Goal: Task Accomplishment & Management: Complete application form

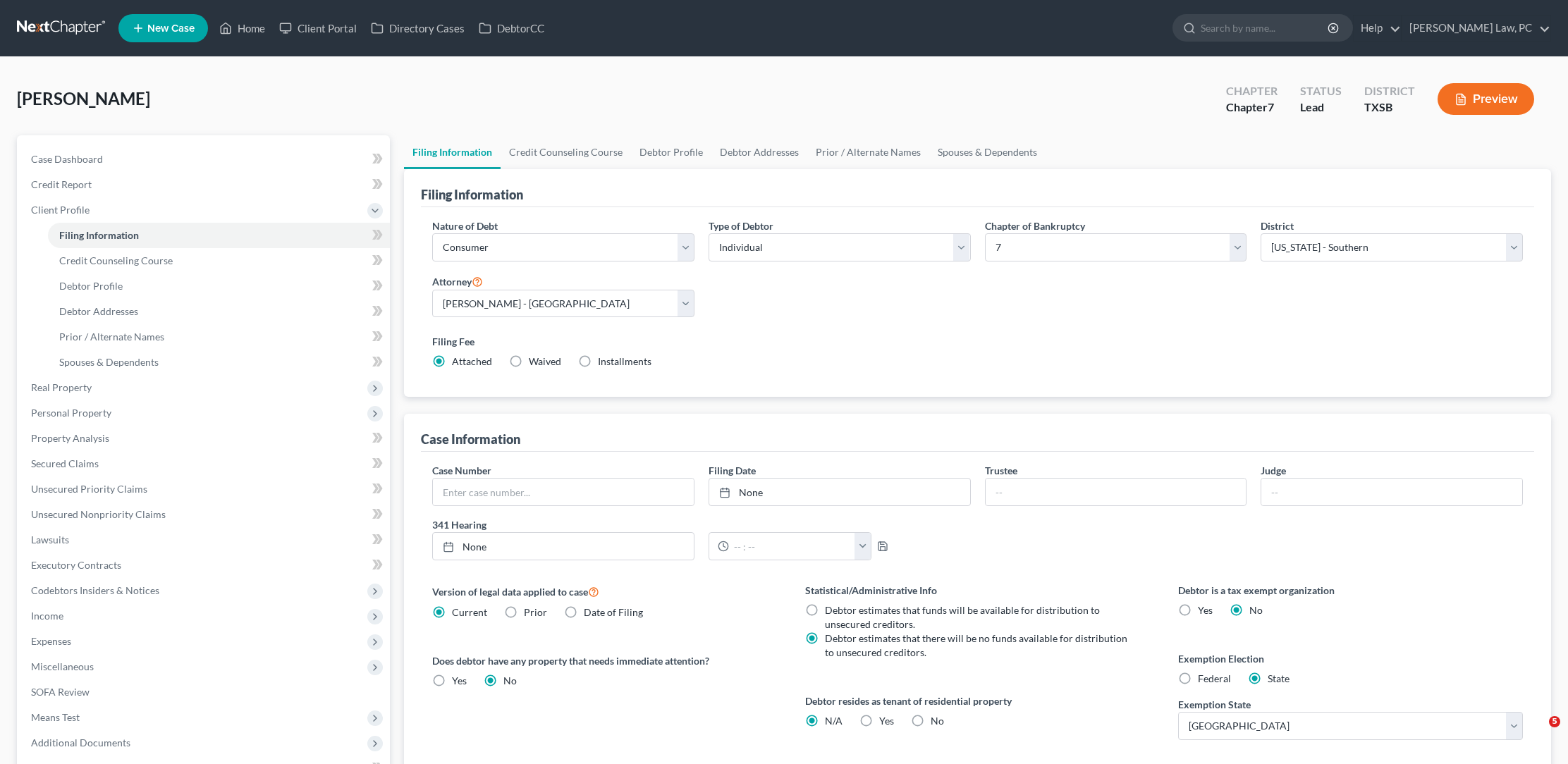
select select "1"
select select "0"
select select "79"
select select "0"
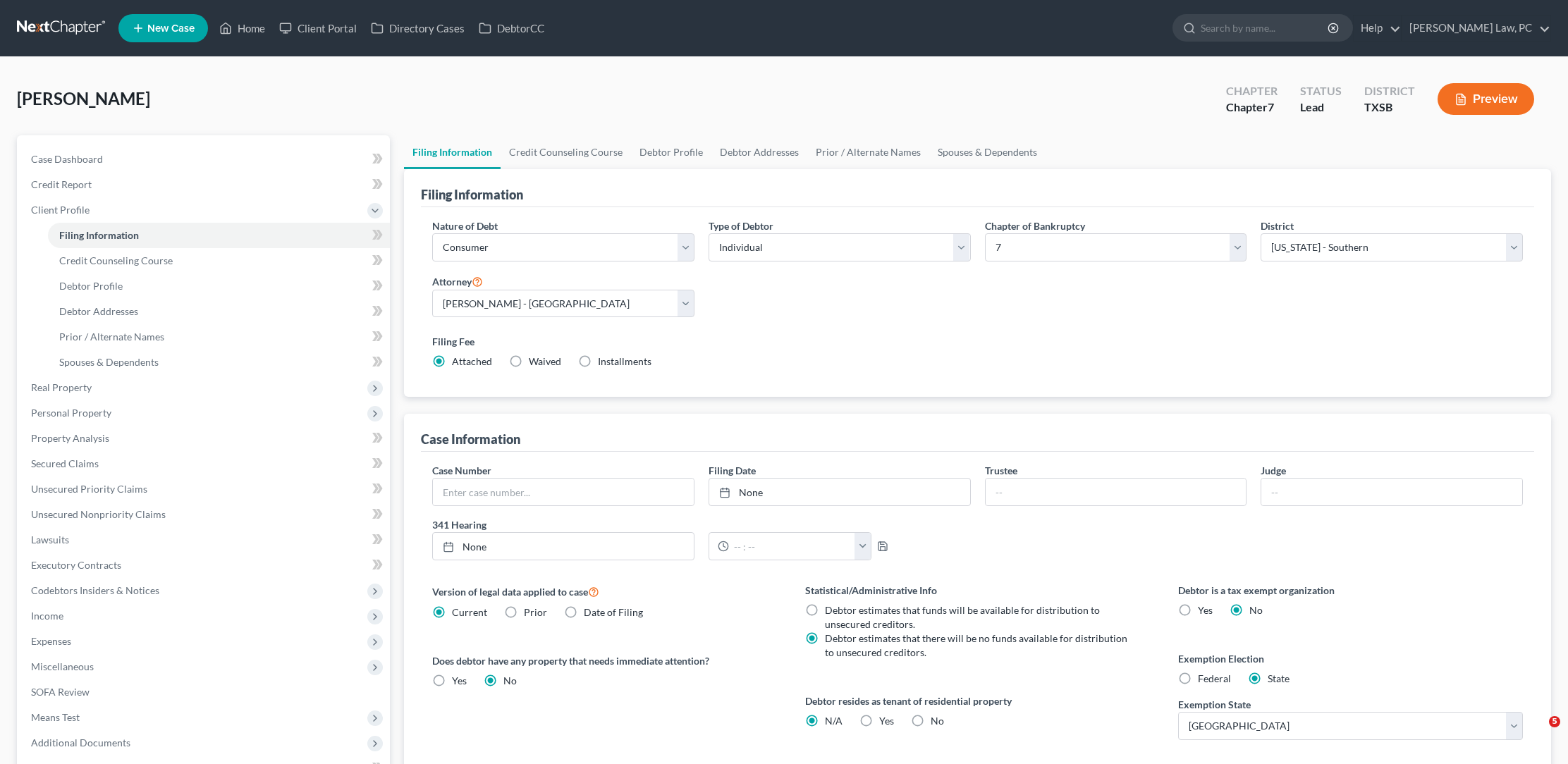
select select "45"
click at [63, 22] on link at bounding box center [62, 27] width 91 height 25
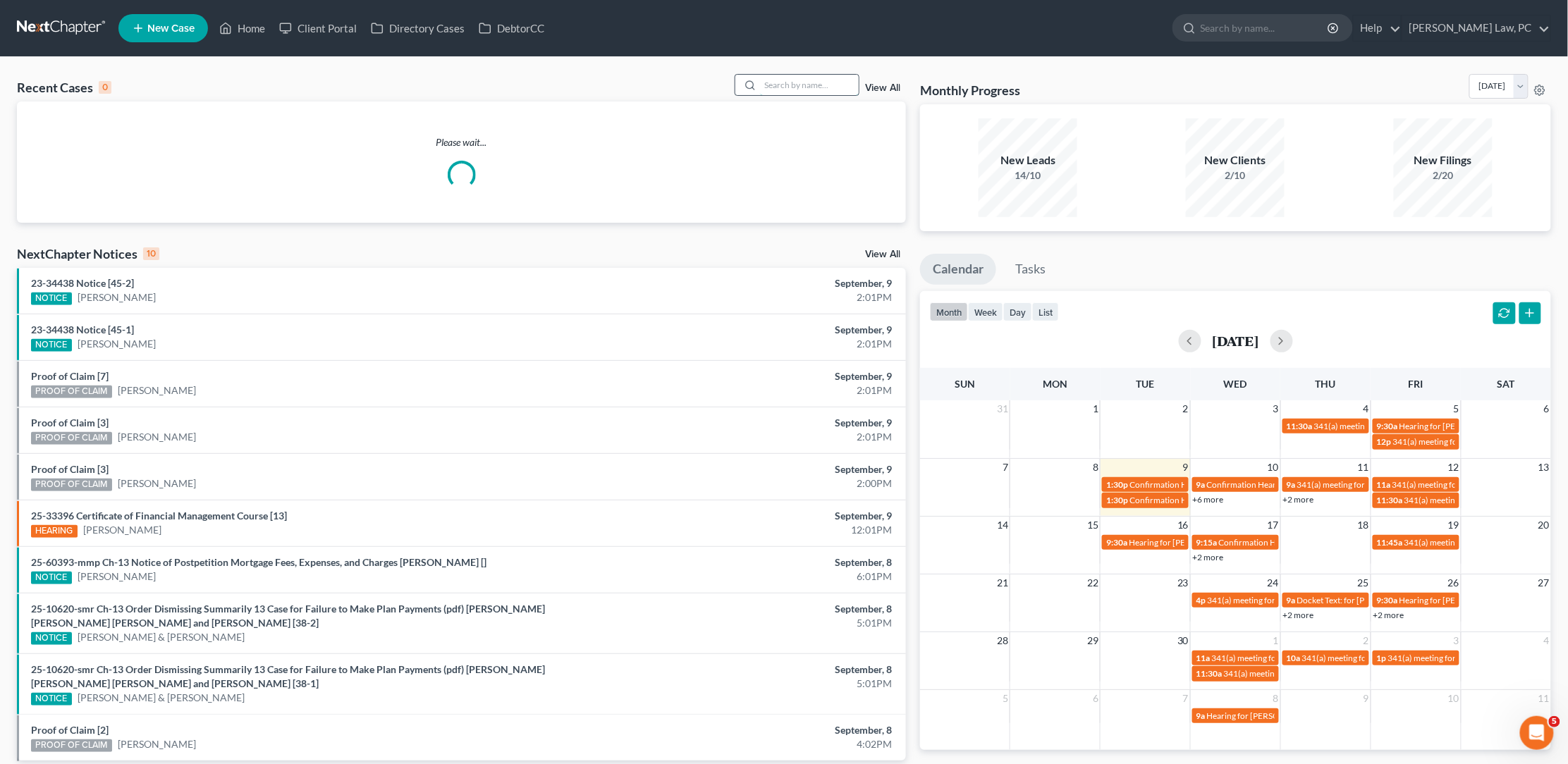
click at [810, 84] on input "search" at bounding box center [809, 85] width 99 height 21
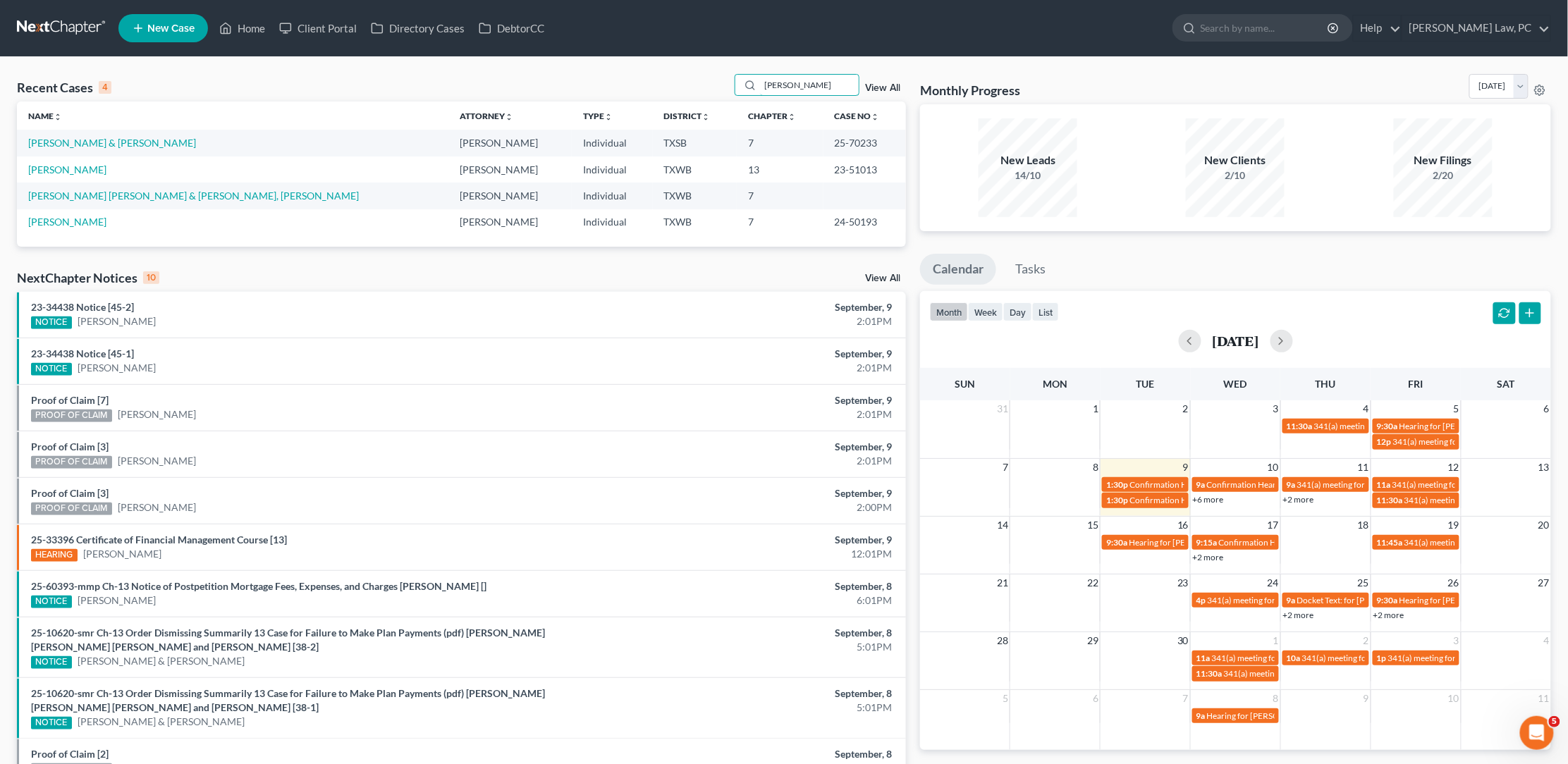
type input "Reyna"
drag, startPoint x: 734, startPoint y: 73, endPoint x: 60, endPoint y: 143, distance: 677.6
click at [60, 143] on link "[PERSON_NAME] & [PERSON_NAME]" at bounding box center [112, 142] width 168 height 12
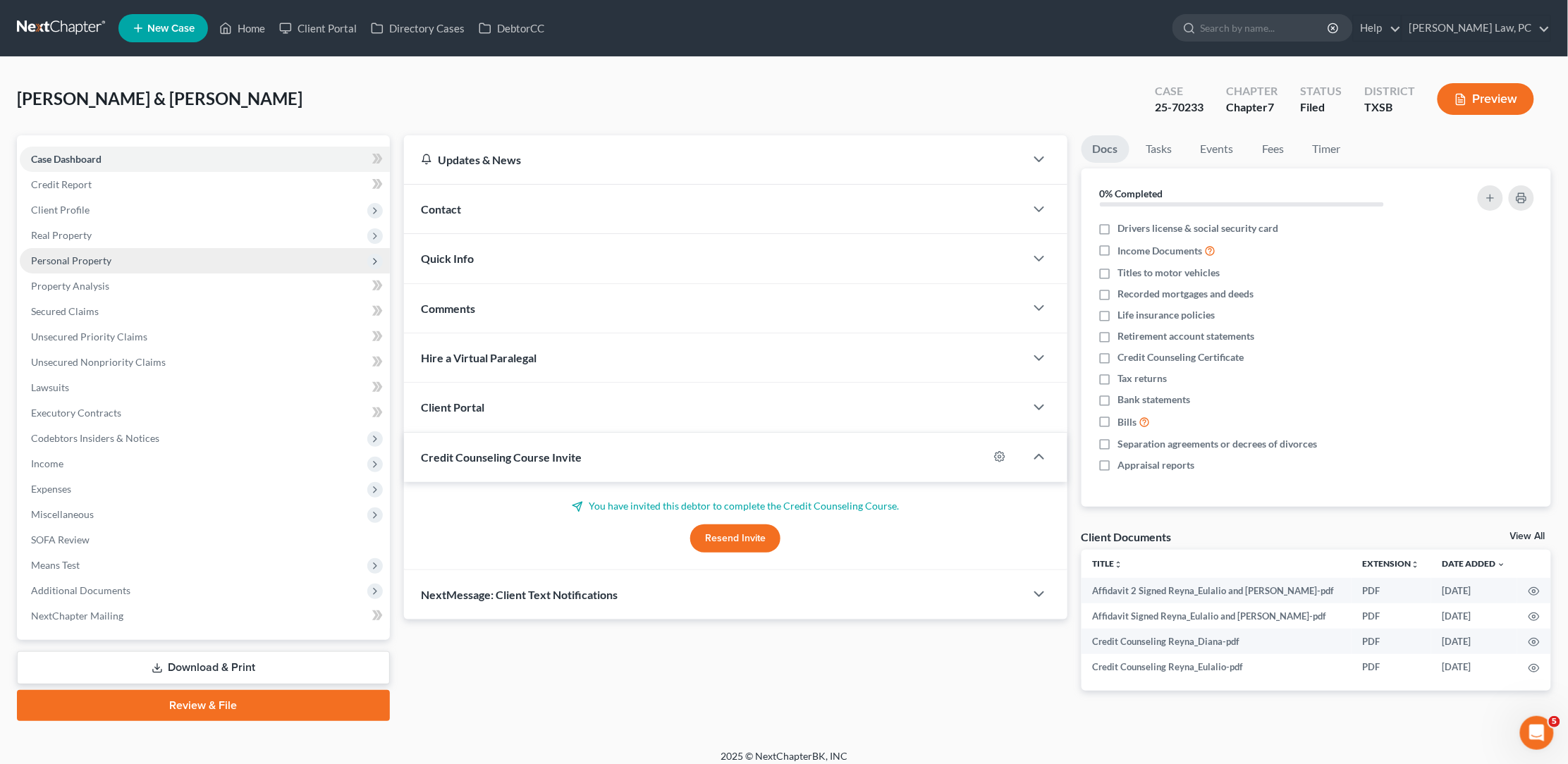
click at [110, 260] on span "Personal Property" at bounding box center [205, 260] width 370 height 25
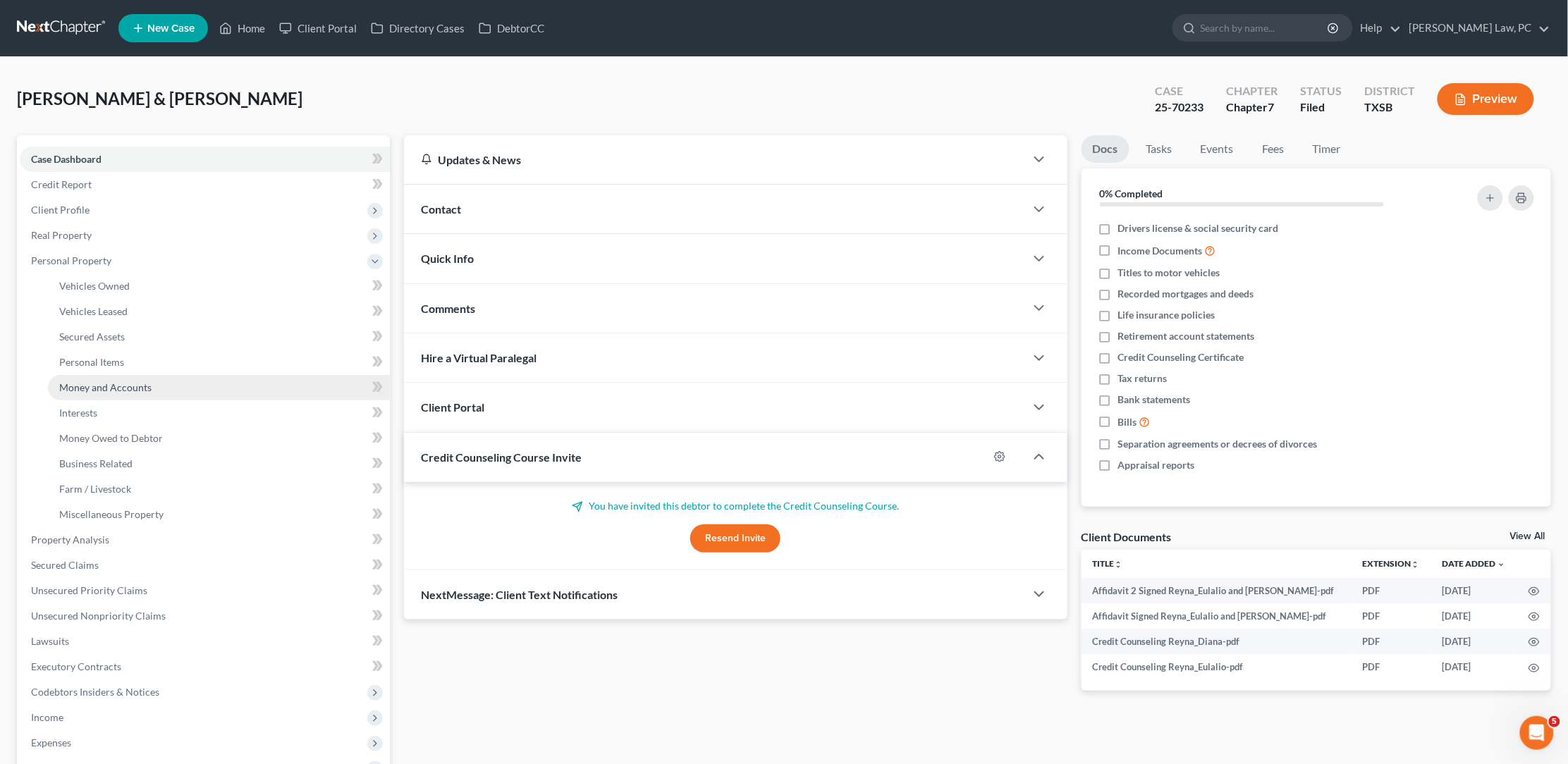
click at [112, 375] on link "Money and Accounts" at bounding box center [219, 388] width 342 height 25
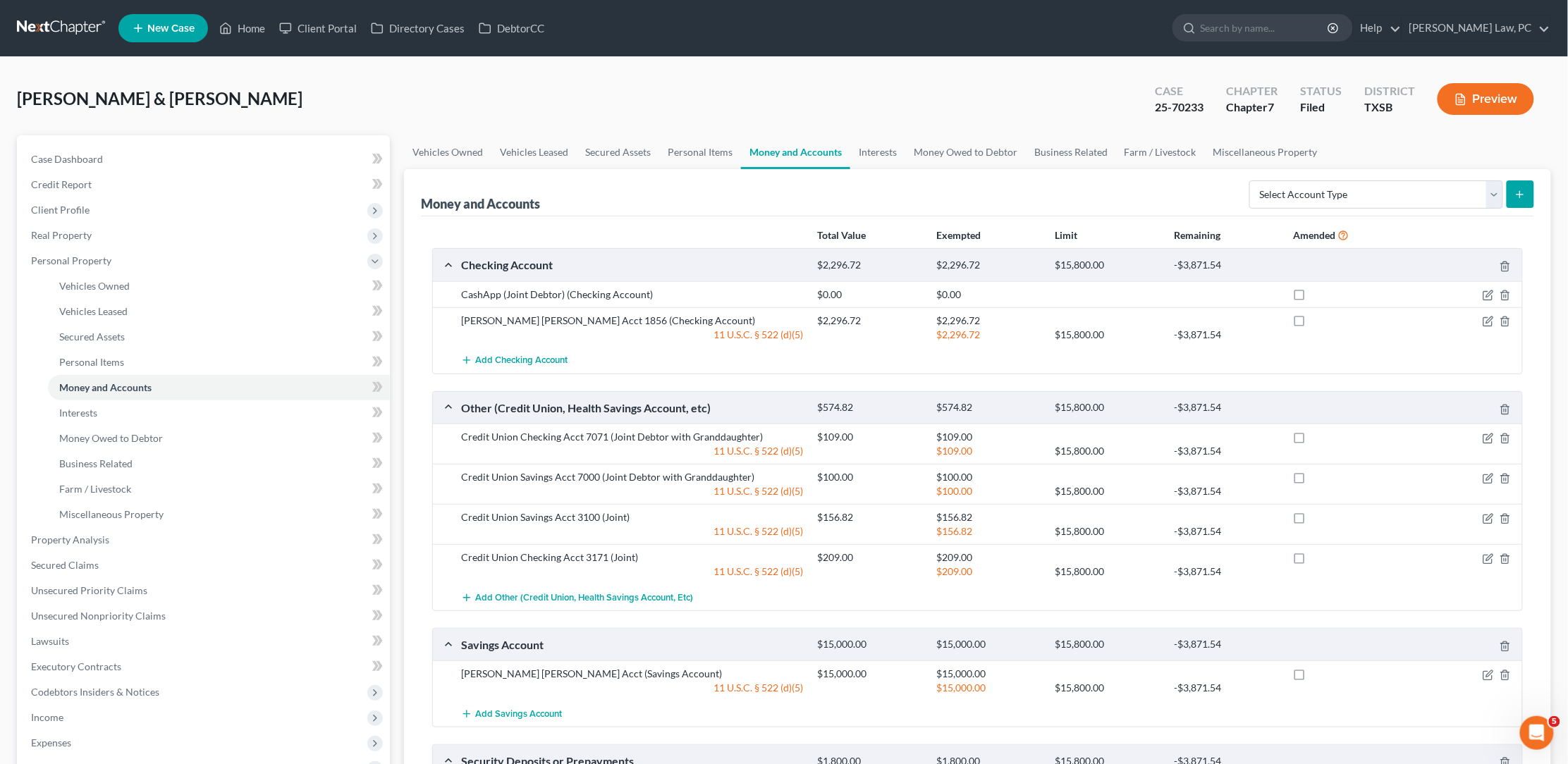
click at [68, 18] on link at bounding box center [62, 27] width 91 height 25
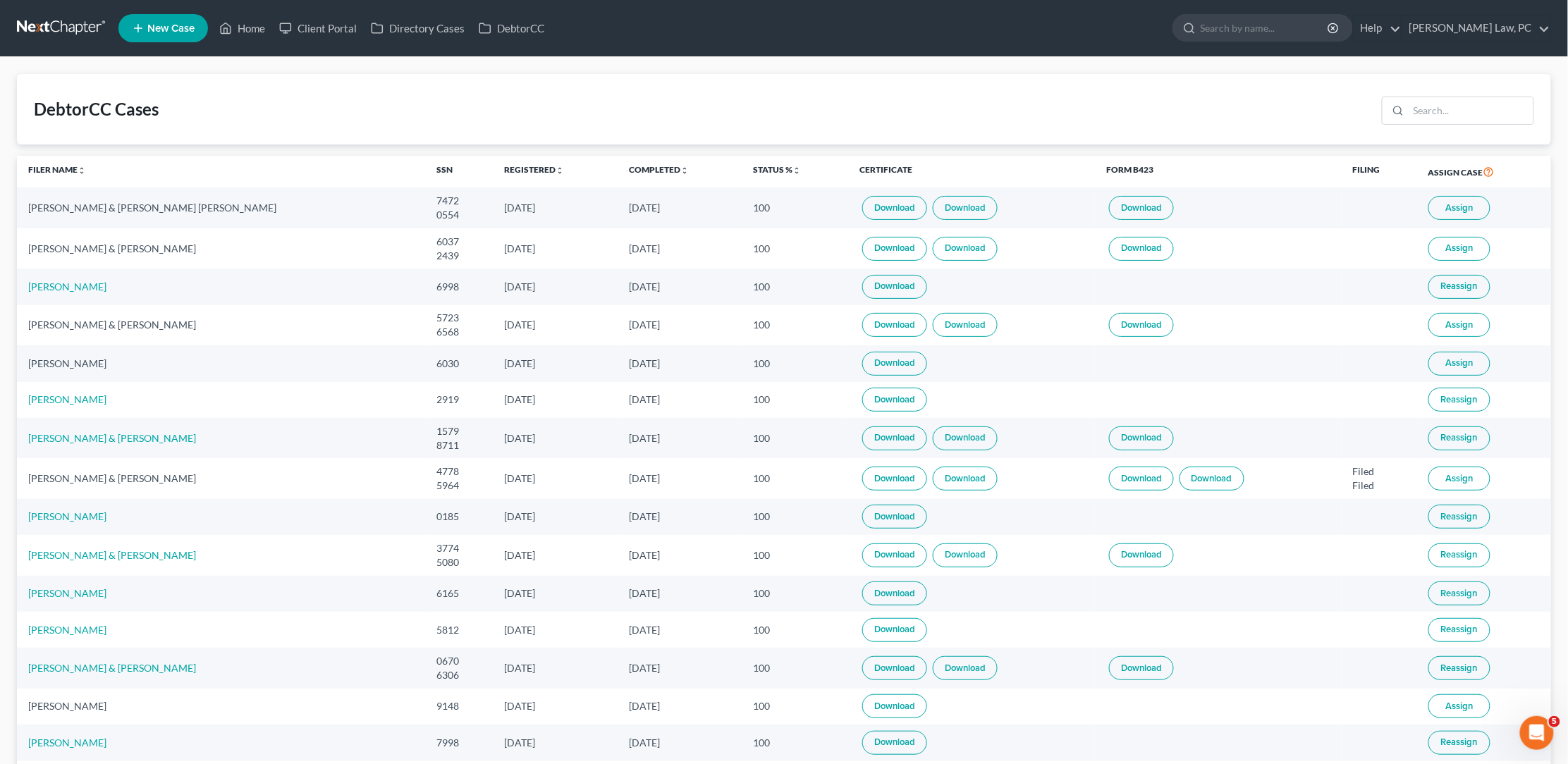
click at [73, 25] on link at bounding box center [62, 27] width 91 height 25
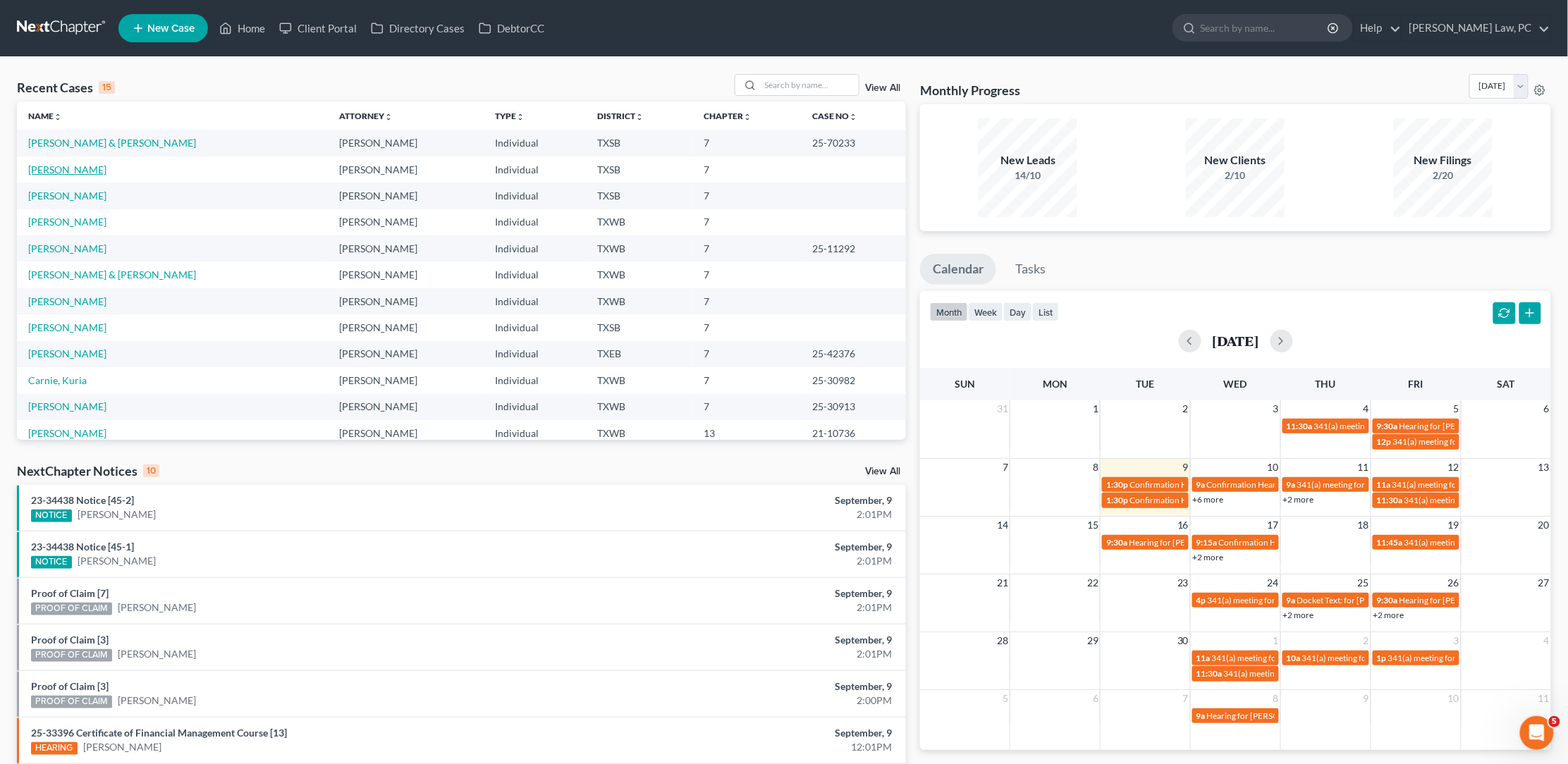
click at [46, 163] on link "[PERSON_NAME]" at bounding box center [67, 169] width 78 height 12
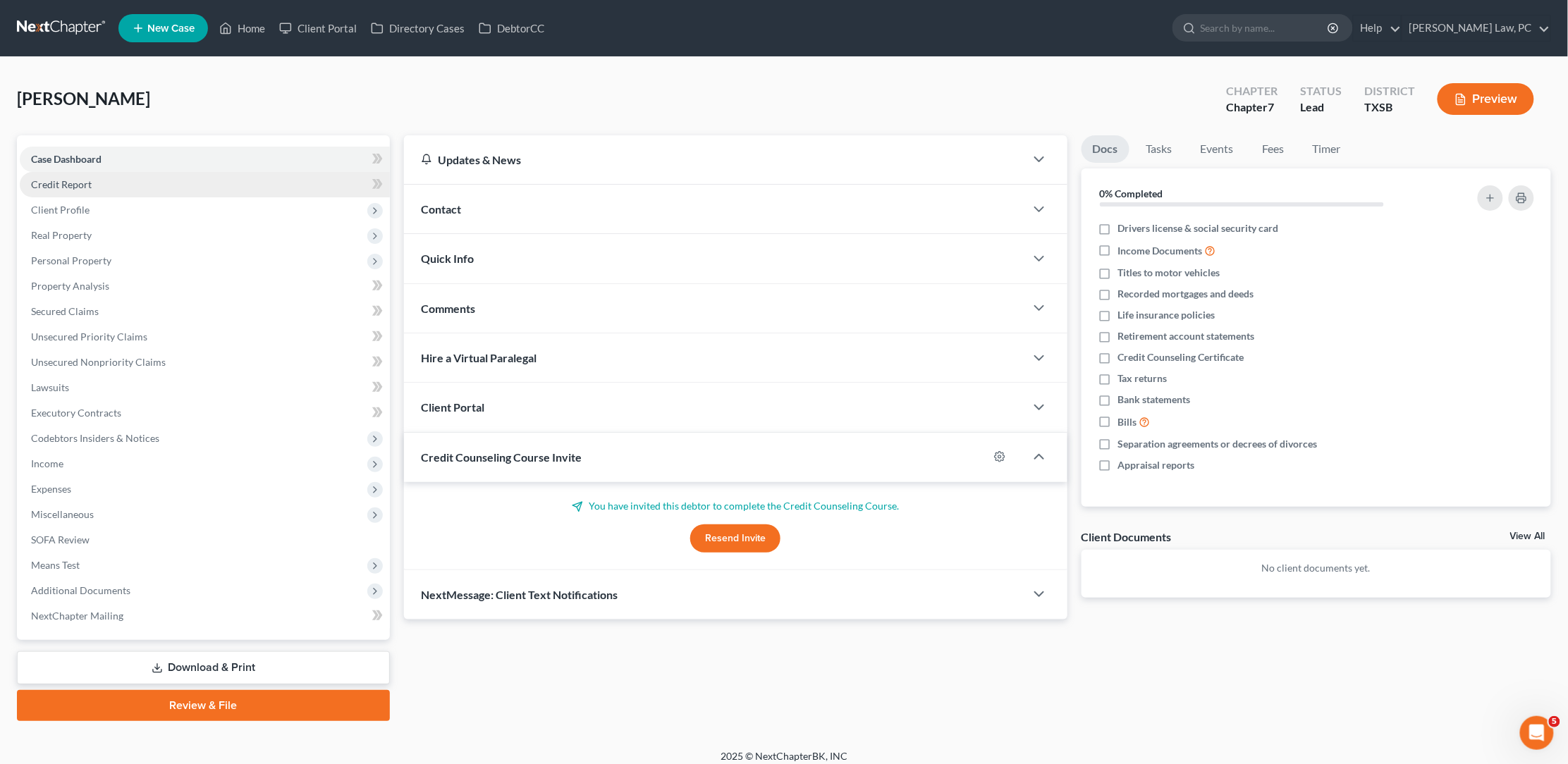
click at [91, 186] on link "Credit Report" at bounding box center [205, 184] width 370 height 25
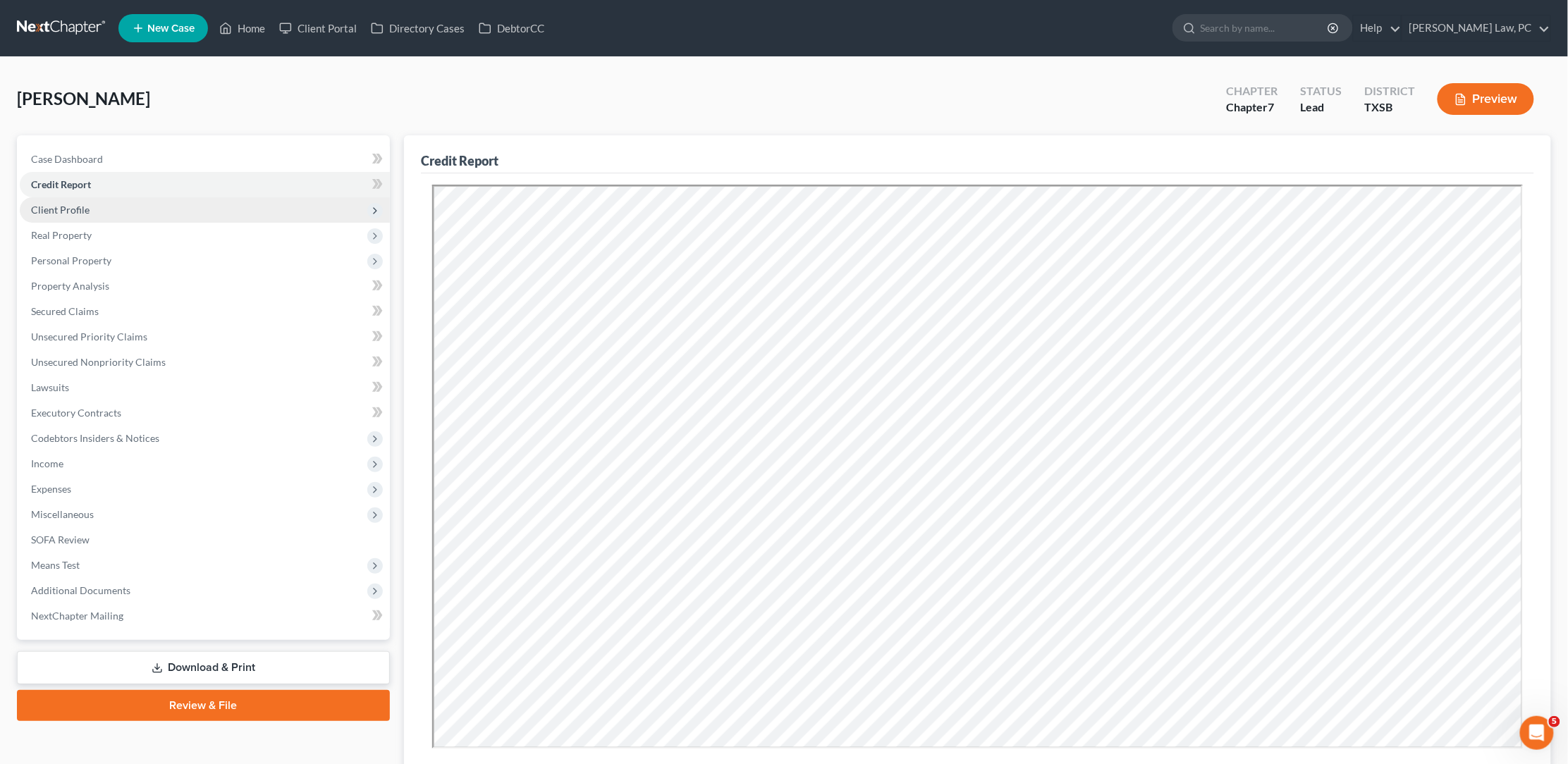
click at [75, 208] on span "Client Profile" at bounding box center [60, 209] width 58 height 12
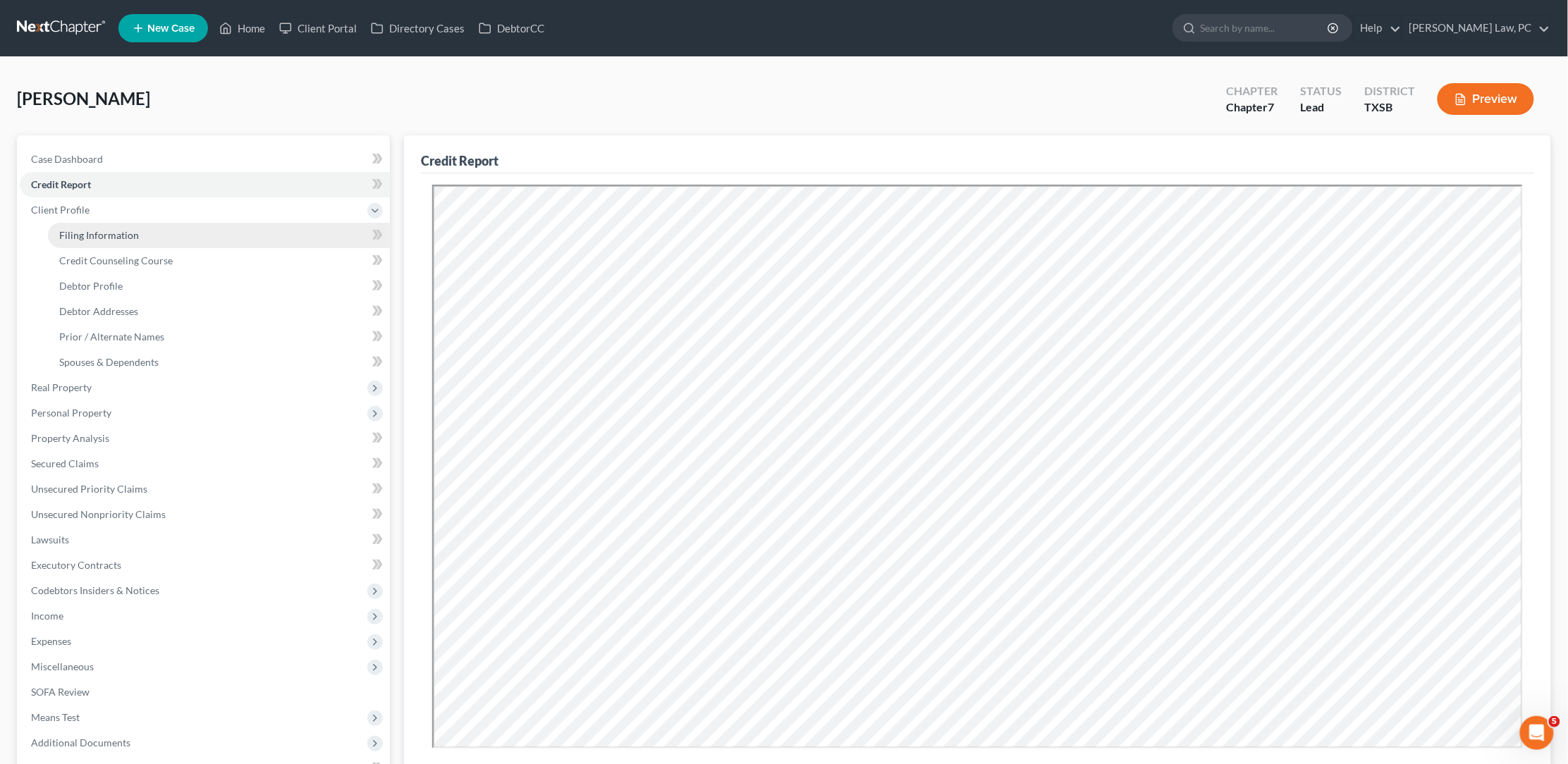
click at [80, 241] on link "Filing Information" at bounding box center [219, 235] width 342 height 25
select select "1"
select select "0"
select select "45"
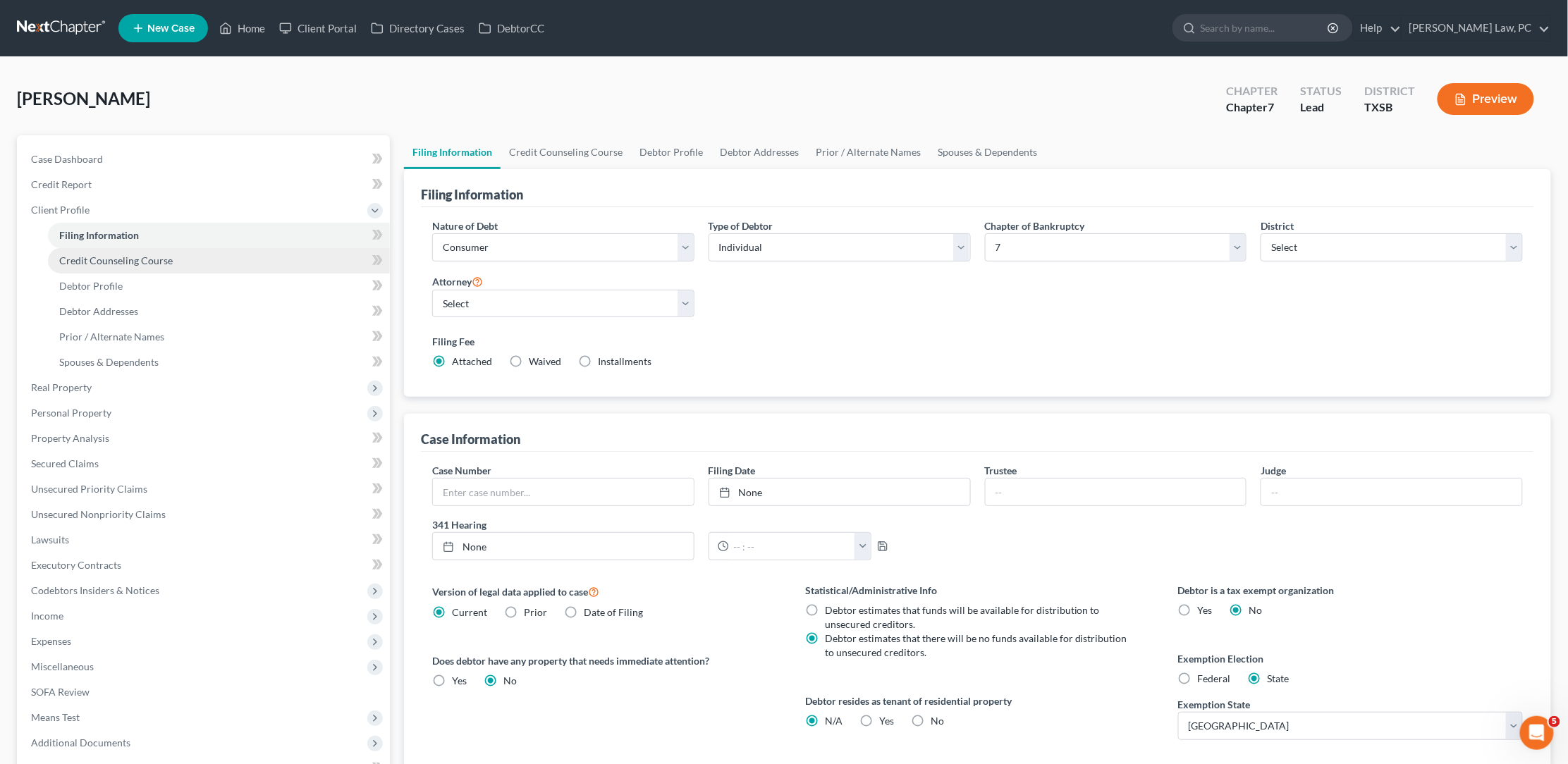
click at [78, 257] on span "Credit Counseling Course" at bounding box center [116, 260] width 113 height 12
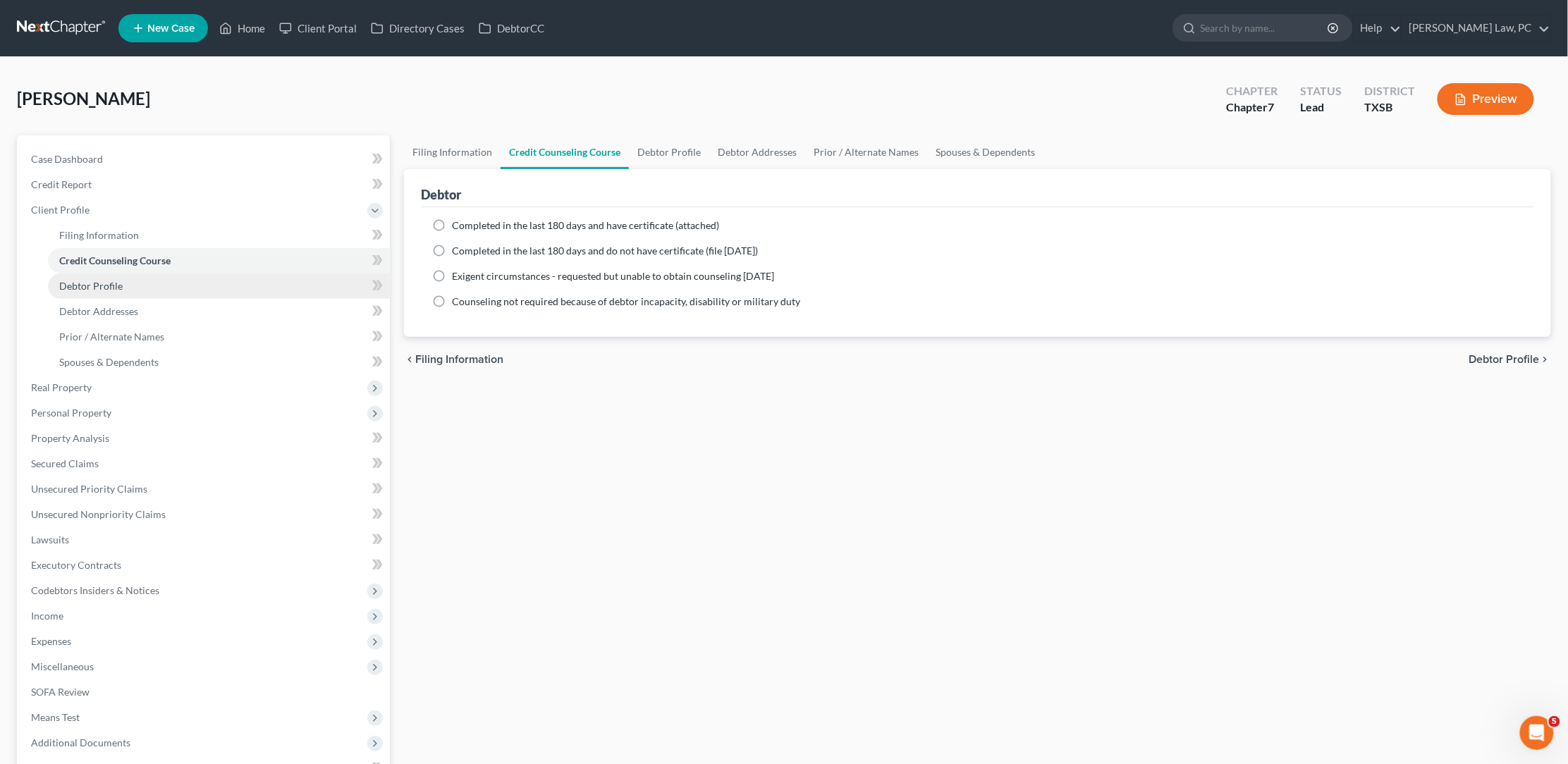
click at [80, 283] on span "Debtor Profile" at bounding box center [91, 286] width 63 height 12
select select "0"
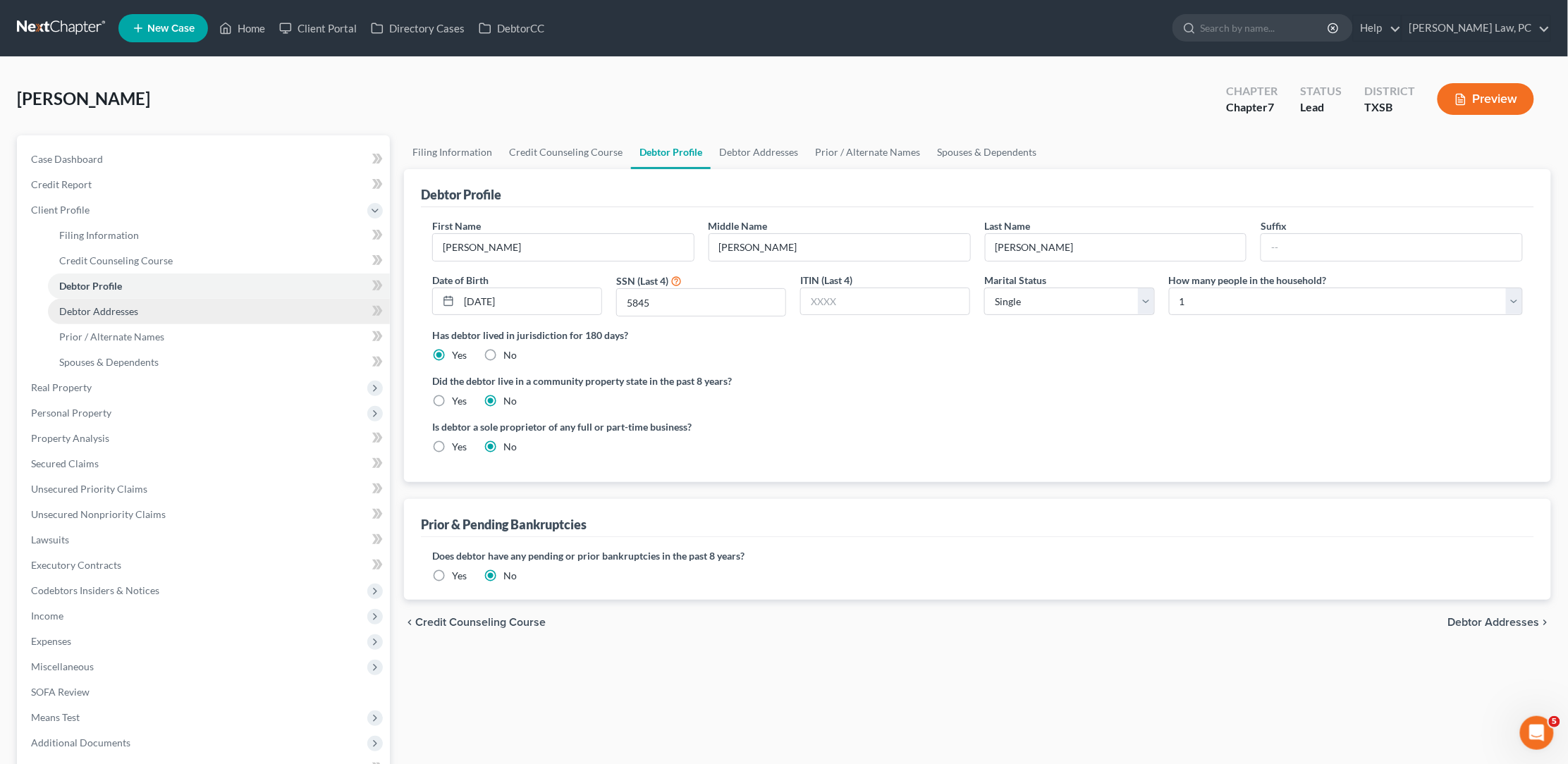
click at [95, 311] on link "Debtor Addresses" at bounding box center [219, 311] width 342 height 25
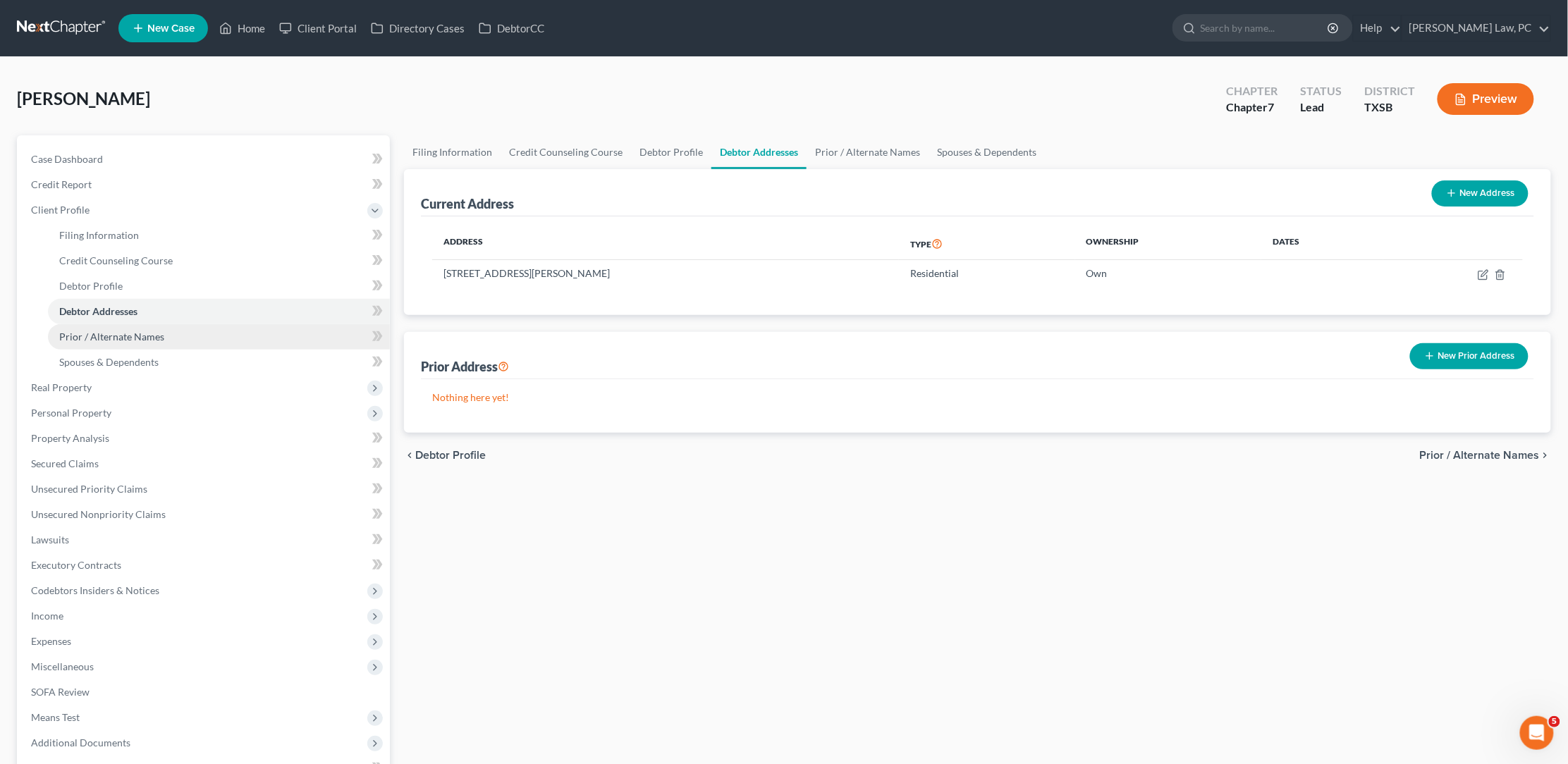
click at [91, 330] on span "Prior / Alternate Names" at bounding box center [111, 336] width 105 height 12
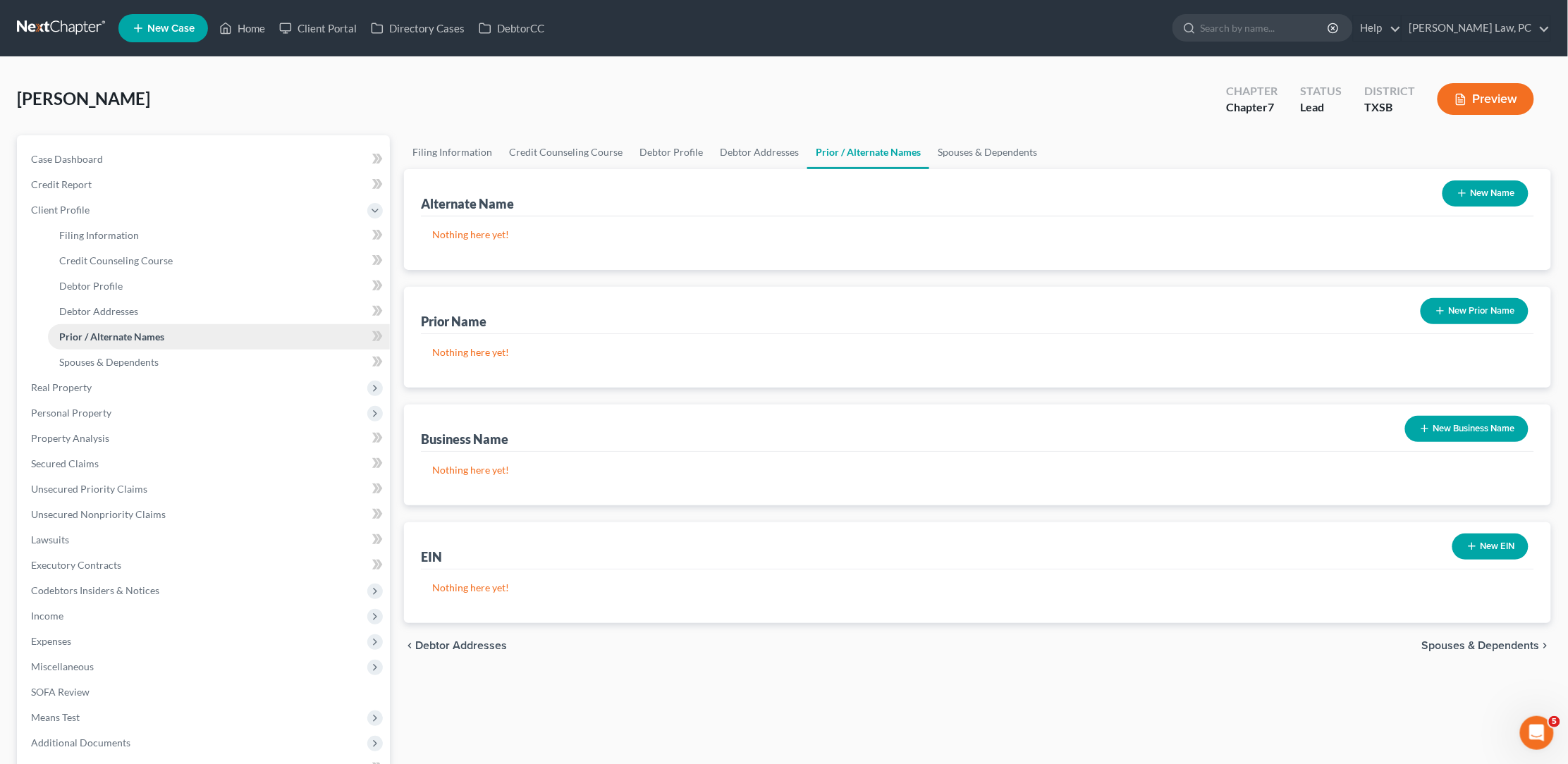
click at [88, 339] on link "Prior / Alternate Names" at bounding box center [219, 337] width 342 height 25
click at [87, 356] on span "Spouses & Dependents" at bounding box center [108, 361] width 99 height 12
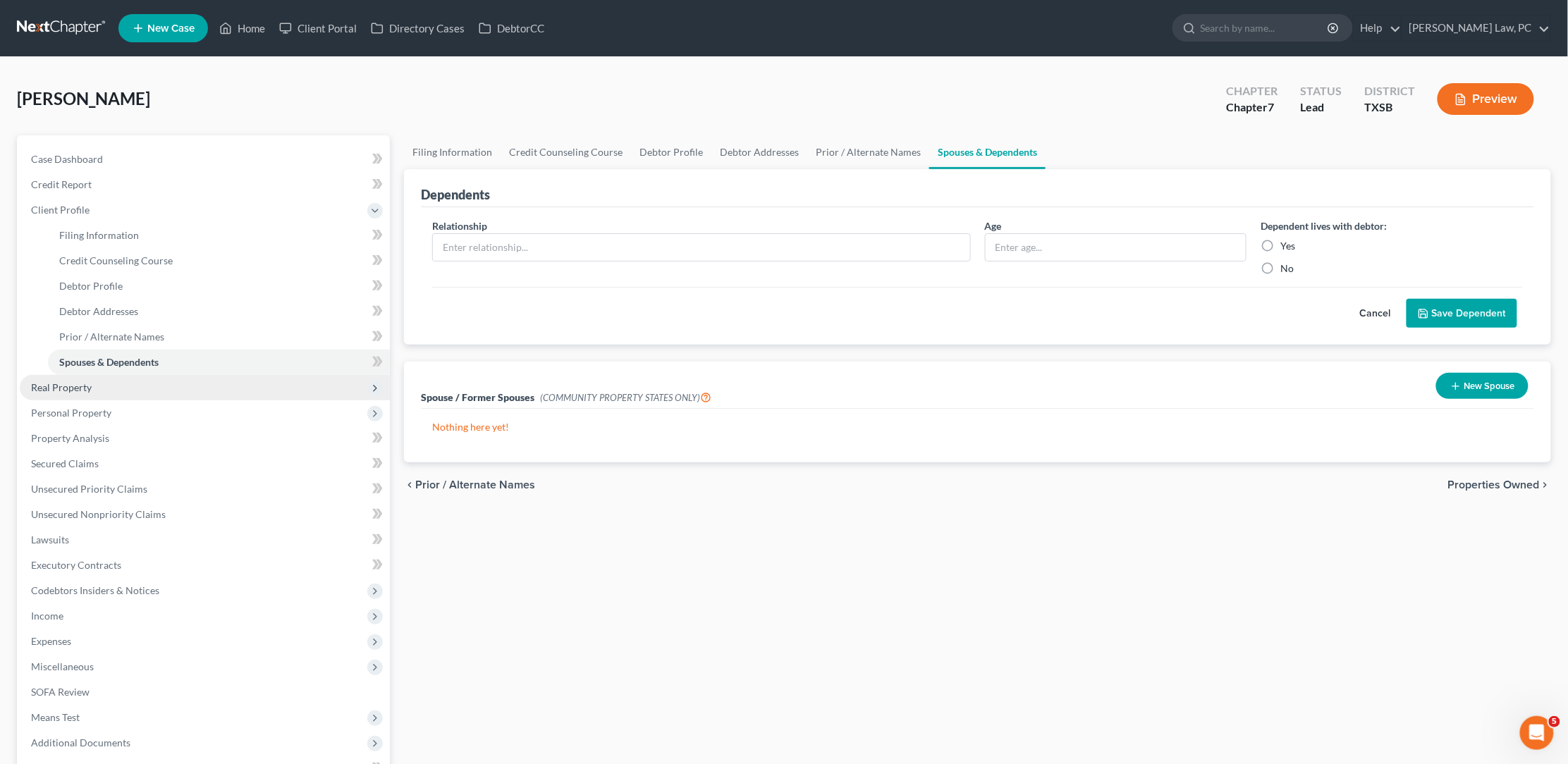
click at [74, 375] on span "Real Property" at bounding box center [205, 388] width 370 height 25
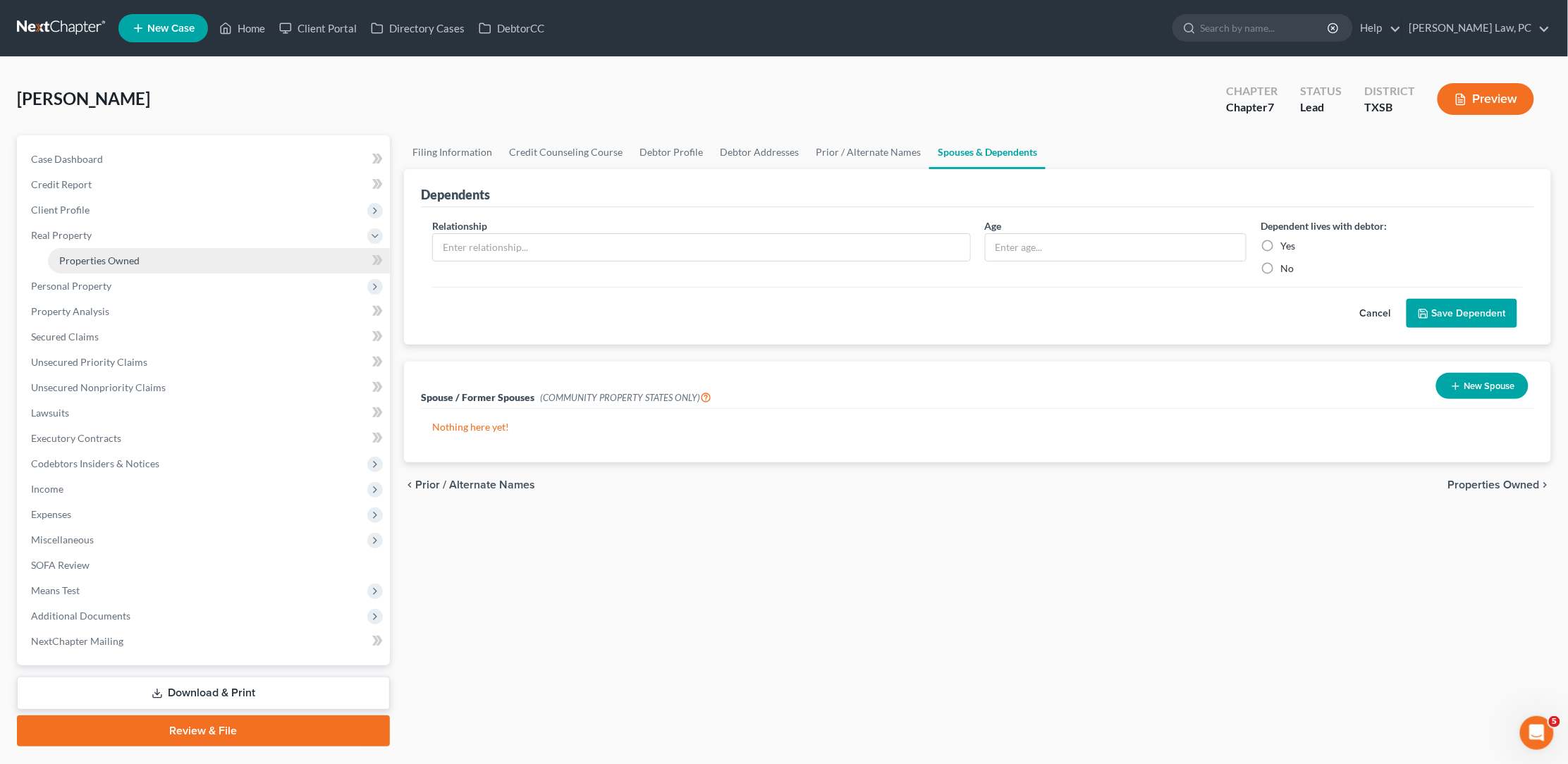
click at [118, 263] on link "Properties Owned" at bounding box center [219, 260] width 342 height 25
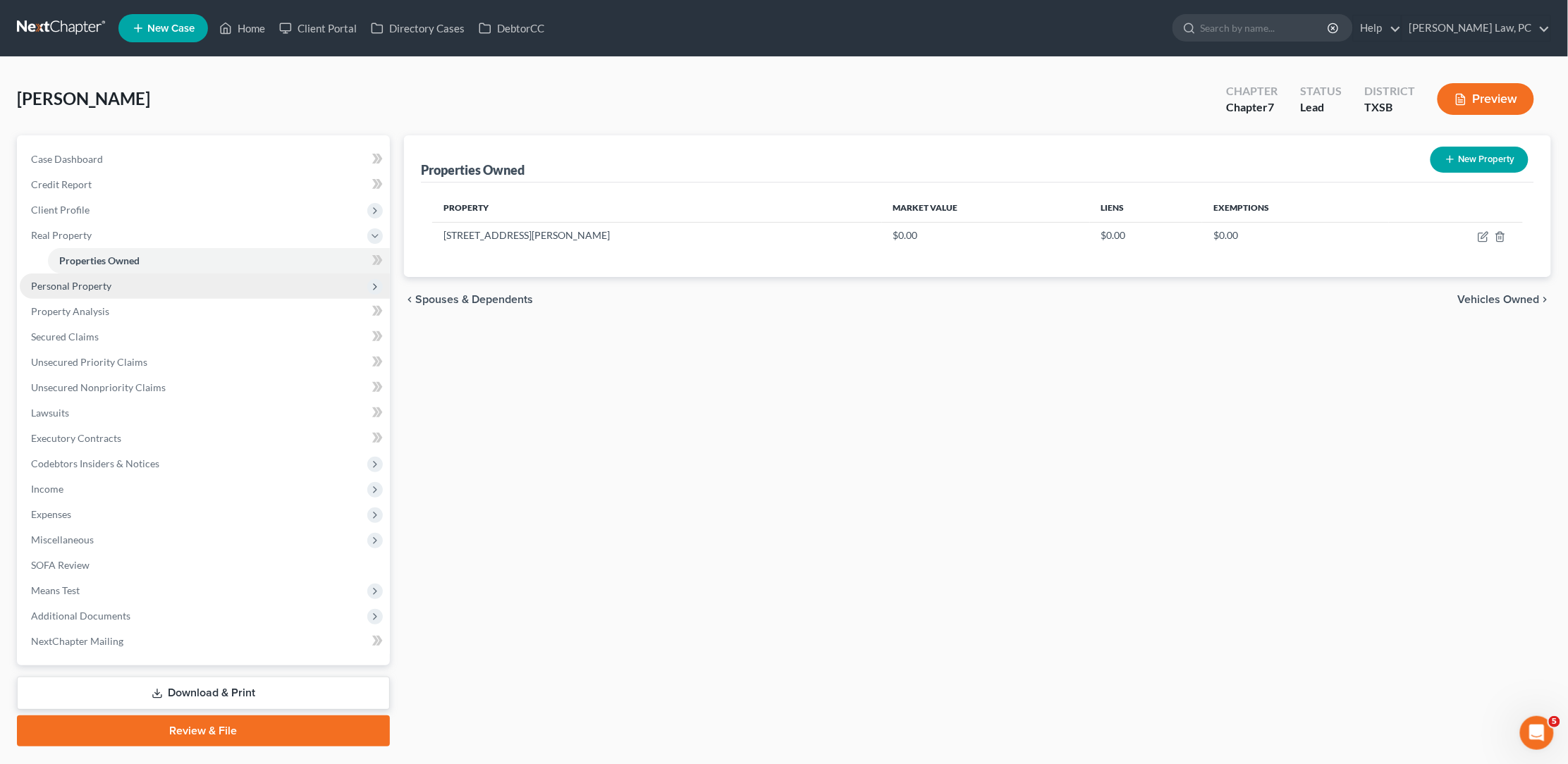
click at [72, 280] on span "Personal Property" at bounding box center [71, 286] width 80 height 12
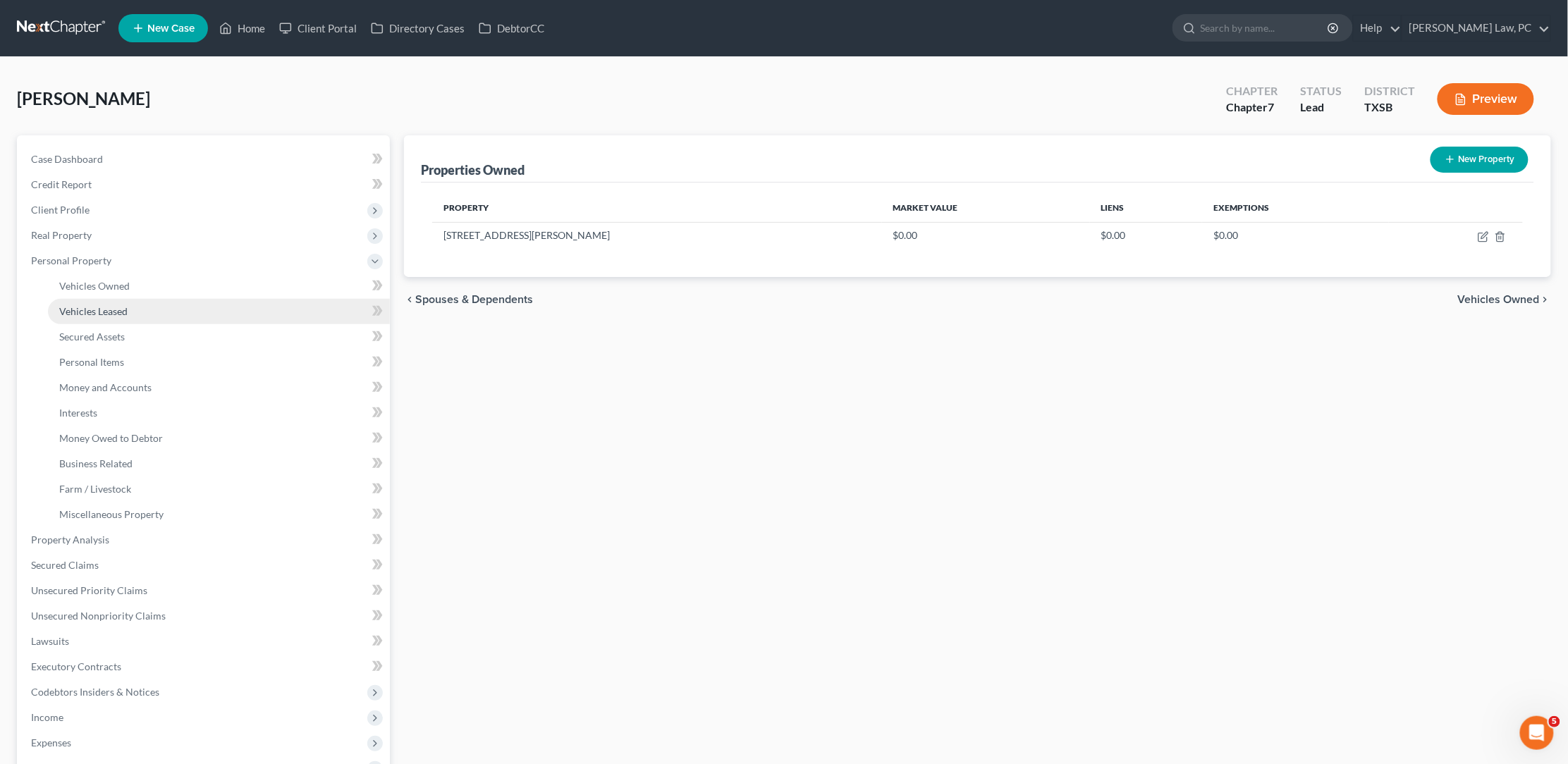
click at [85, 299] on link "Vehicles Leased" at bounding box center [219, 311] width 342 height 25
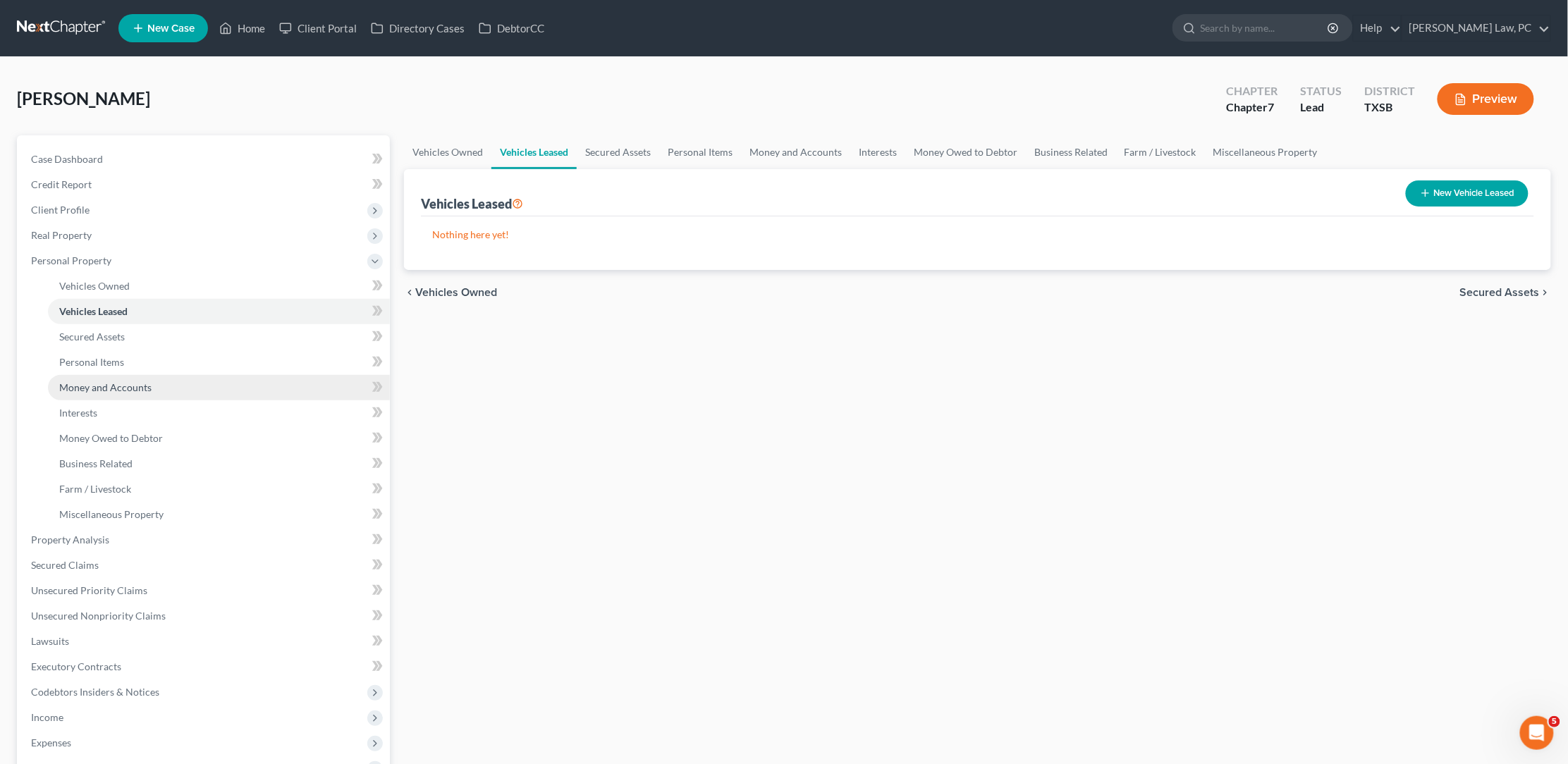
click at [112, 381] on span "Money and Accounts" at bounding box center [106, 387] width 92 height 12
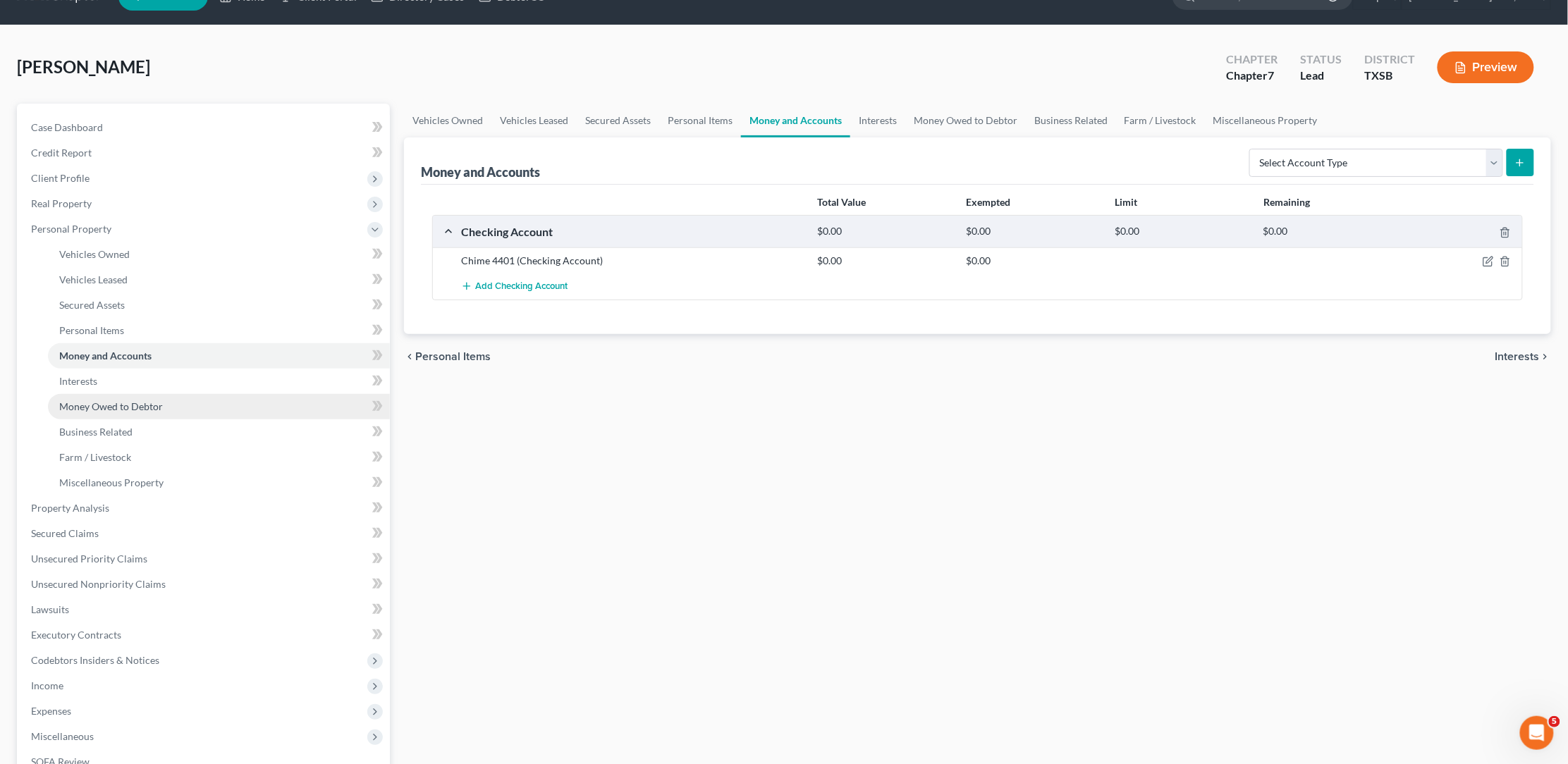
scroll to position [33, 0]
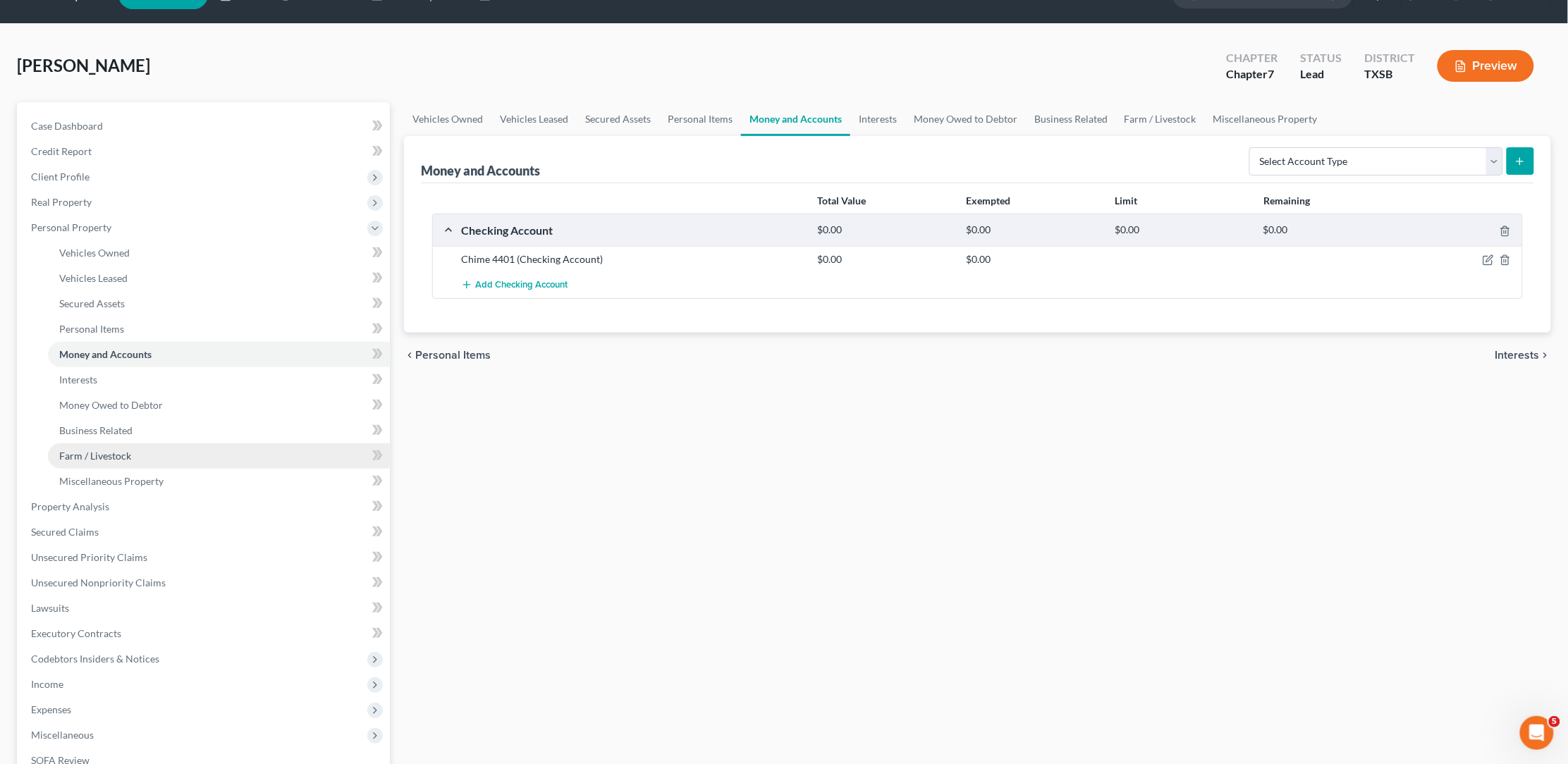
click at [102, 450] on span "Farm / Livestock" at bounding box center [95, 456] width 72 height 12
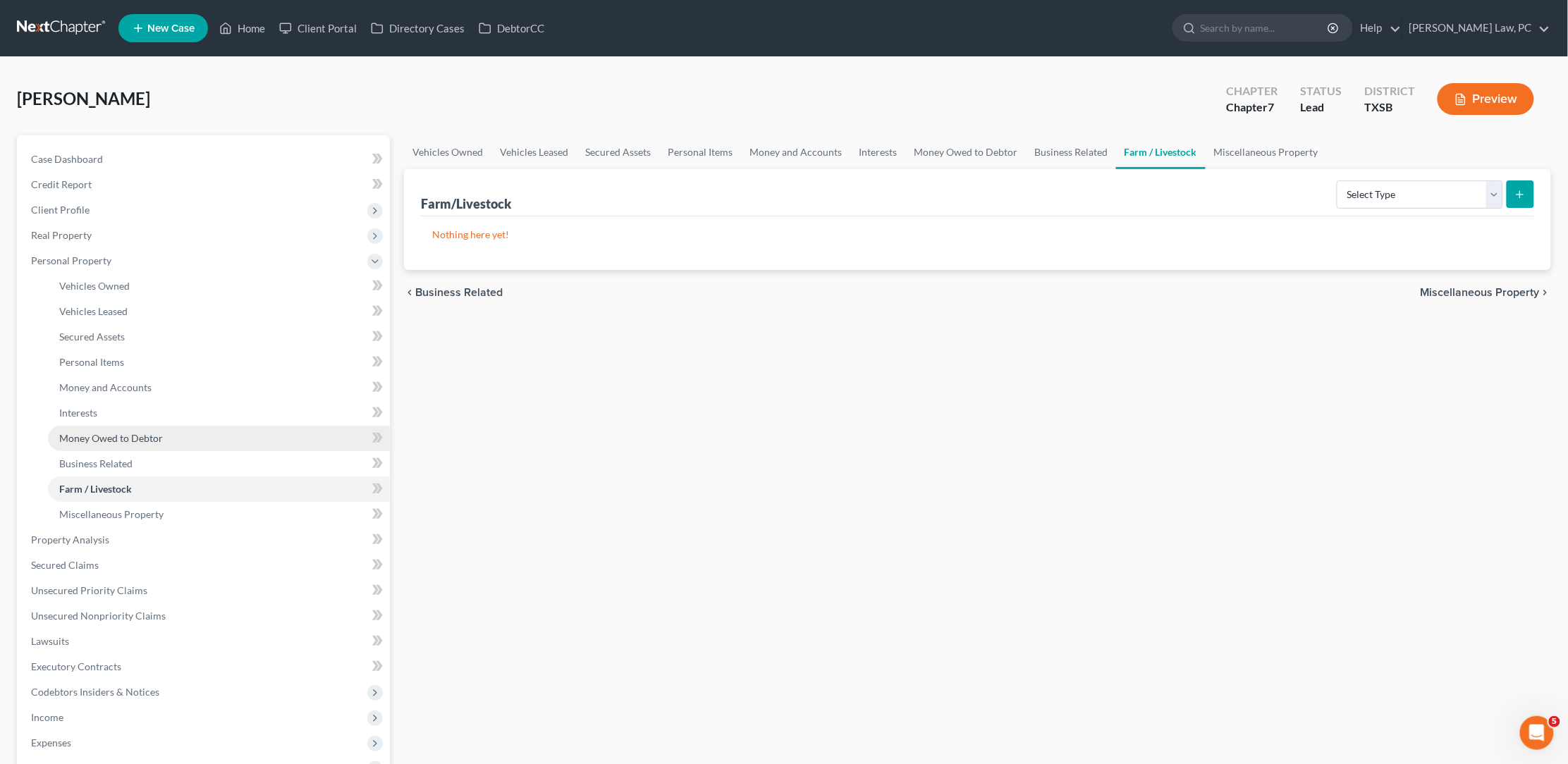
click at [116, 432] on span "Money Owed to Debtor" at bounding box center [111, 438] width 104 height 12
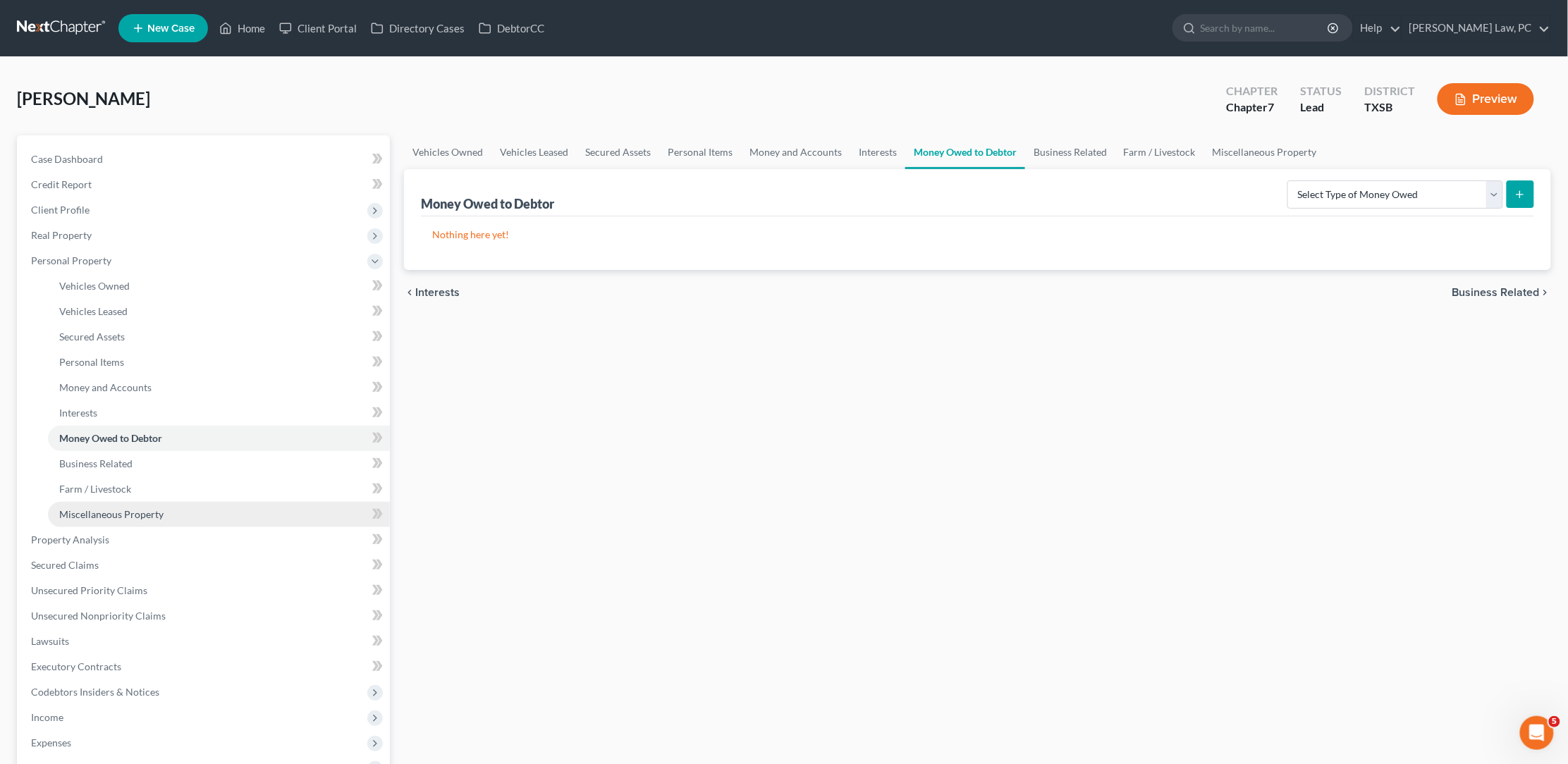
click at [88, 502] on link "Miscellaneous Property" at bounding box center [219, 514] width 342 height 25
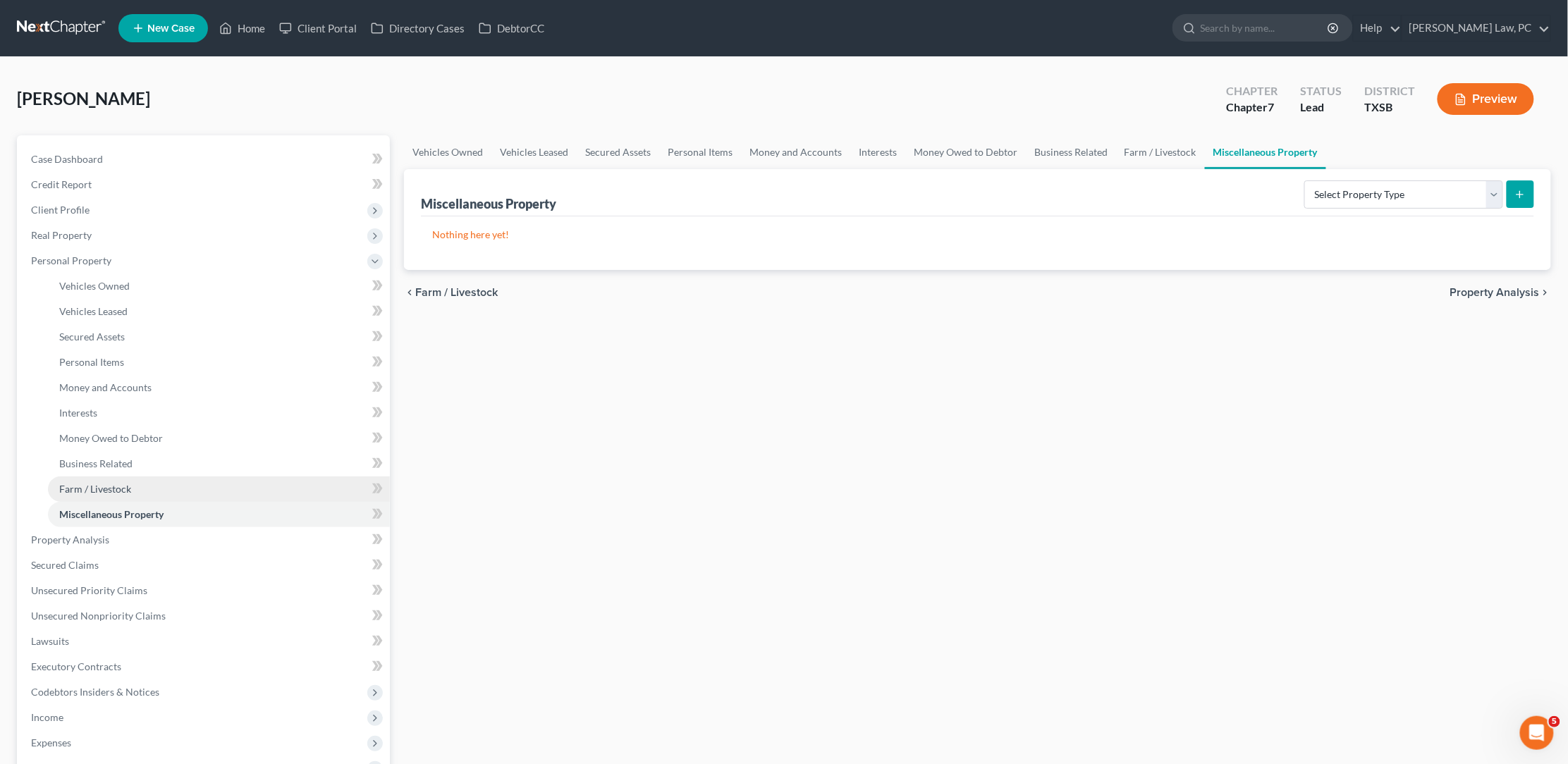
click at [104, 483] on span "Farm / Livestock" at bounding box center [95, 489] width 72 height 12
click at [101, 508] on link "Miscellaneous Property" at bounding box center [219, 514] width 342 height 25
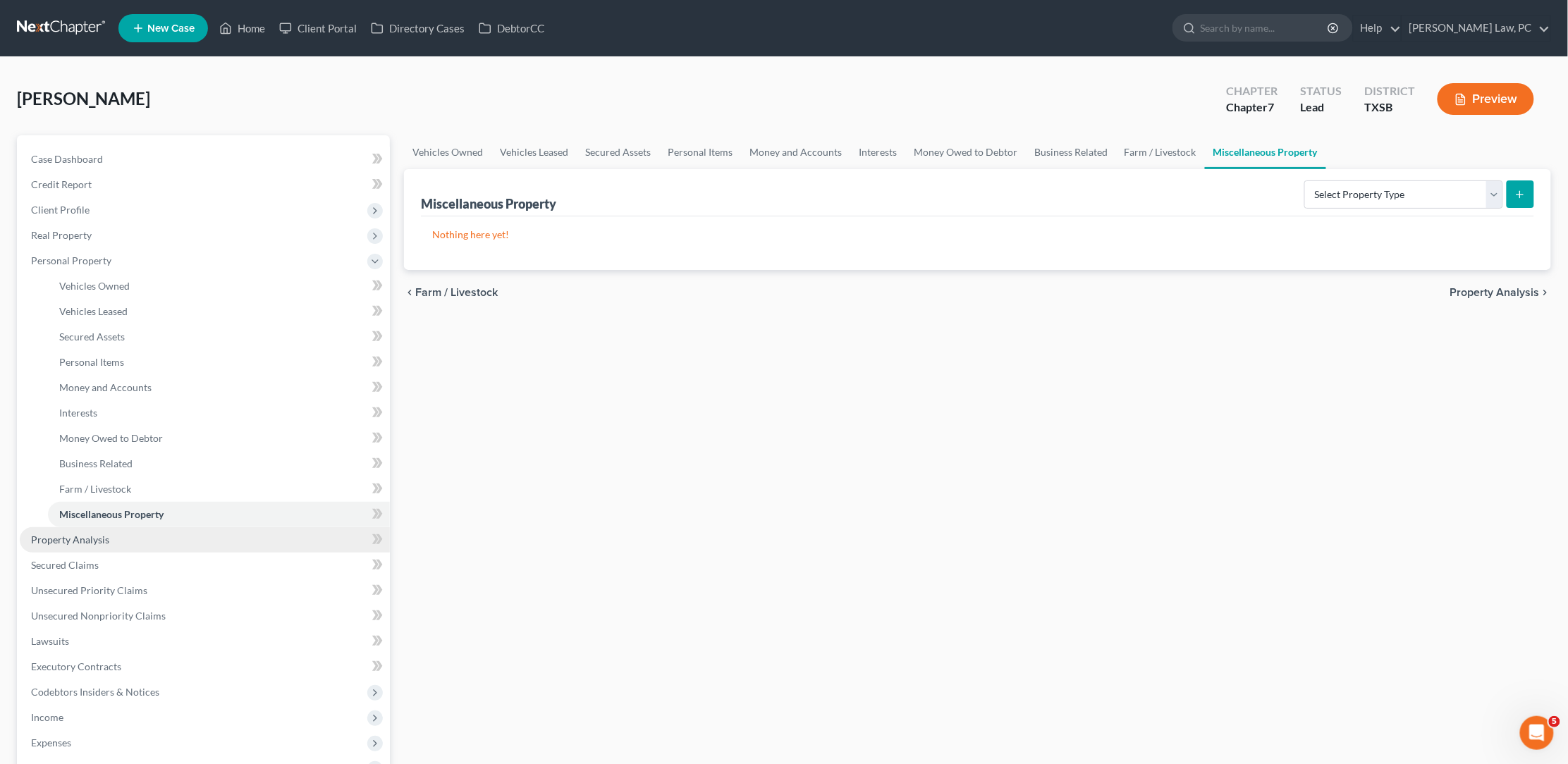
click at [97, 534] on span "Property Analysis" at bounding box center [70, 540] width 78 height 12
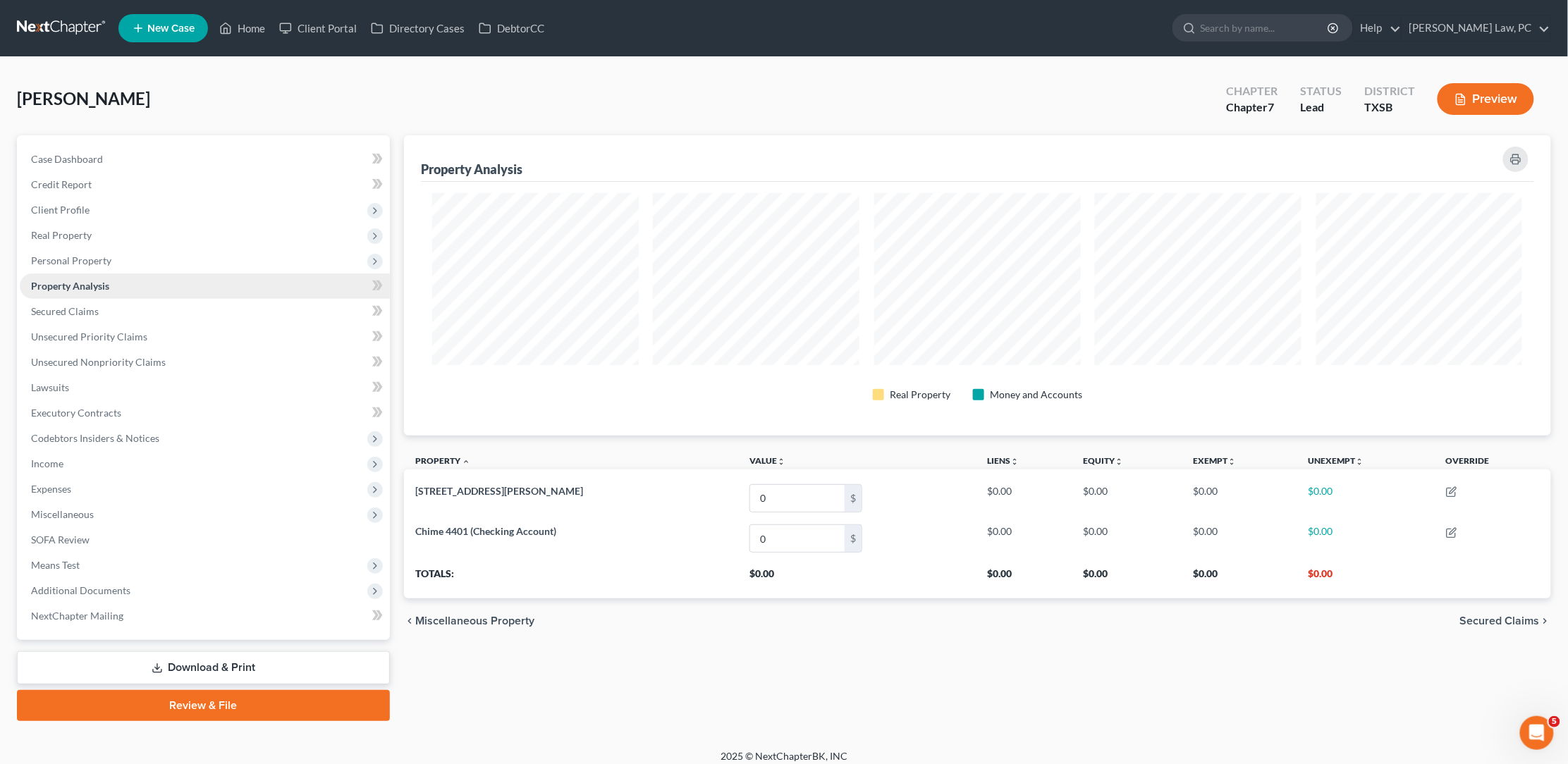
scroll to position [299, 1148]
click at [180, 307] on link "Secured Claims" at bounding box center [205, 311] width 370 height 25
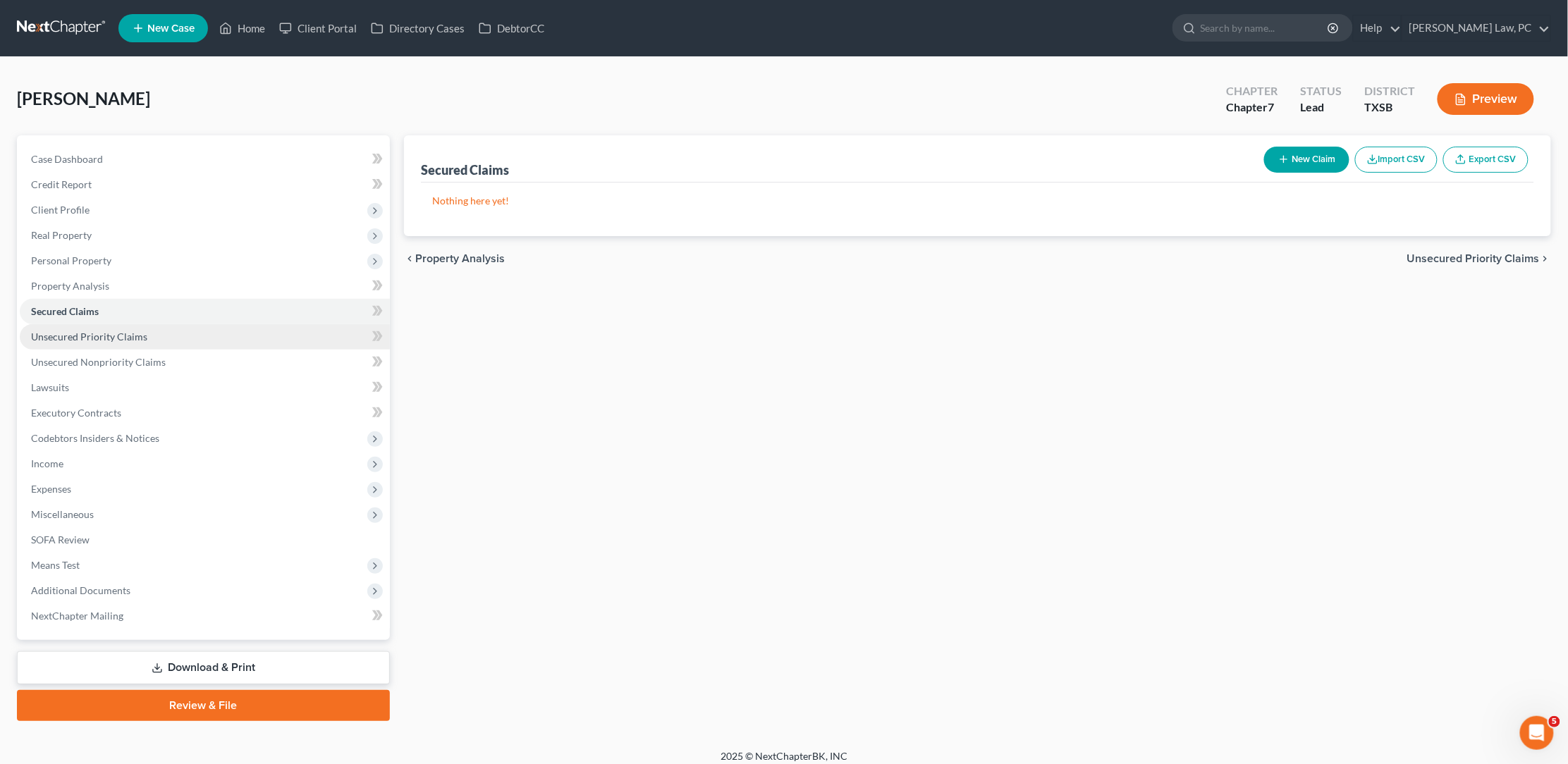
click at [177, 324] on link "Unsecured Priority Claims" at bounding box center [205, 337] width 370 height 25
click at [160, 356] on span "Unsecured Nonpriority Claims" at bounding box center [98, 361] width 135 height 12
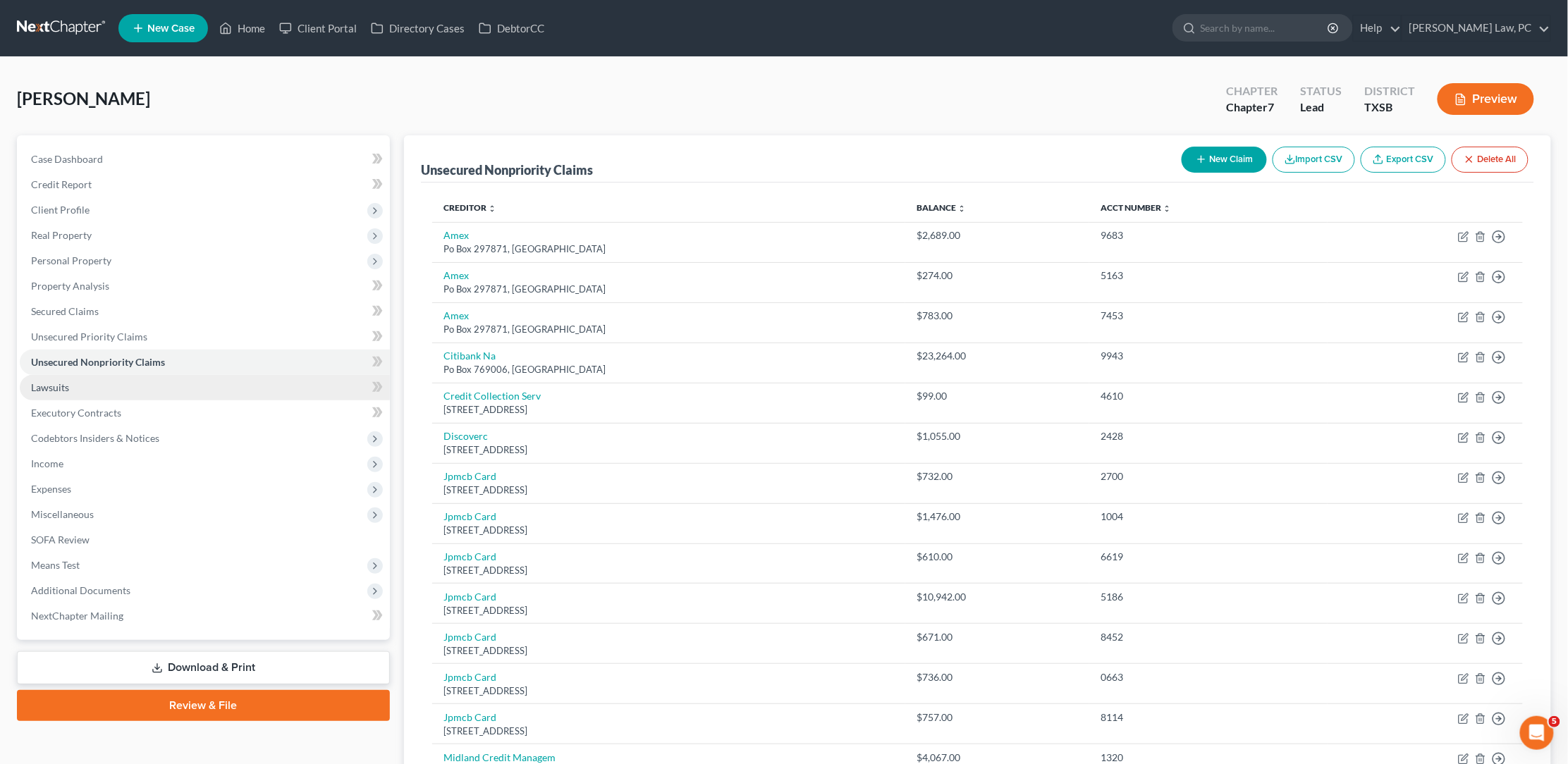
click at [126, 375] on link "Lawsuits" at bounding box center [205, 388] width 370 height 25
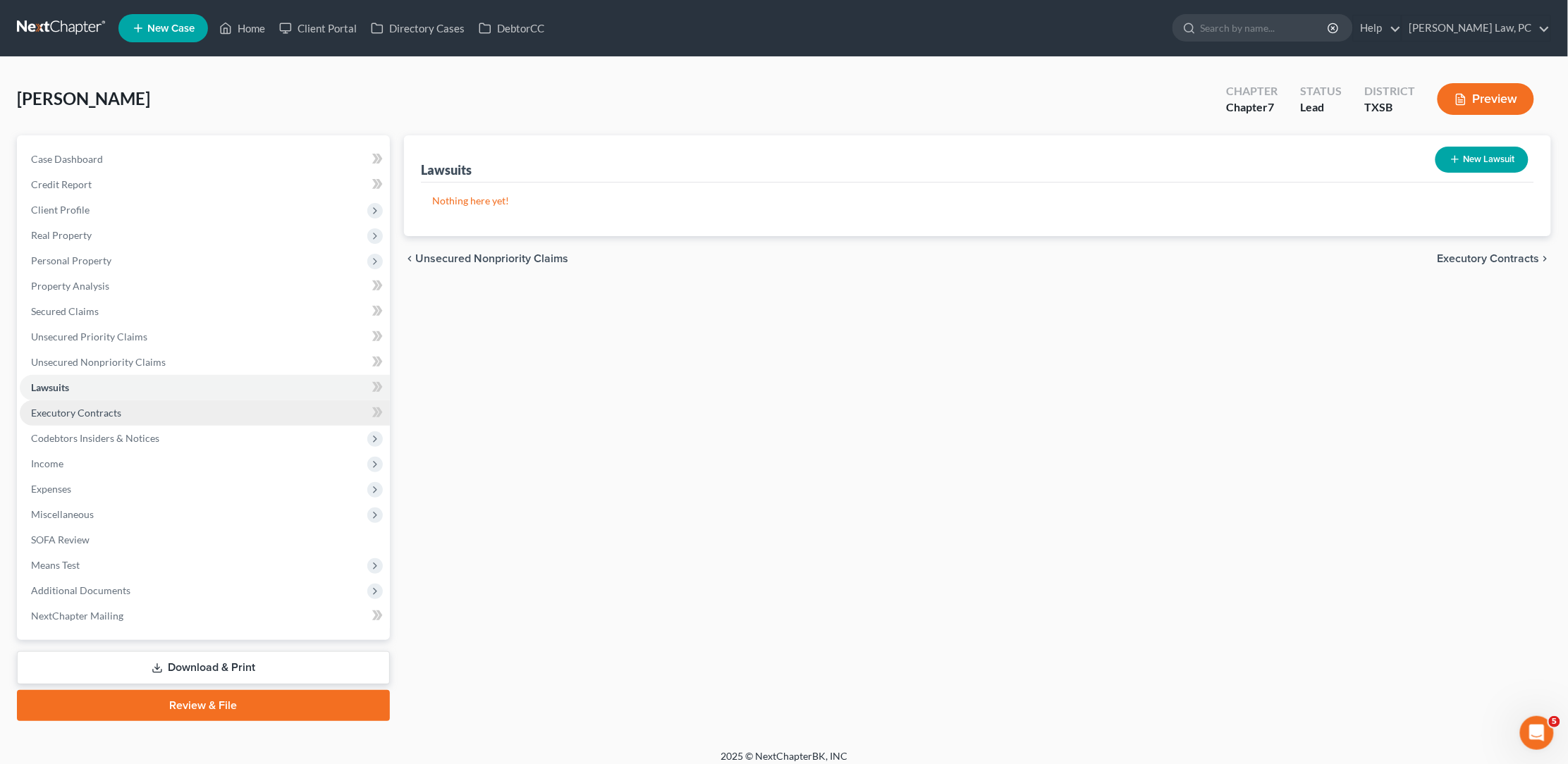
click at [127, 411] on link "Executory Contracts" at bounding box center [205, 412] width 370 height 25
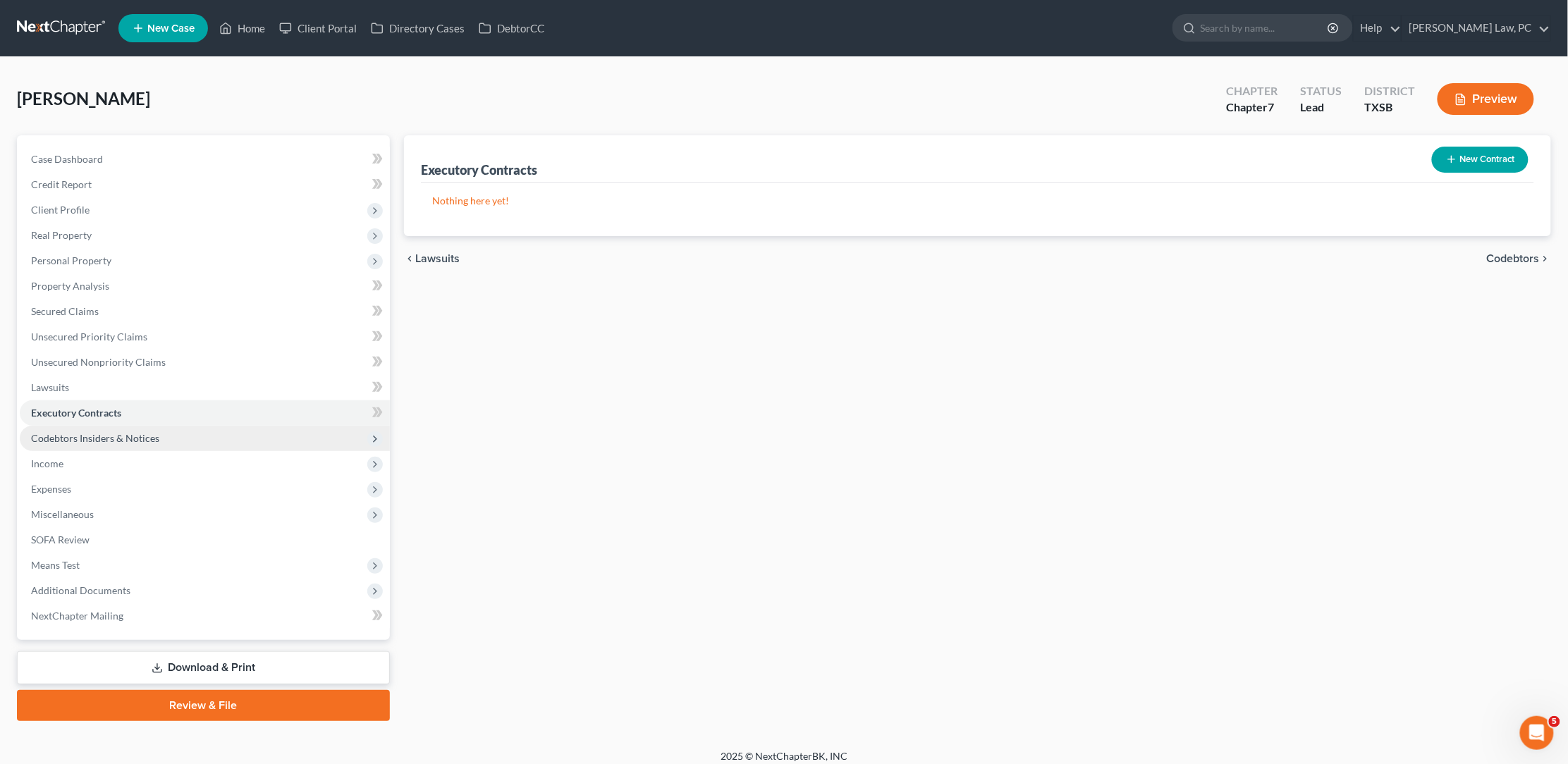
click at [125, 433] on span "Codebtors Insiders & Notices" at bounding box center [95, 438] width 128 height 12
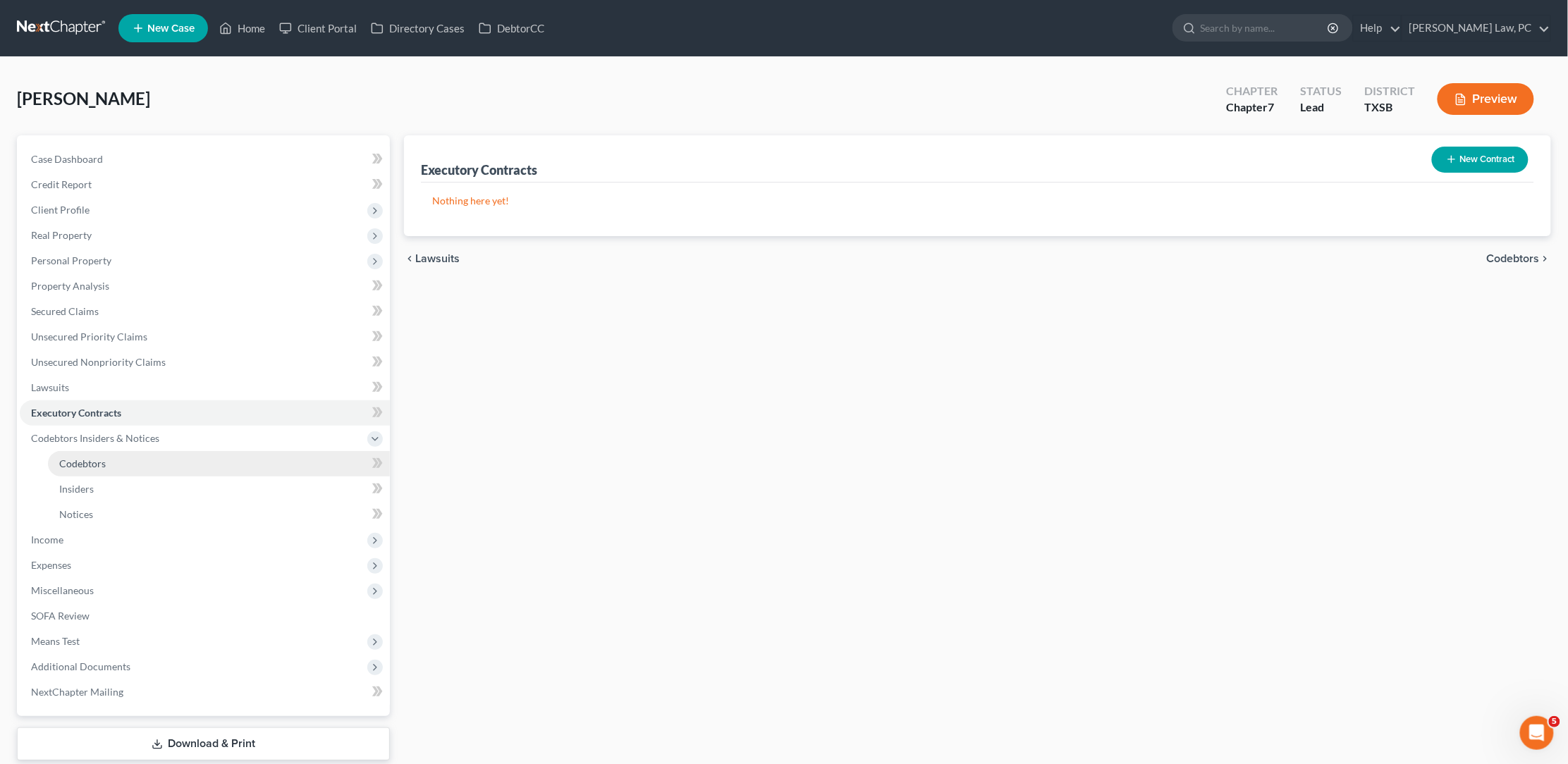
click at [111, 451] on link "Codebtors" at bounding box center [219, 463] width 342 height 25
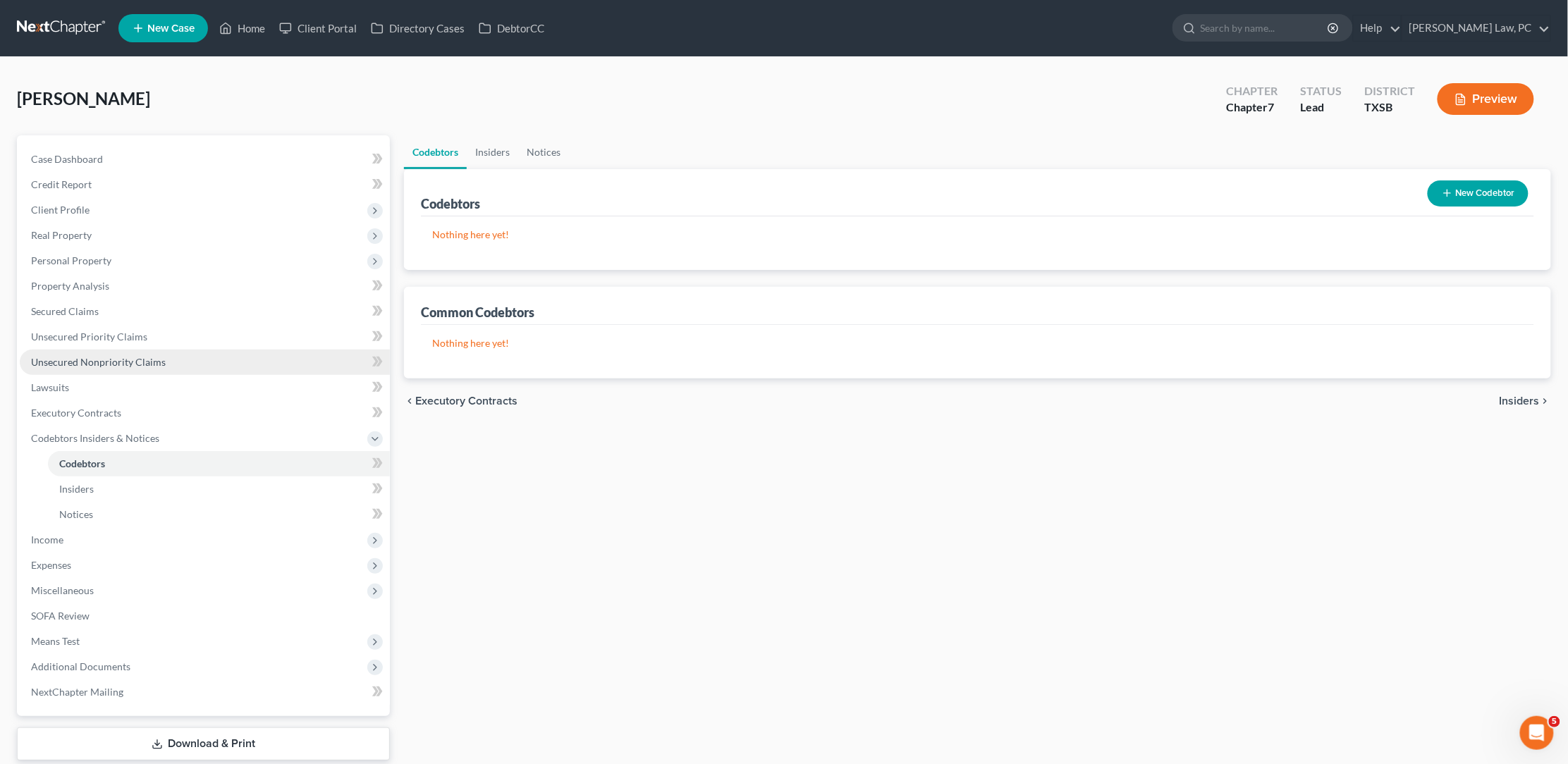
click at [170, 350] on link "Unsecured Nonpriority Claims" at bounding box center [205, 362] width 370 height 25
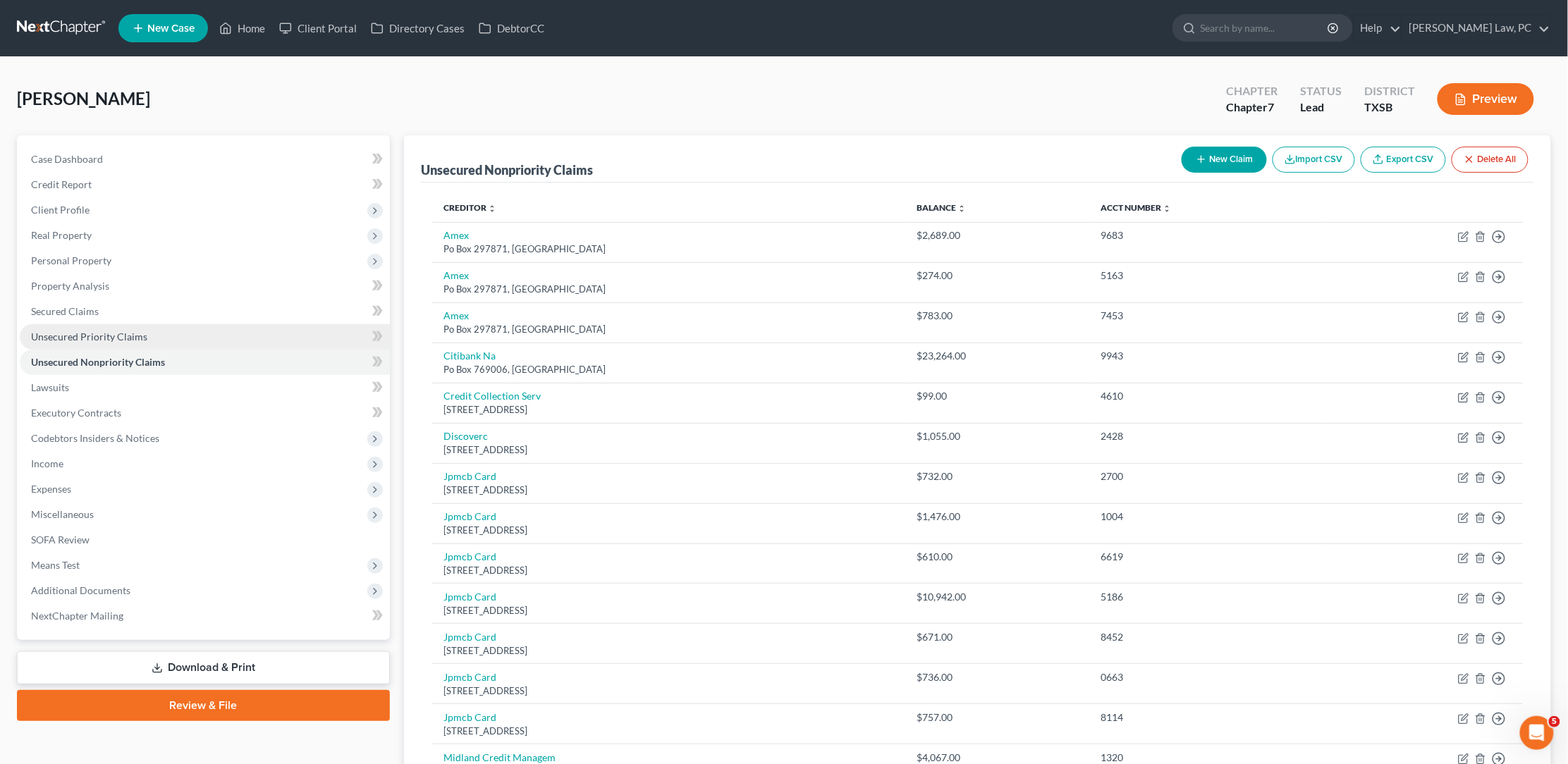
click at [175, 325] on link "Unsecured Priority Claims" at bounding box center [205, 337] width 370 height 25
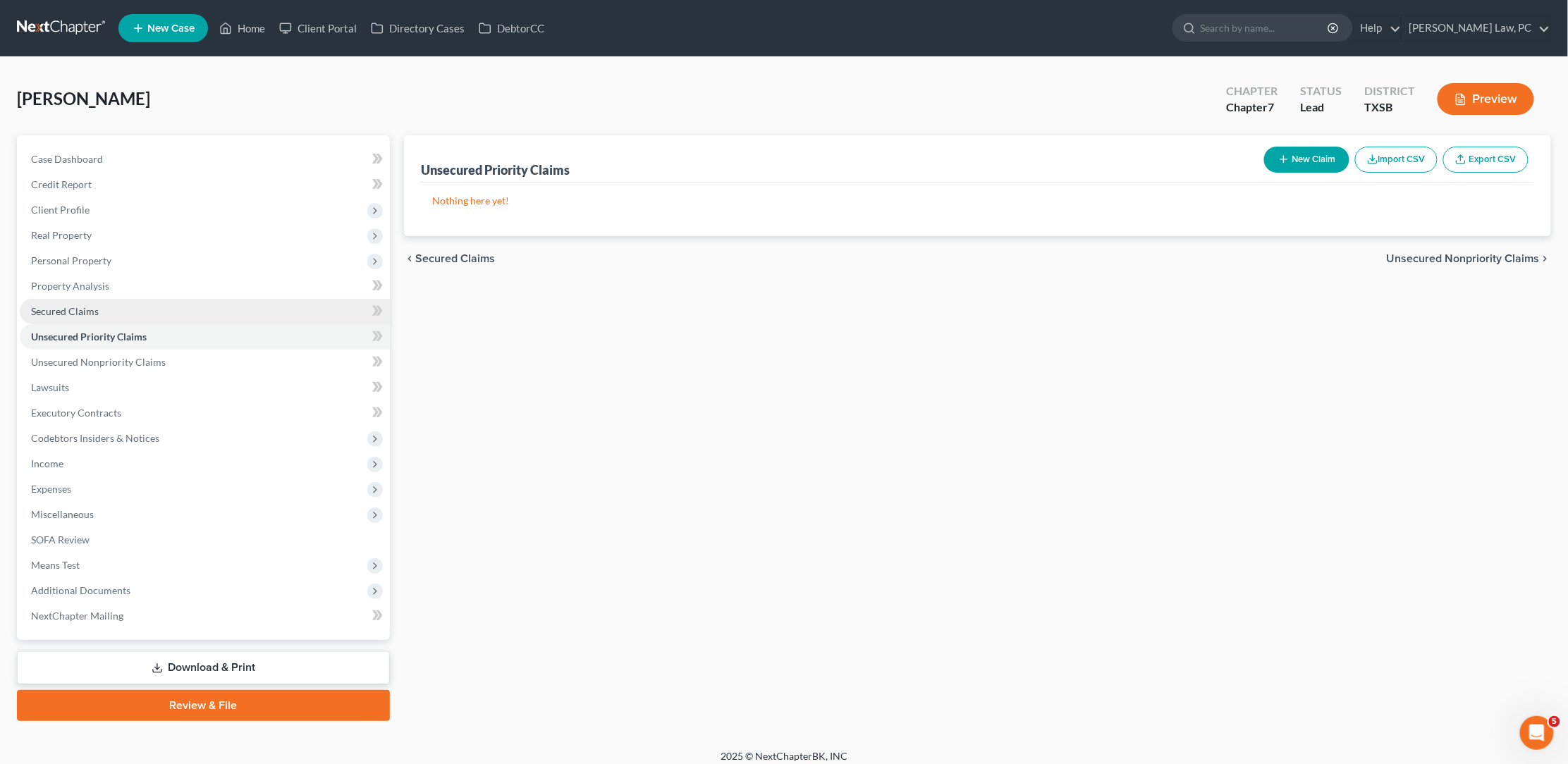
click at [192, 301] on link "Secured Claims" at bounding box center [205, 311] width 370 height 25
click at [212, 274] on link "Property Analysis" at bounding box center [205, 286] width 370 height 25
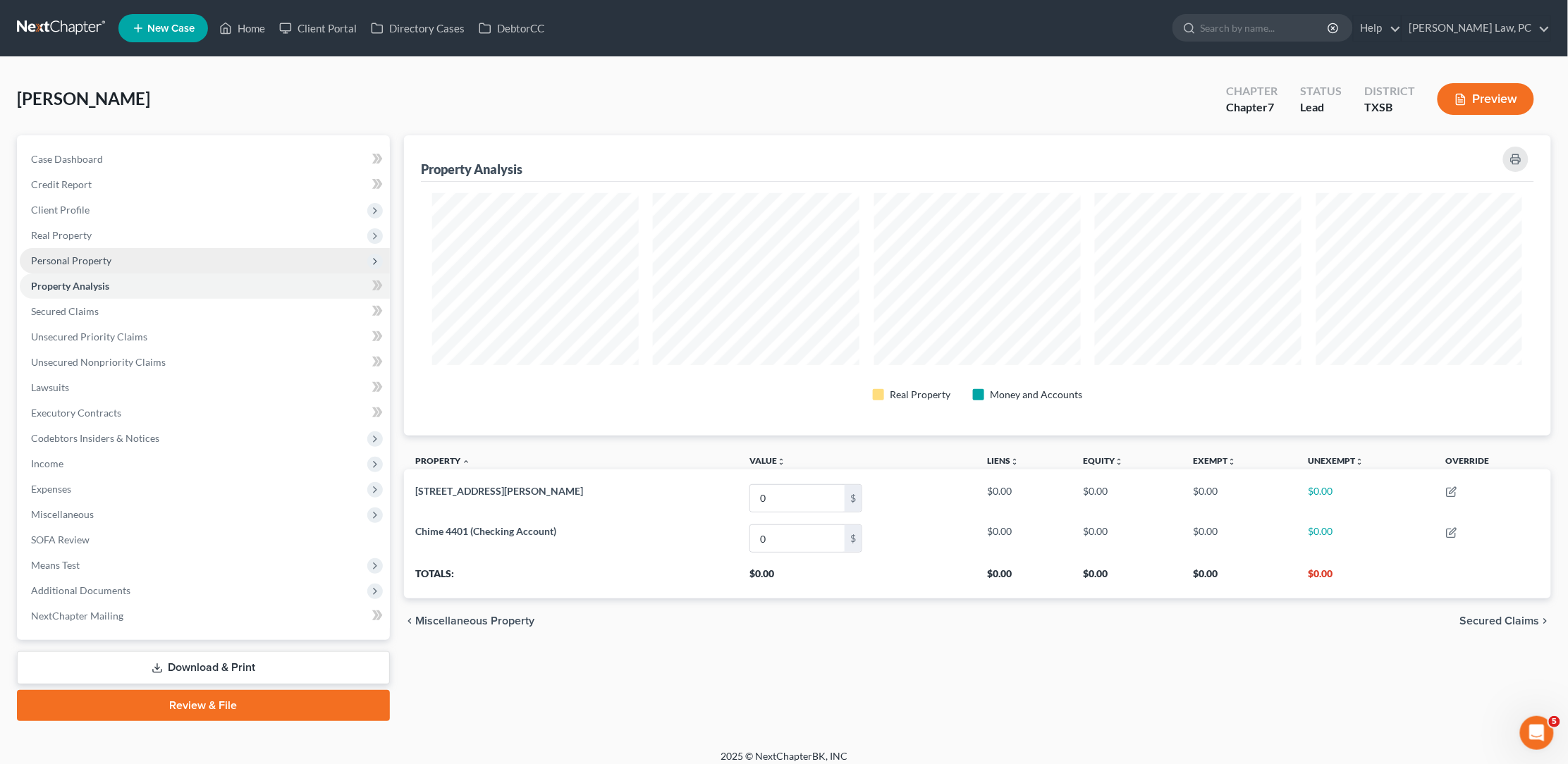
click at [219, 251] on span "Personal Property" at bounding box center [205, 260] width 370 height 25
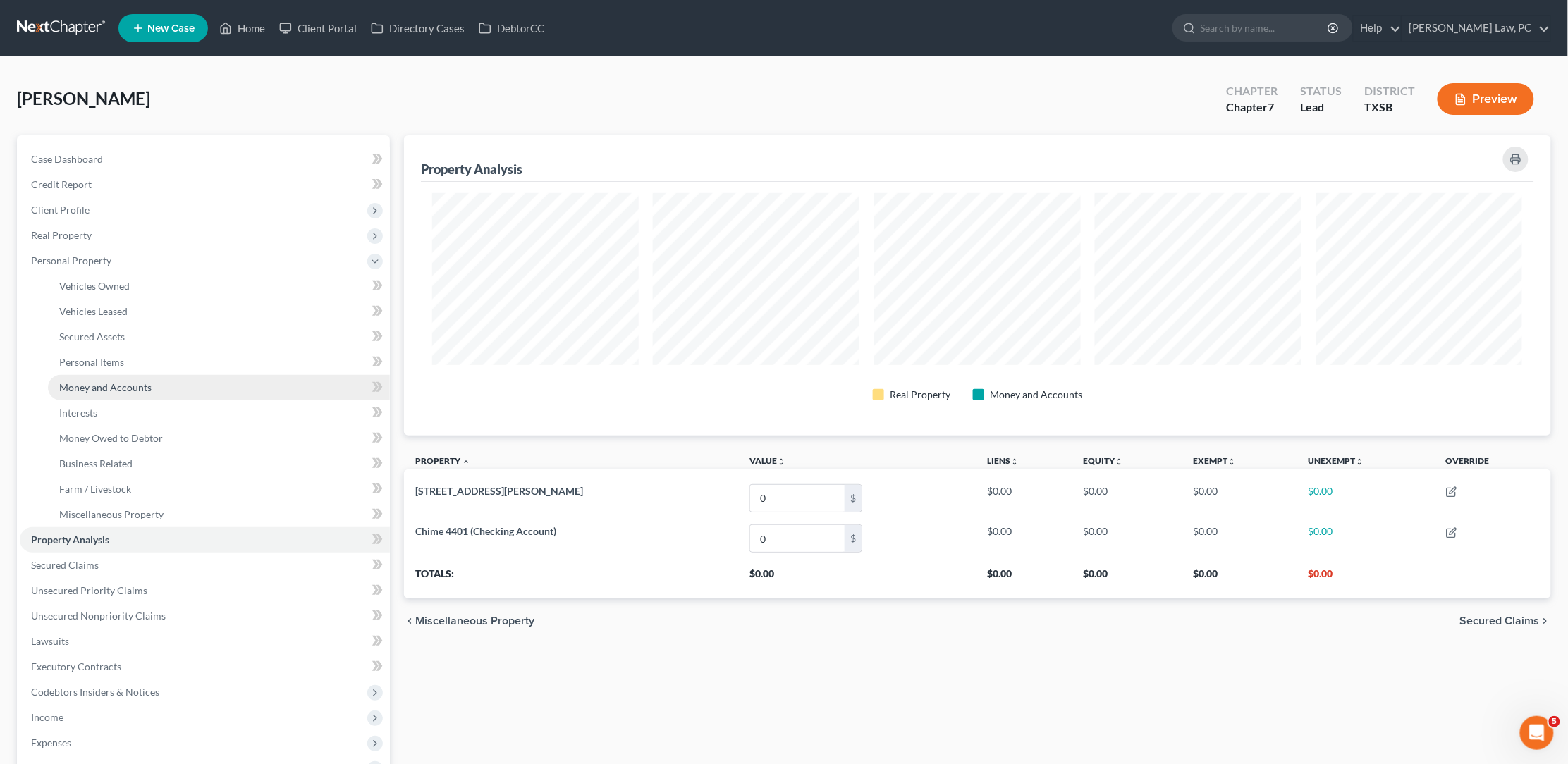
click at [156, 381] on link "Money and Accounts" at bounding box center [219, 388] width 342 height 25
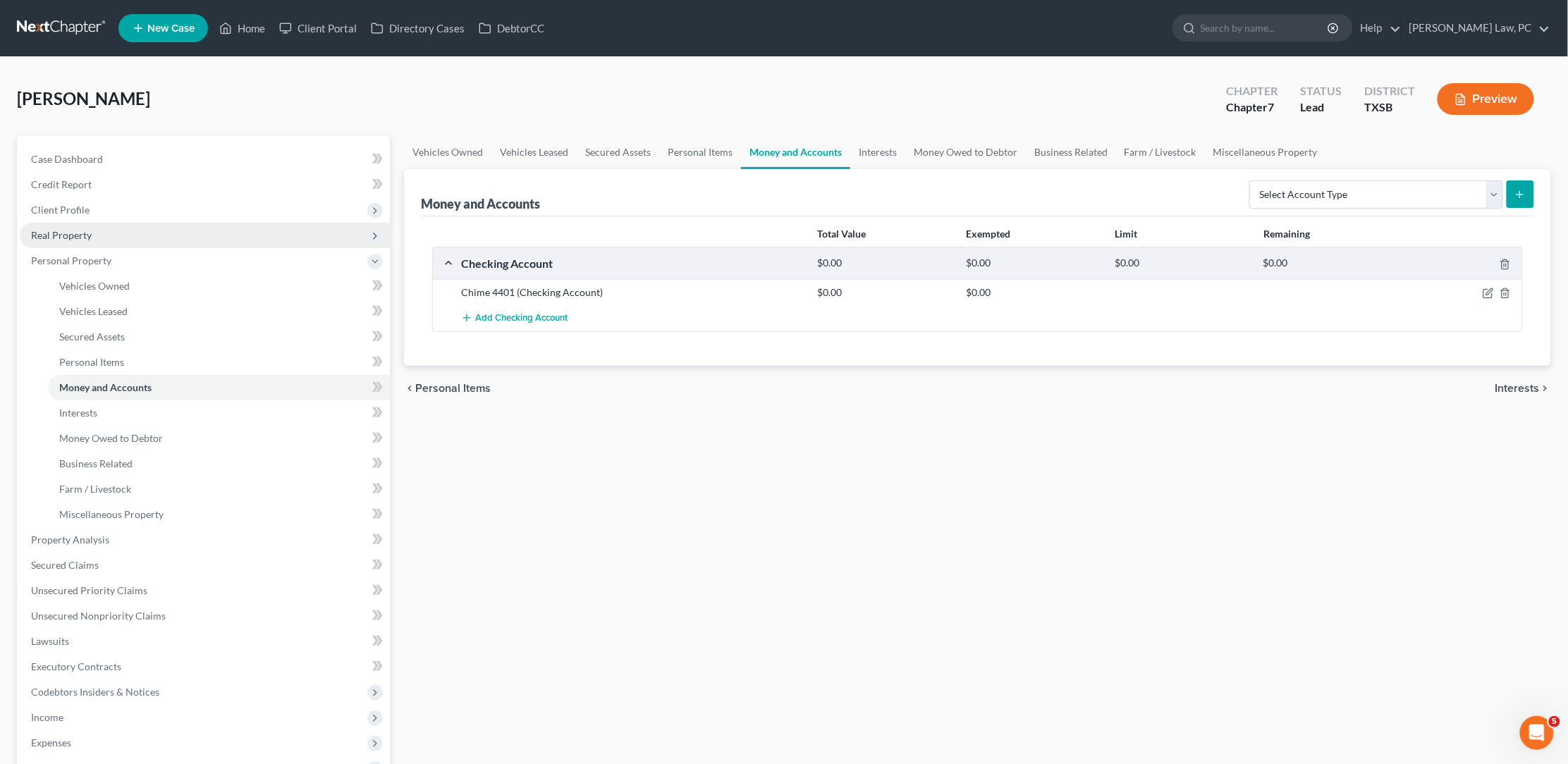
click at [289, 241] on span "Real Property" at bounding box center [205, 235] width 370 height 25
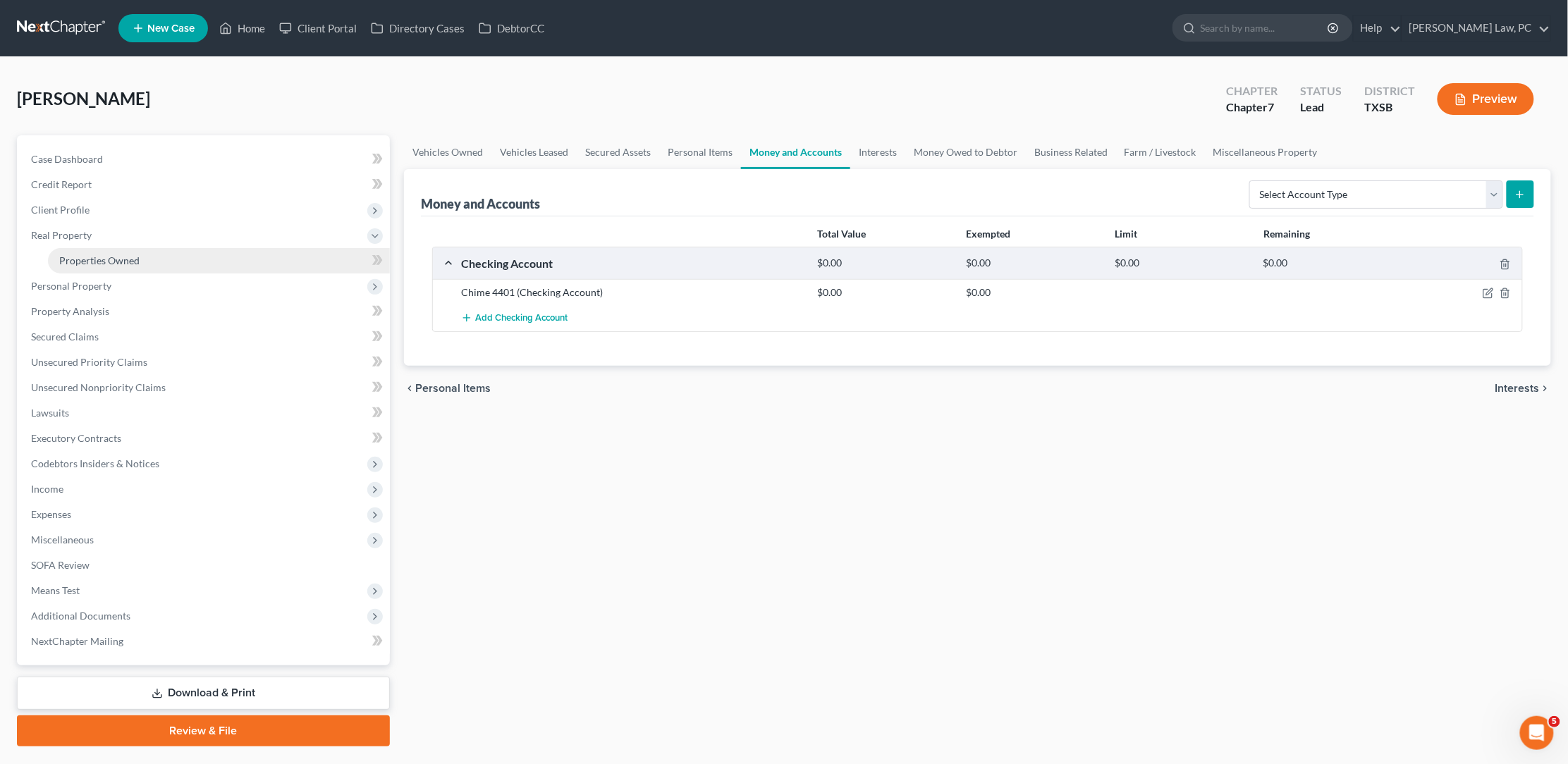
click at [280, 257] on link "Properties Owned" at bounding box center [219, 260] width 342 height 25
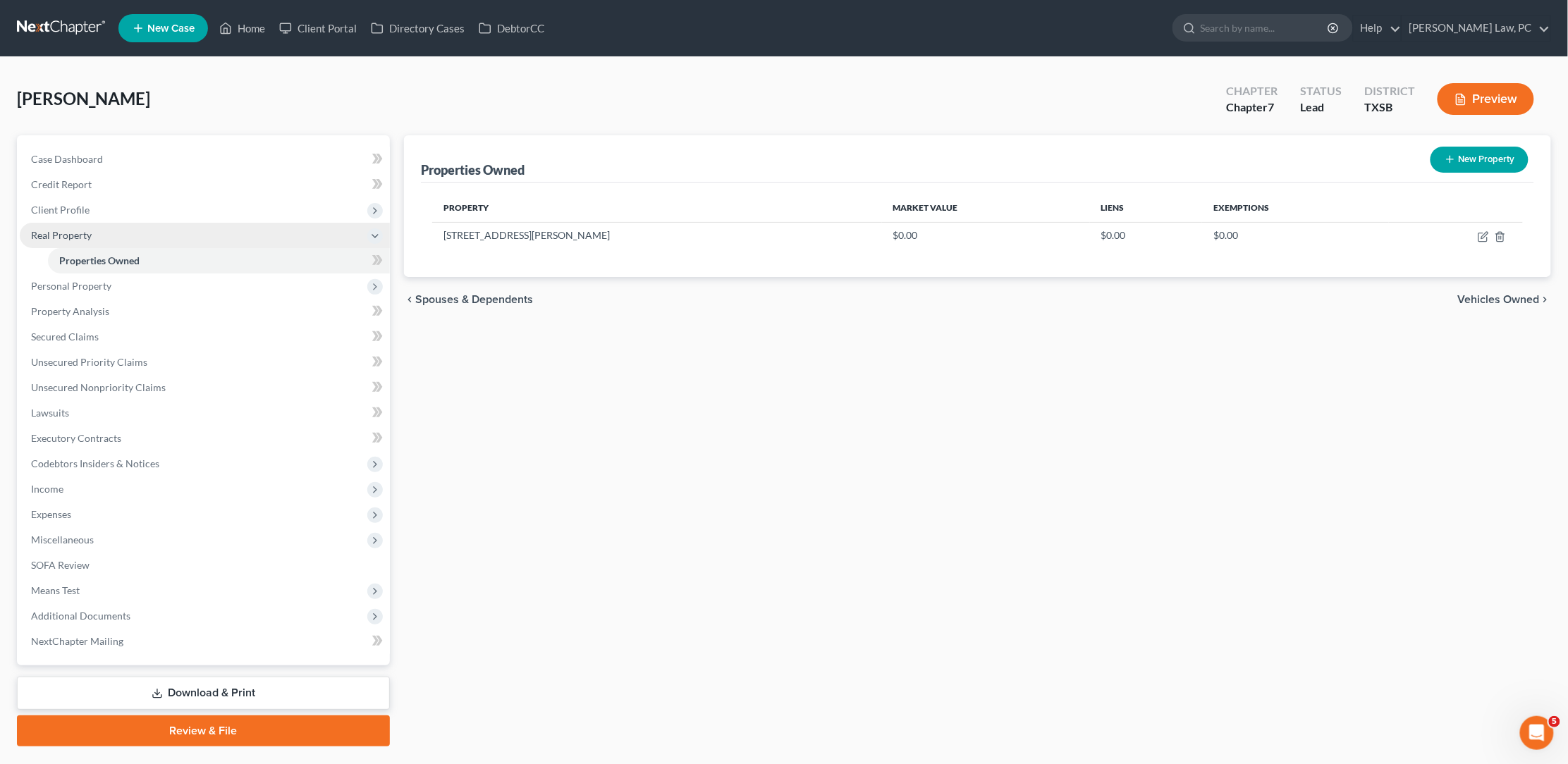
click at [287, 223] on span "Real Property" at bounding box center [205, 235] width 370 height 25
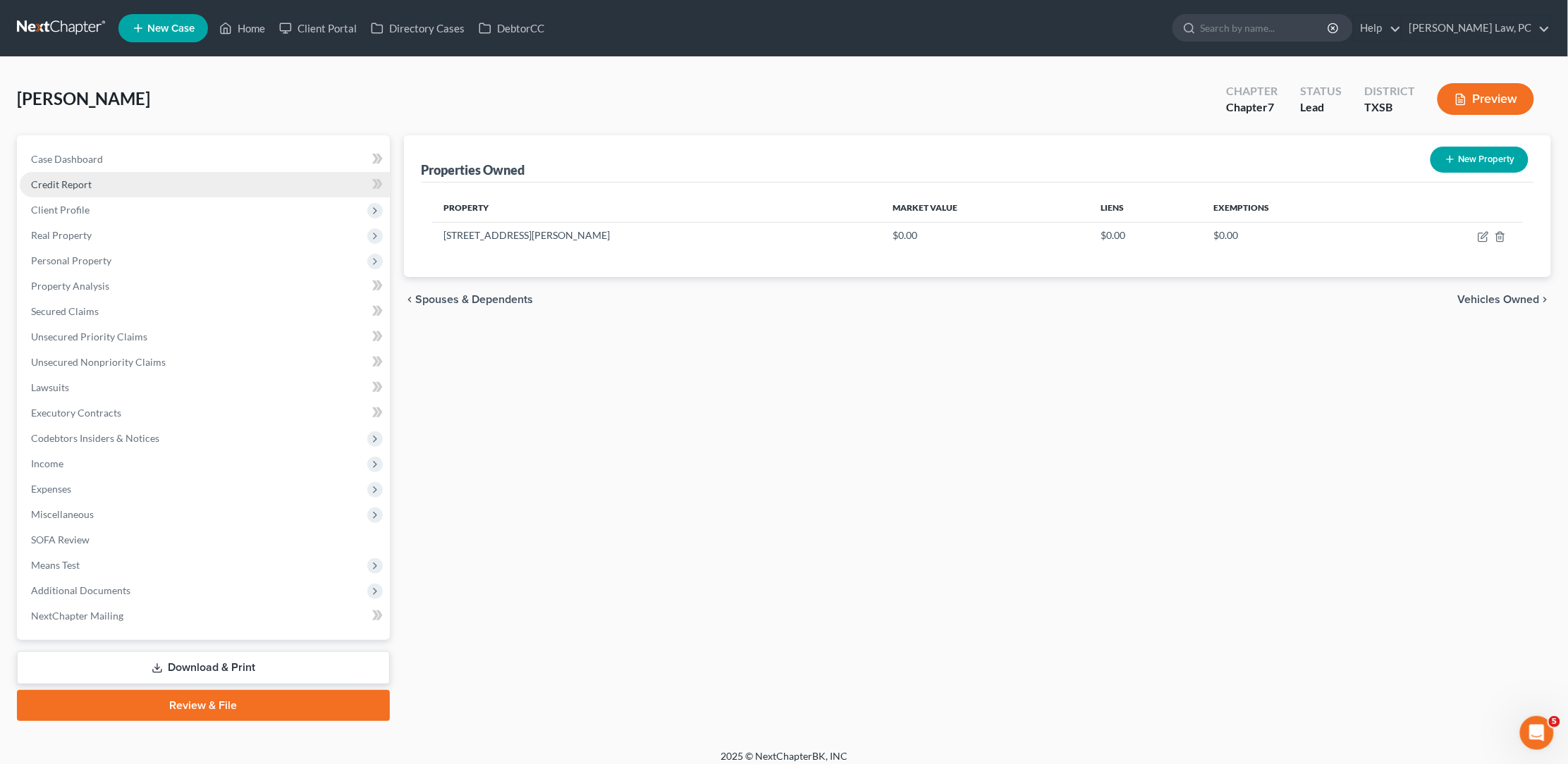
click at [294, 186] on link "Credit Report" at bounding box center [205, 184] width 370 height 25
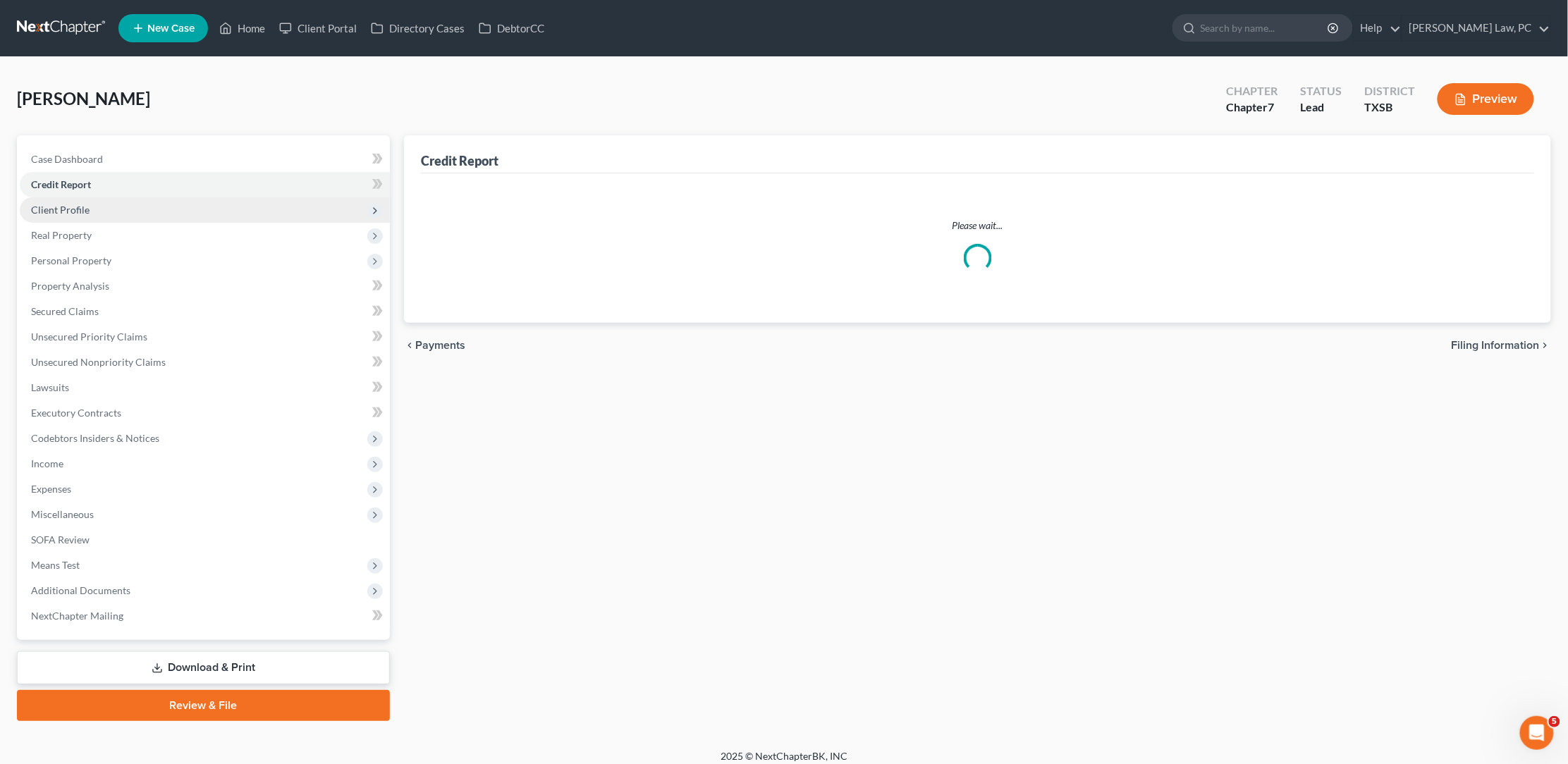
click at [294, 208] on span "Client Profile" at bounding box center [205, 209] width 370 height 25
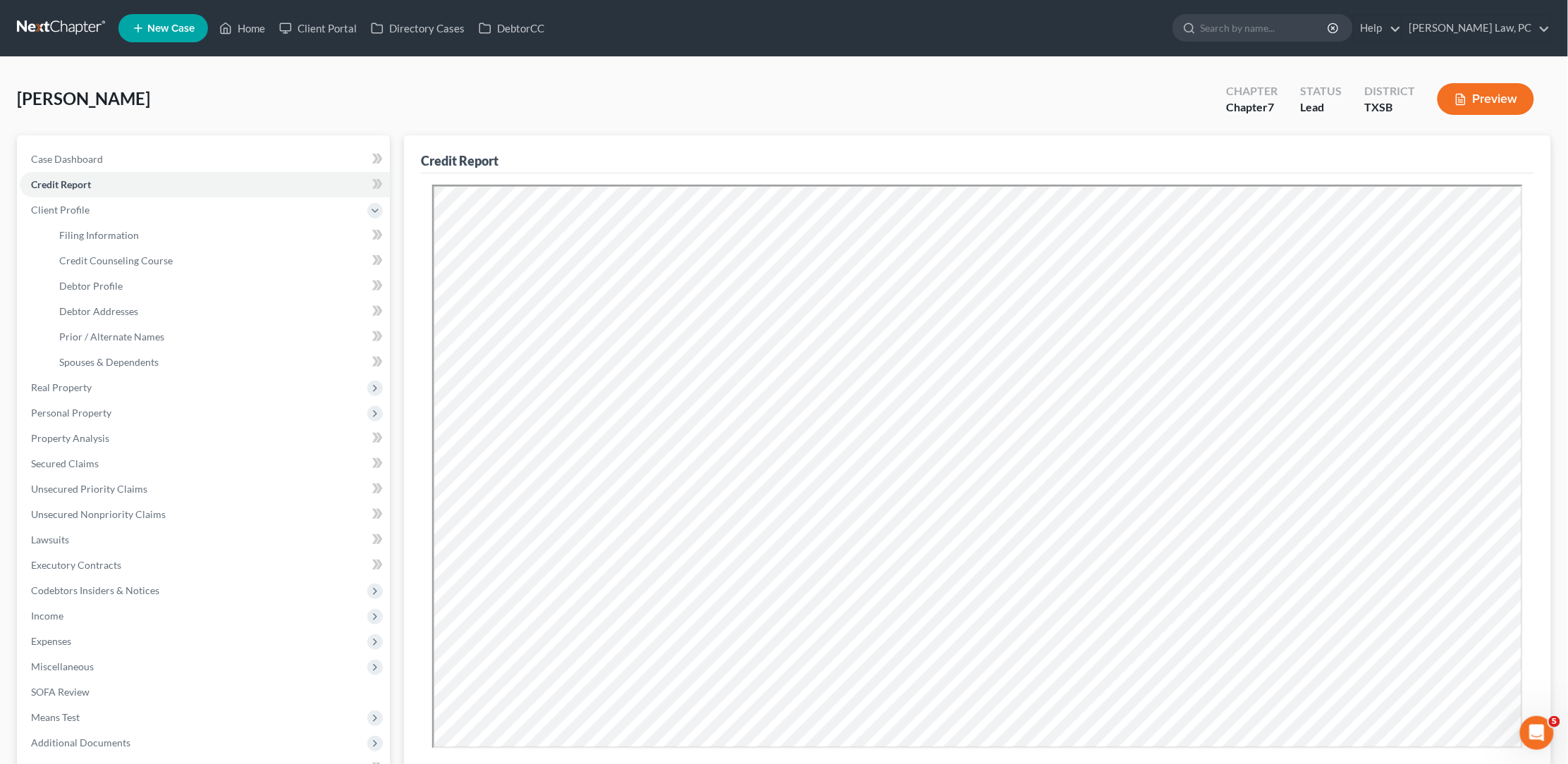
click at [1247, 0] on nav "Home New Case Client Portal Directory Cases DebtorCC Hooman Khoshnood Law, PC g…" at bounding box center [784, 28] width 1568 height 57
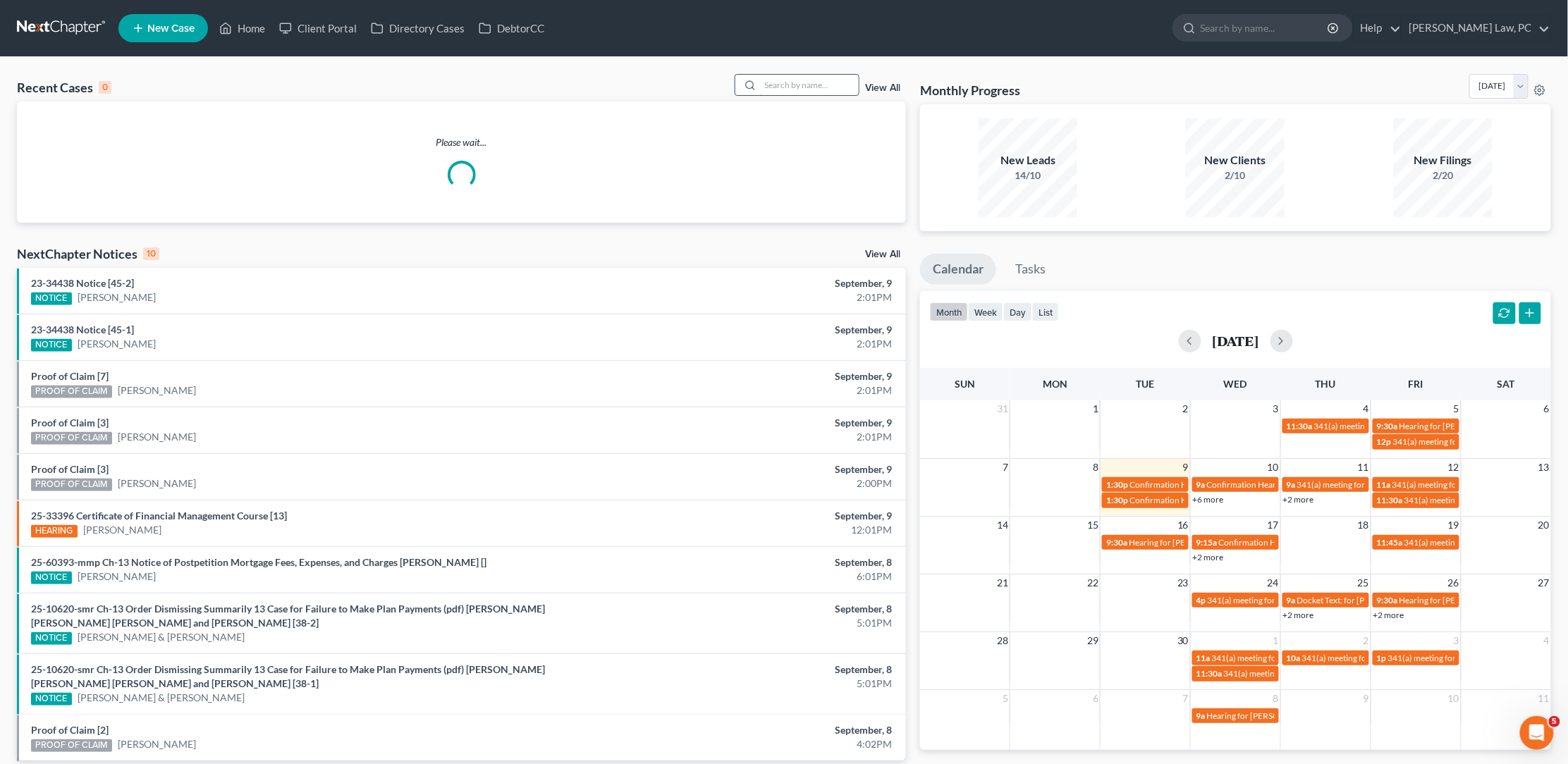
click at [816, 91] on input "search" at bounding box center [809, 85] width 99 height 21
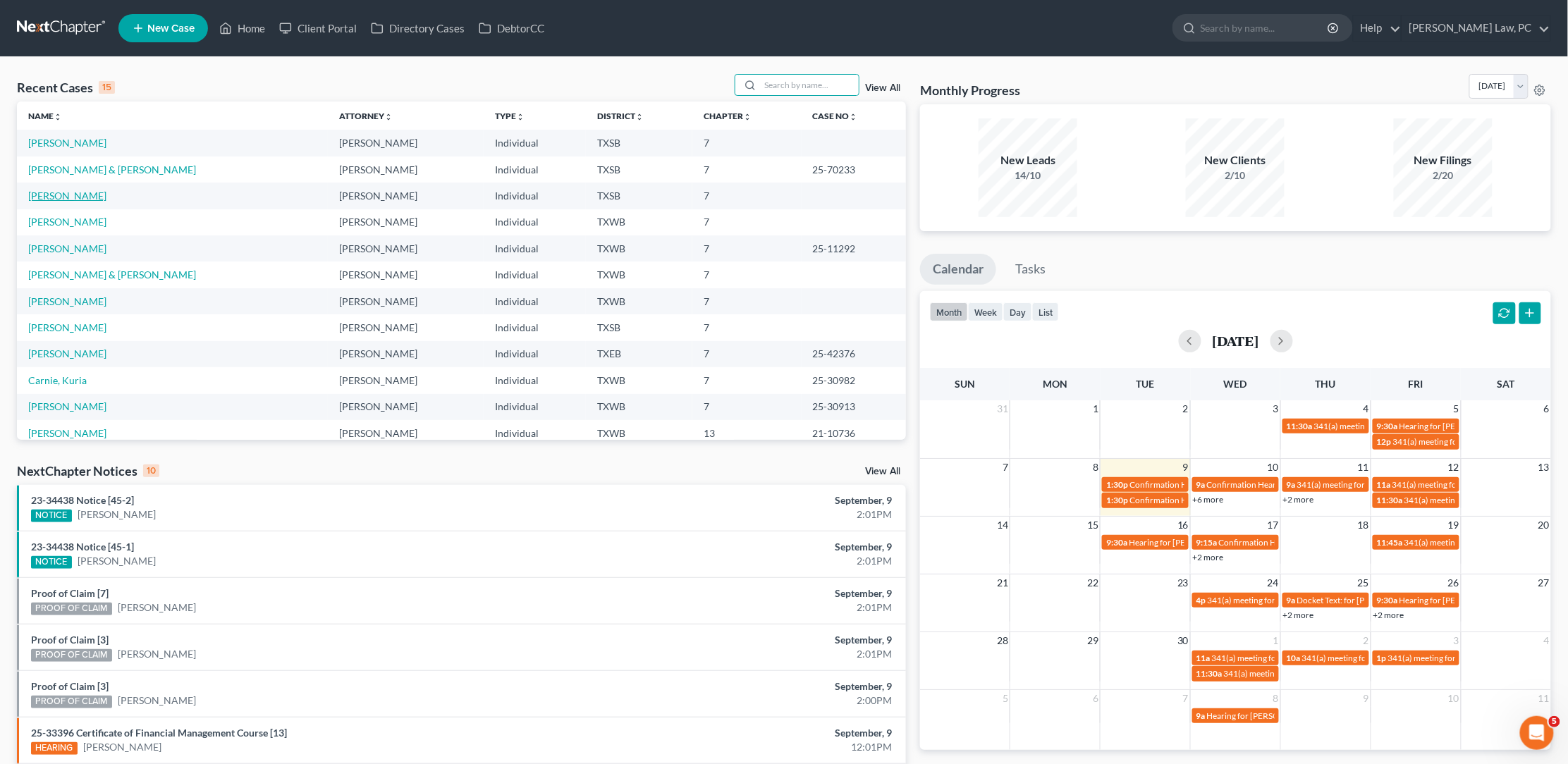
click at [59, 193] on link "[PERSON_NAME]" at bounding box center [67, 195] width 78 height 12
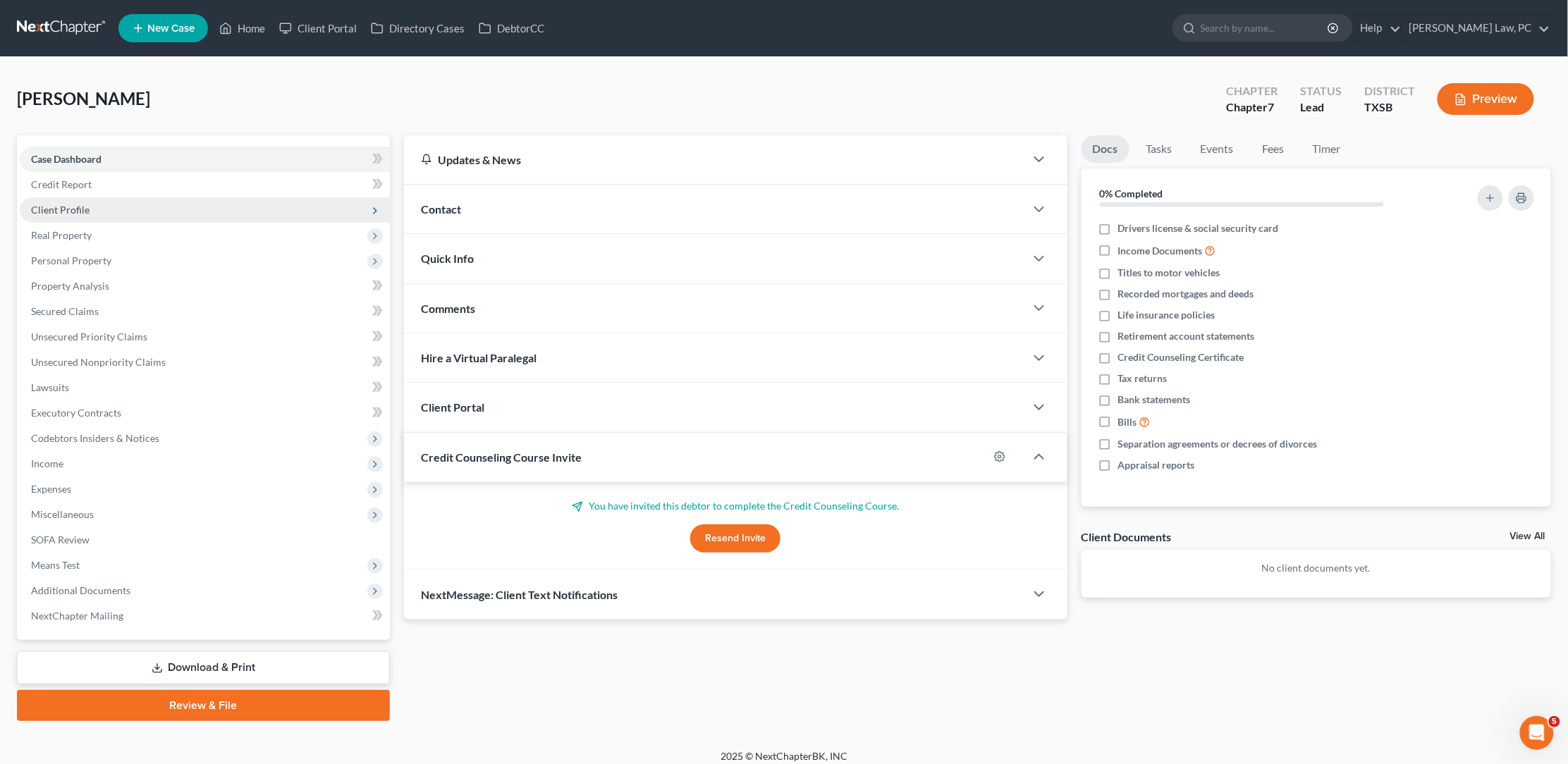
click at [85, 208] on span "Client Profile" at bounding box center [60, 209] width 58 height 12
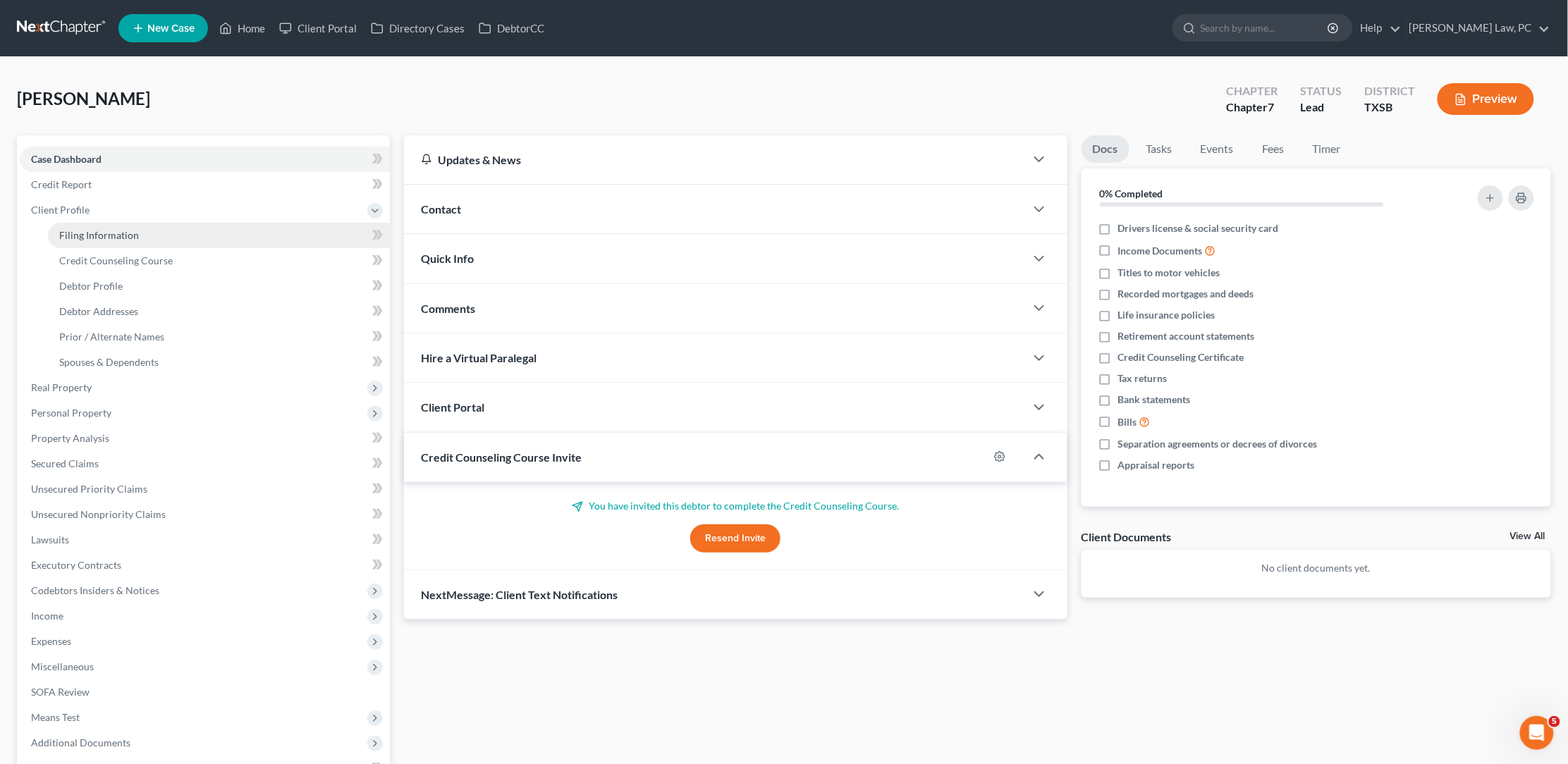
click at [102, 239] on link "Filing Information" at bounding box center [219, 235] width 342 height 25
select select "1"
select select "0"
select select "45"
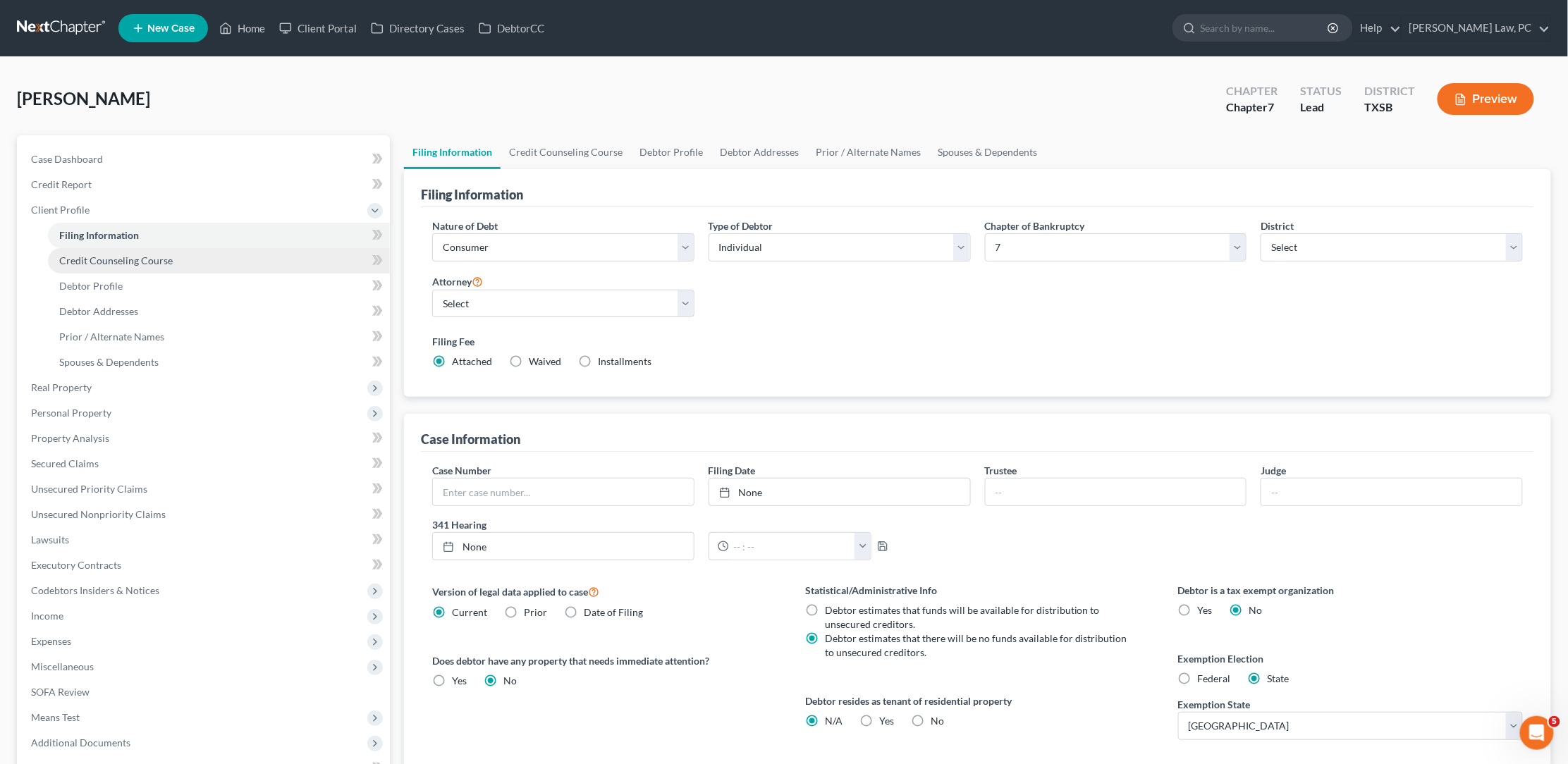
click at [99, 256] on span "Credit Counseling Course" at bounding box center [116, 260] width 113 height 12
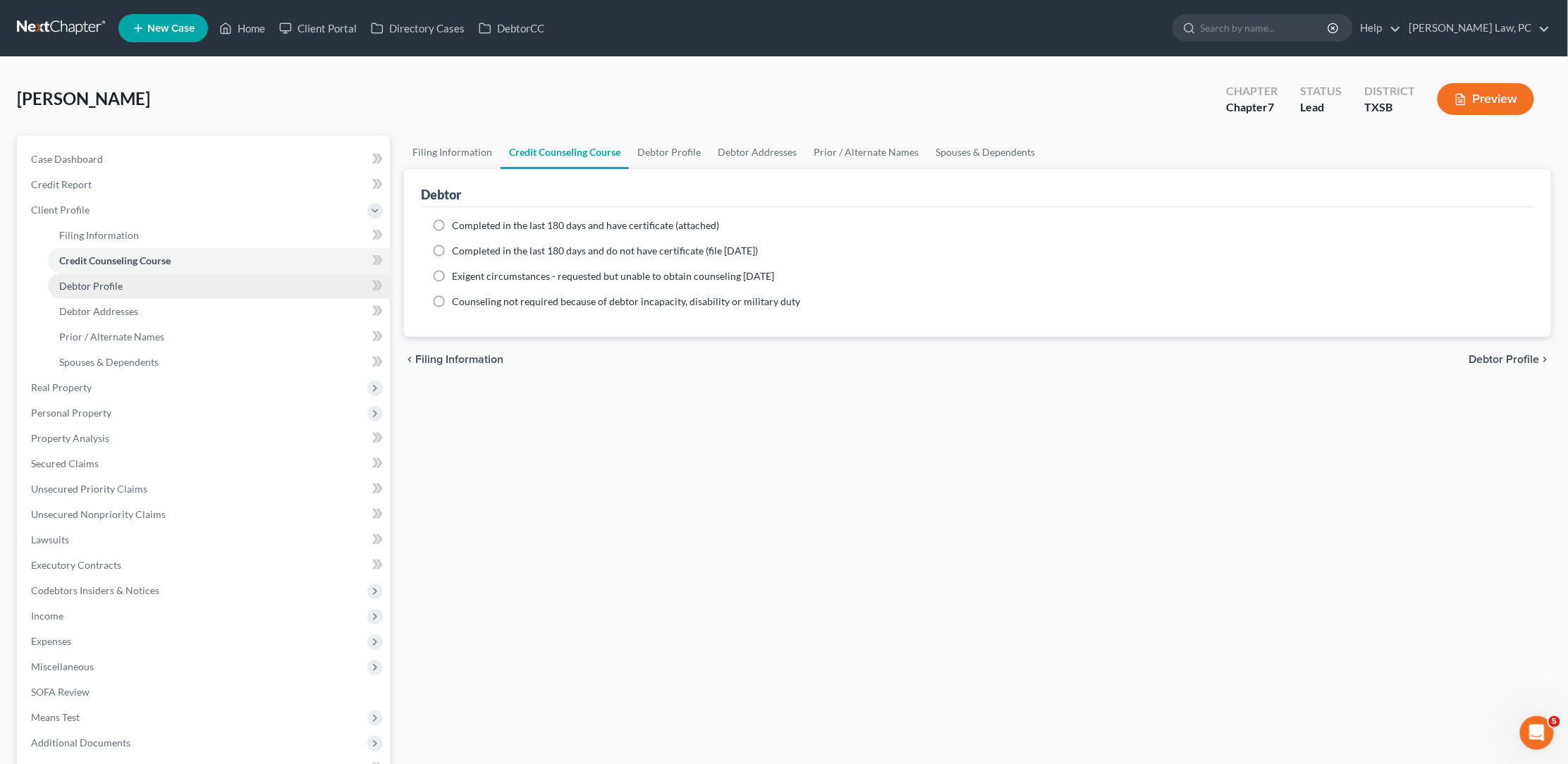
click at [98, 286] on span "Debtor Profile" at bounding box center [91, 286] width 63 height 12
select select "1"
select select "3"
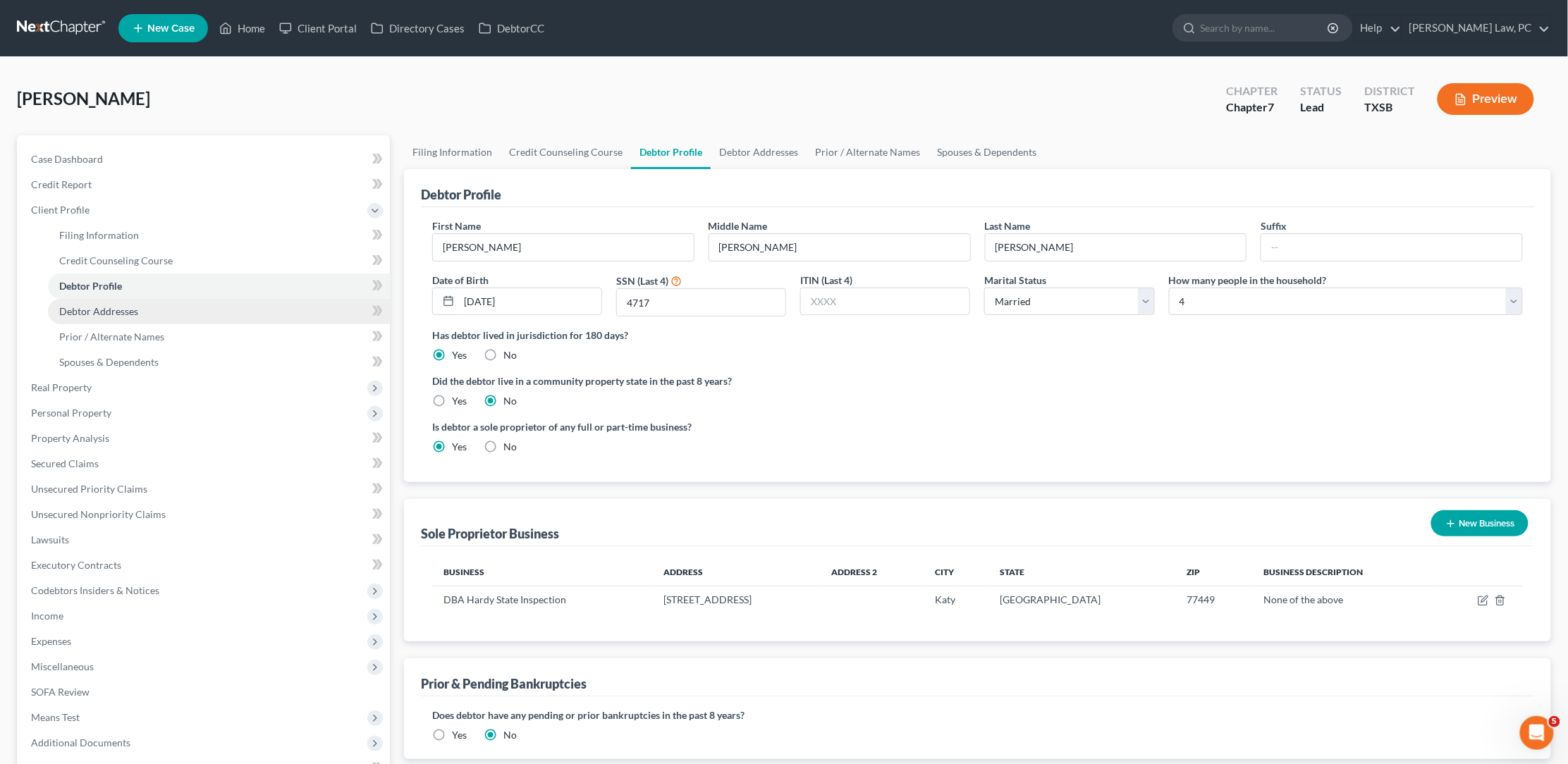
click at [100, 314] on link "Debtor Addresses" at bounding box center [219, 311] width 342 height 25
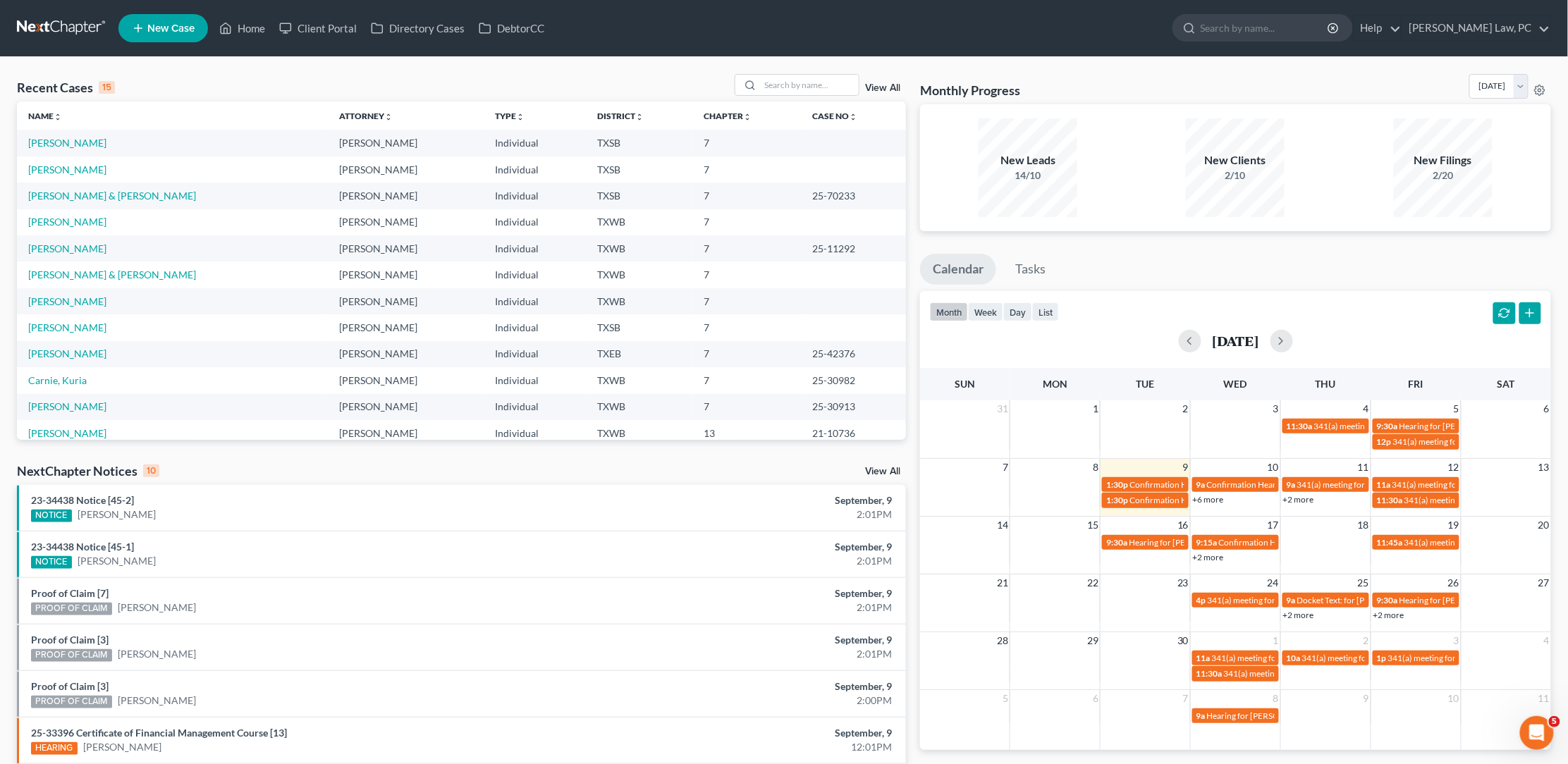
click at [191, 25] on span "New Case" at bounding box center [171, 28] width 47 height 10
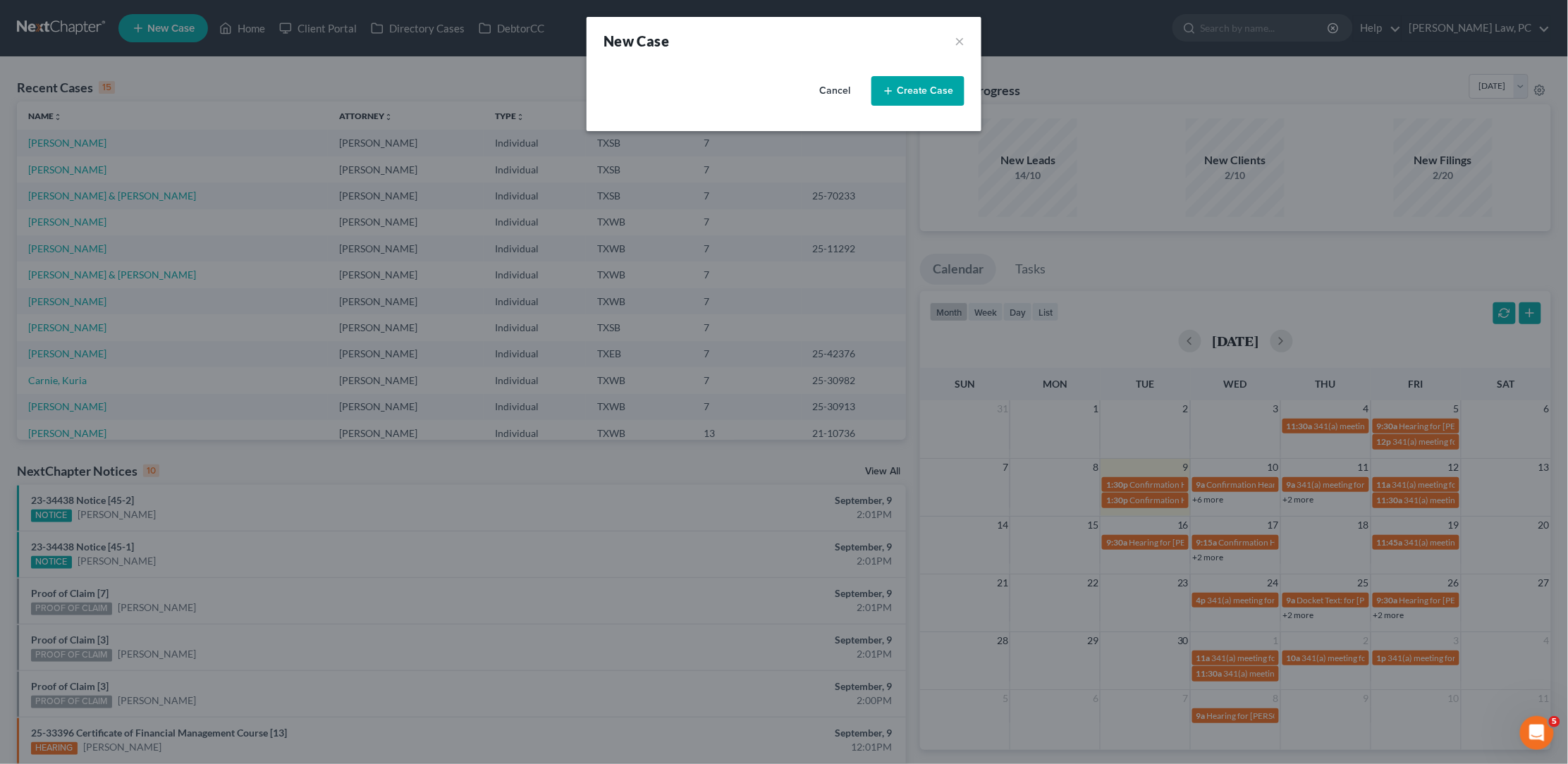
select select "79"
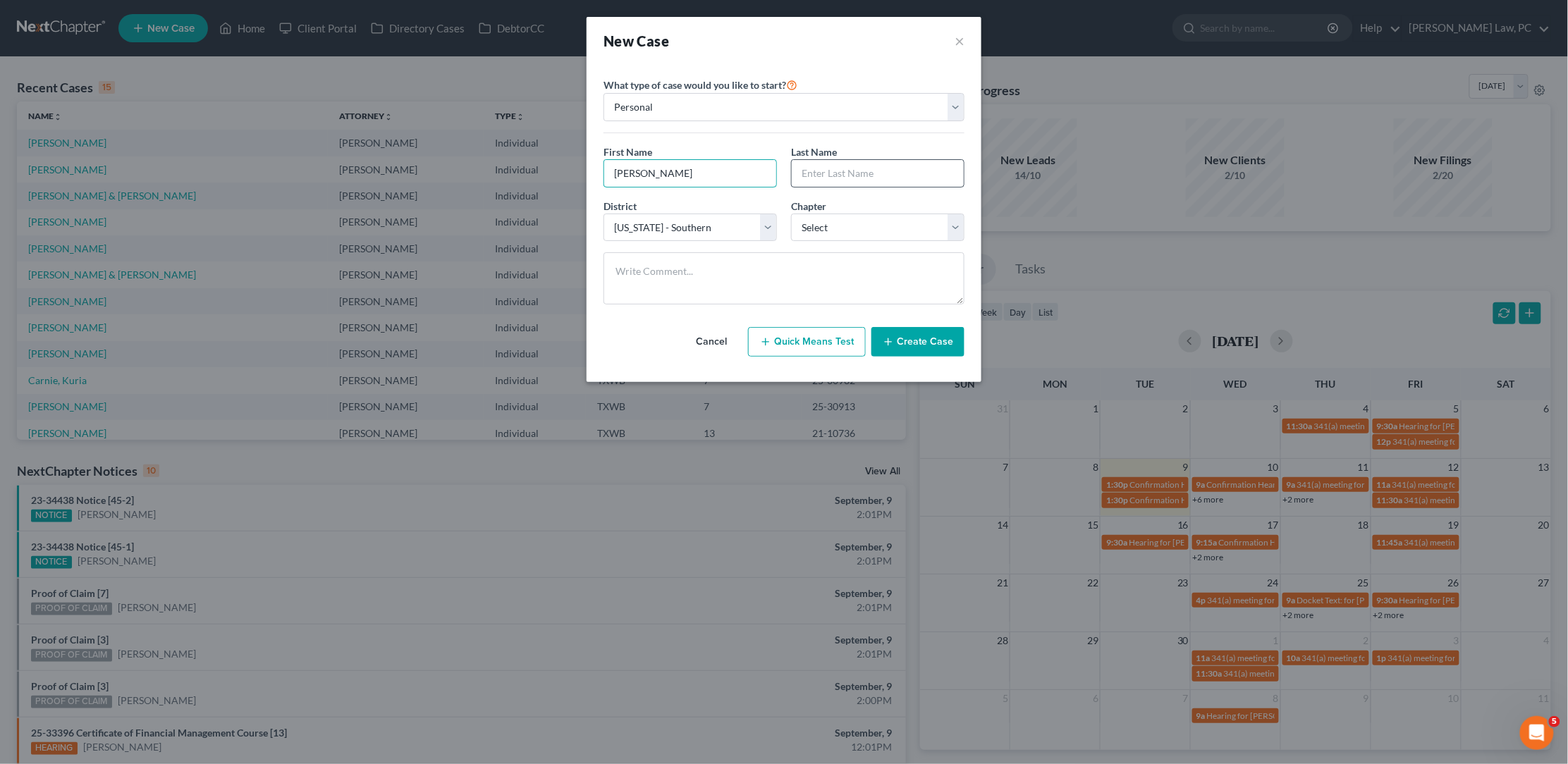
type input "[PERSON_NAME]"
select select "0"
click at [922, 344] on button "Create Case" at bounding box center [918, 341] width 93 height 29
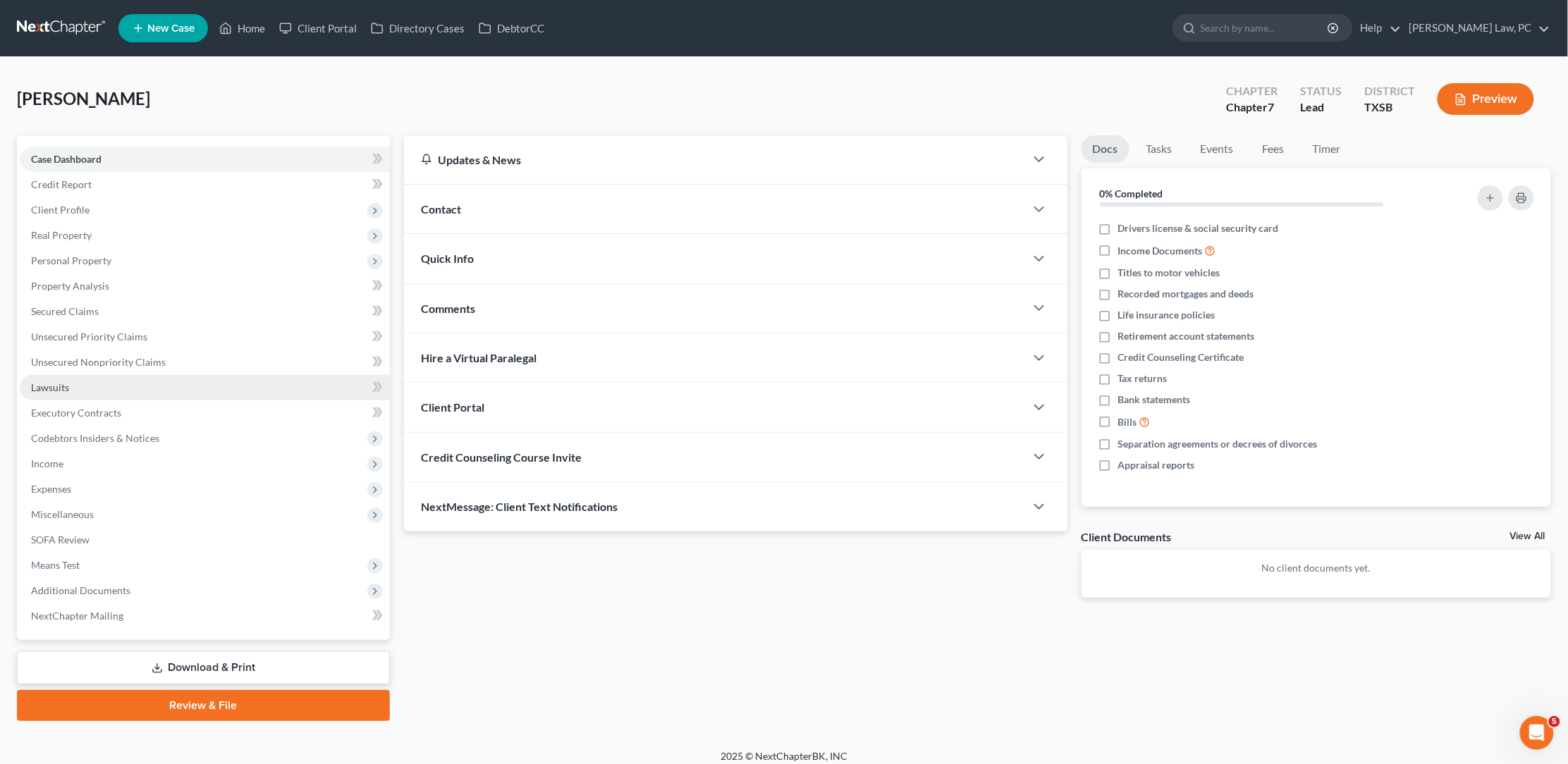
click at [100, 378] on link "Lawsuits" at bounding box center [205, 388] width 370 height 25
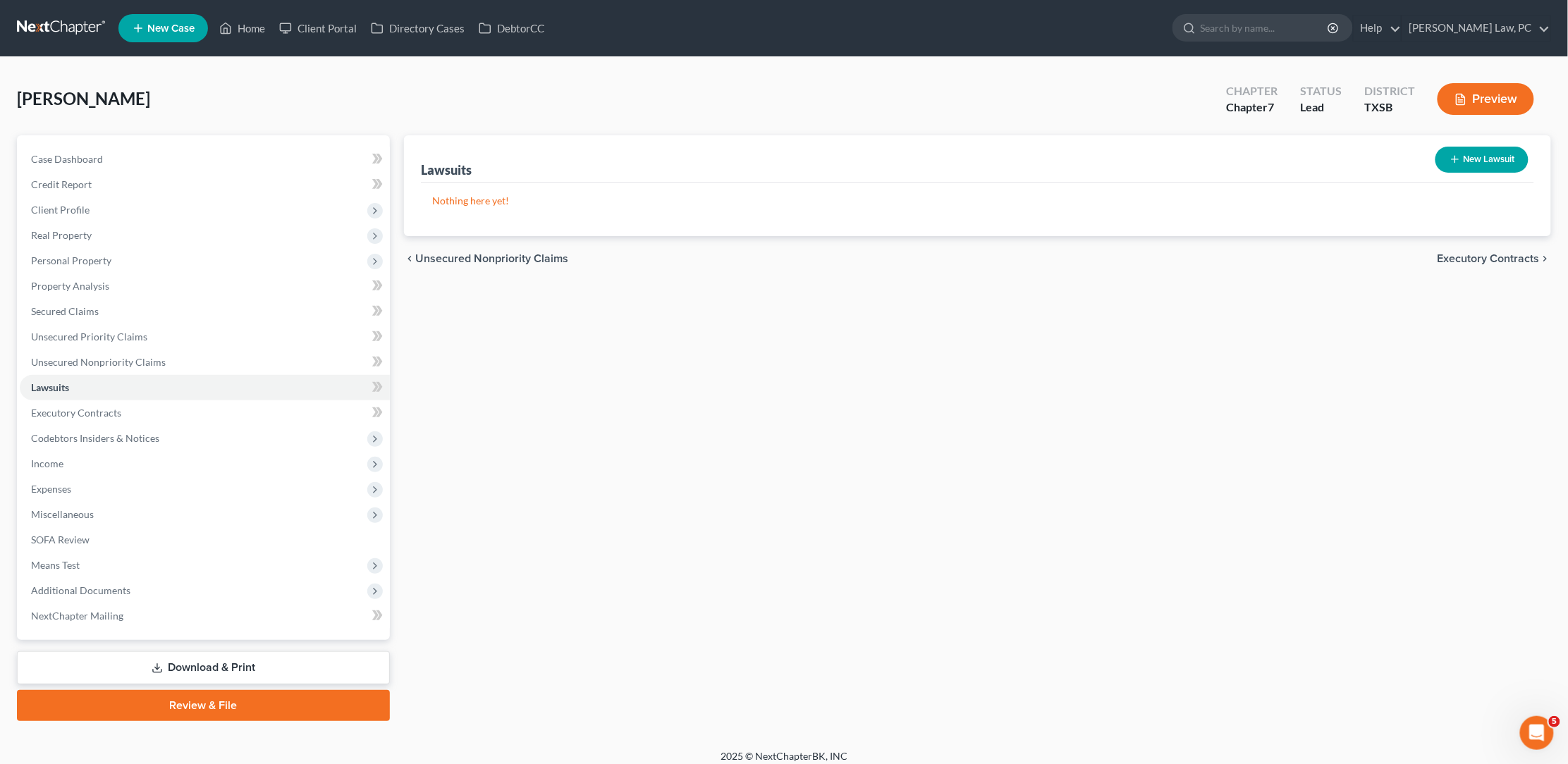
click at [1498, 158] on button "New Lawsuit" at bounding box center [1481, 159] width 93 height 26
select select "0"
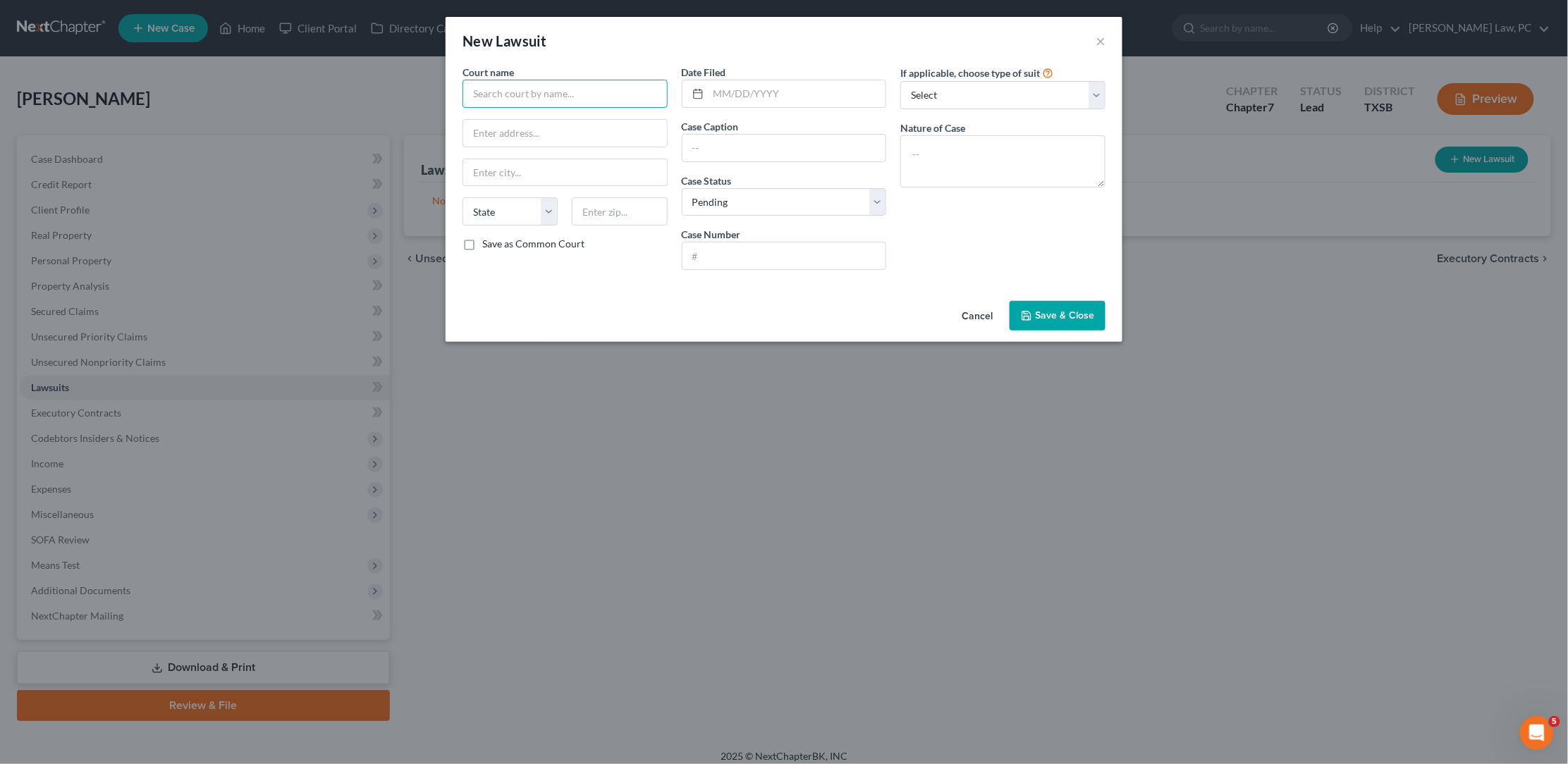
click at [575, 91] on input "text" at bounding box center [564, 93] width 205 height 28
click at [709, 153] on input "text" at bounding box center [784, 148] width 204 height 26
type input "[PERSON_NAME] [PERSON_NAME] Bank, N.A. vs. [PERSON_NAME]"
click at [823, 91] on input "text" at bounding box center [797, 93] width 177 height 26
click at [721, 250] on input "text" at bounding box center [784, 256] width 204 height 26
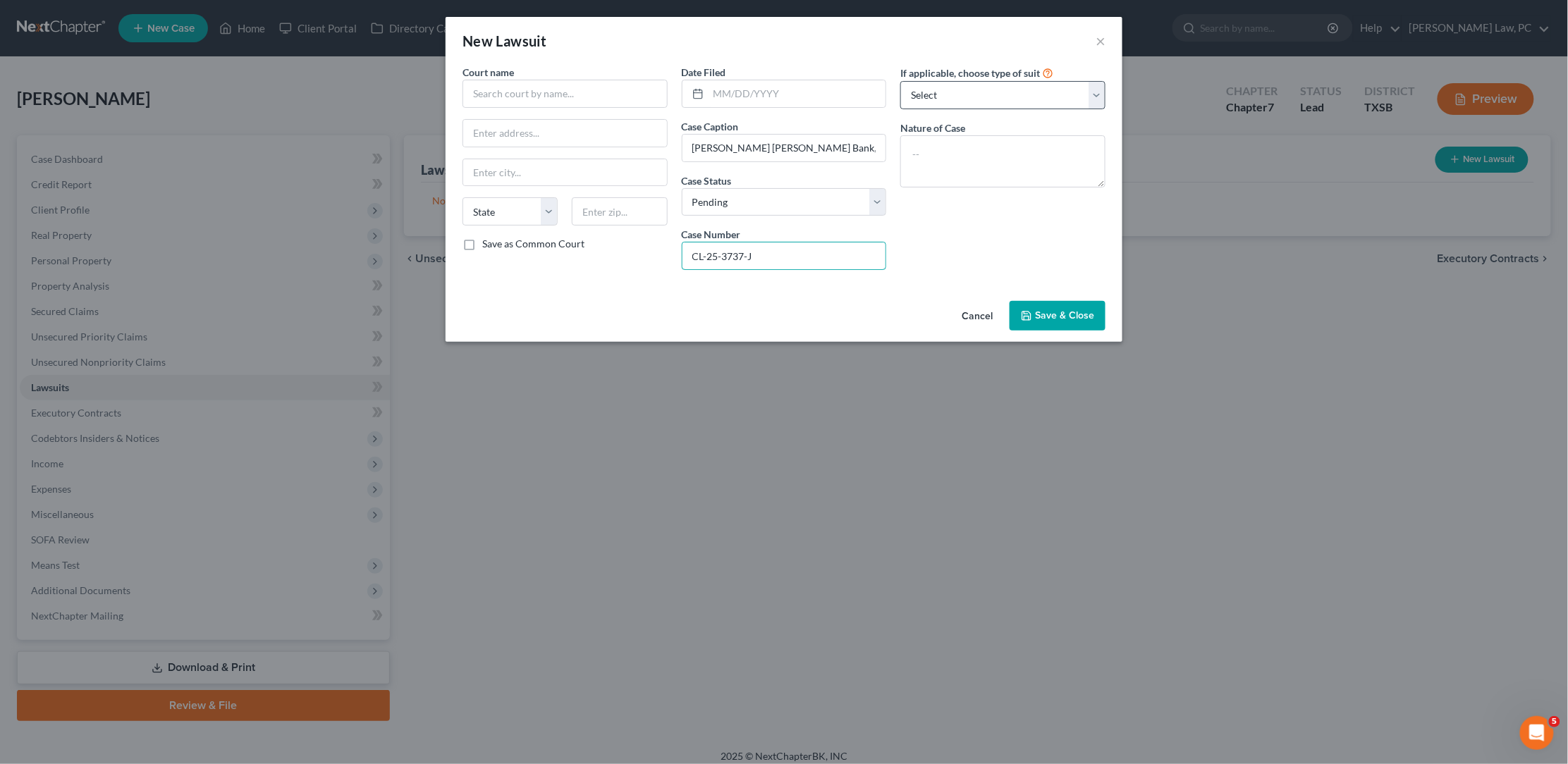
type input "CL-25-3737-J"
select select "4"
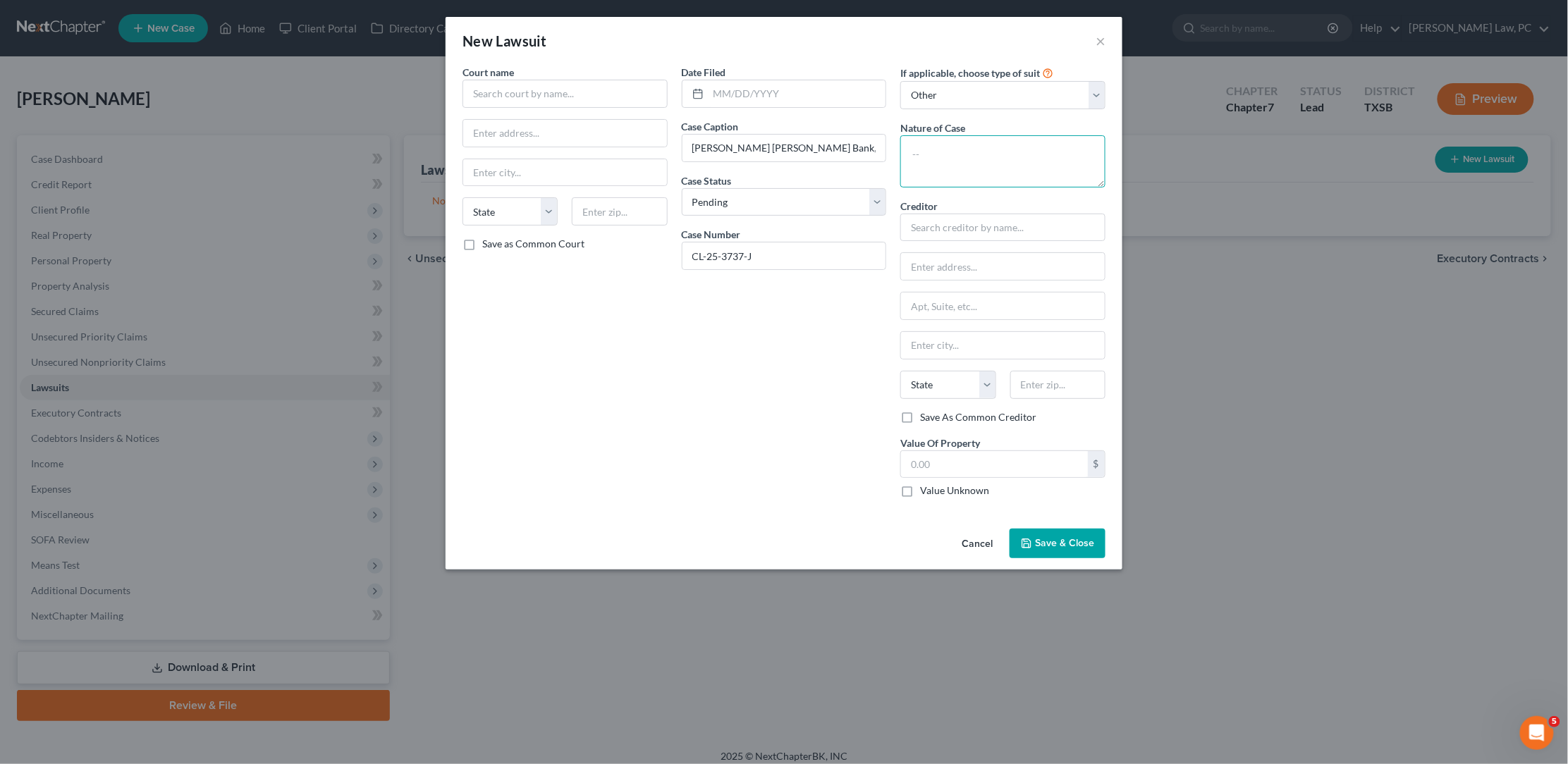
click at [998, 152] on textarea at bounding box center [1002, 160] width 205 height 52
type textarea "Debt Claim"
click at [1014, 224] on input "text" at bounding box center [1002, 227] width 205 height 28
click at [1016, 248] on div "[PERSON_NAME] [PERSON_NAME] Bank NA" at bounding box center [1006, 258] width 190 height 28
type input "[PERSON_NAME] [PERSON_NAME] Bank NA"
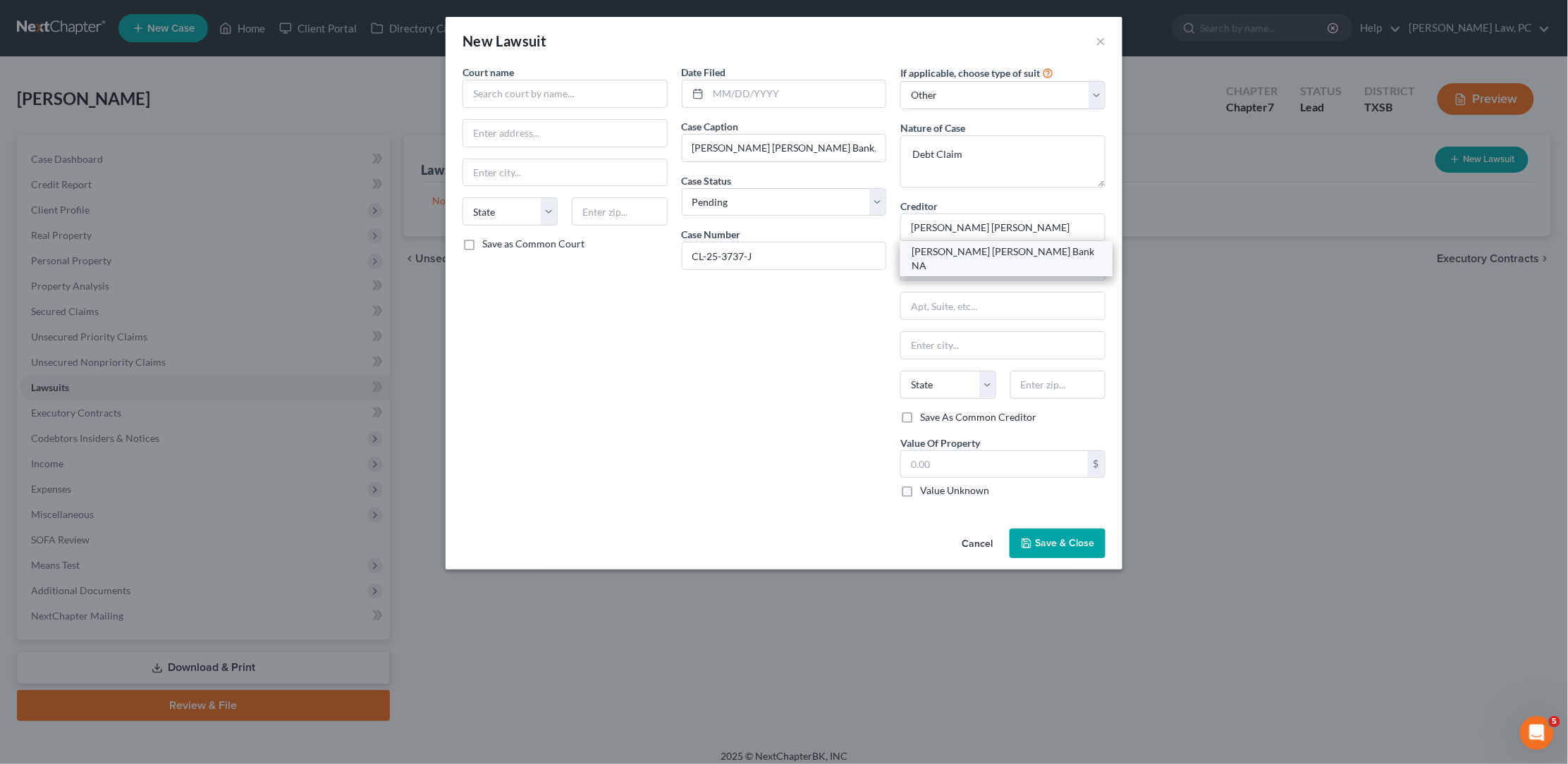
type input "[PERSON_NAME] Law Firm"
type input "PO Box 3340"
type input "Lubbock"
select select "45"
type input "79452-3340"
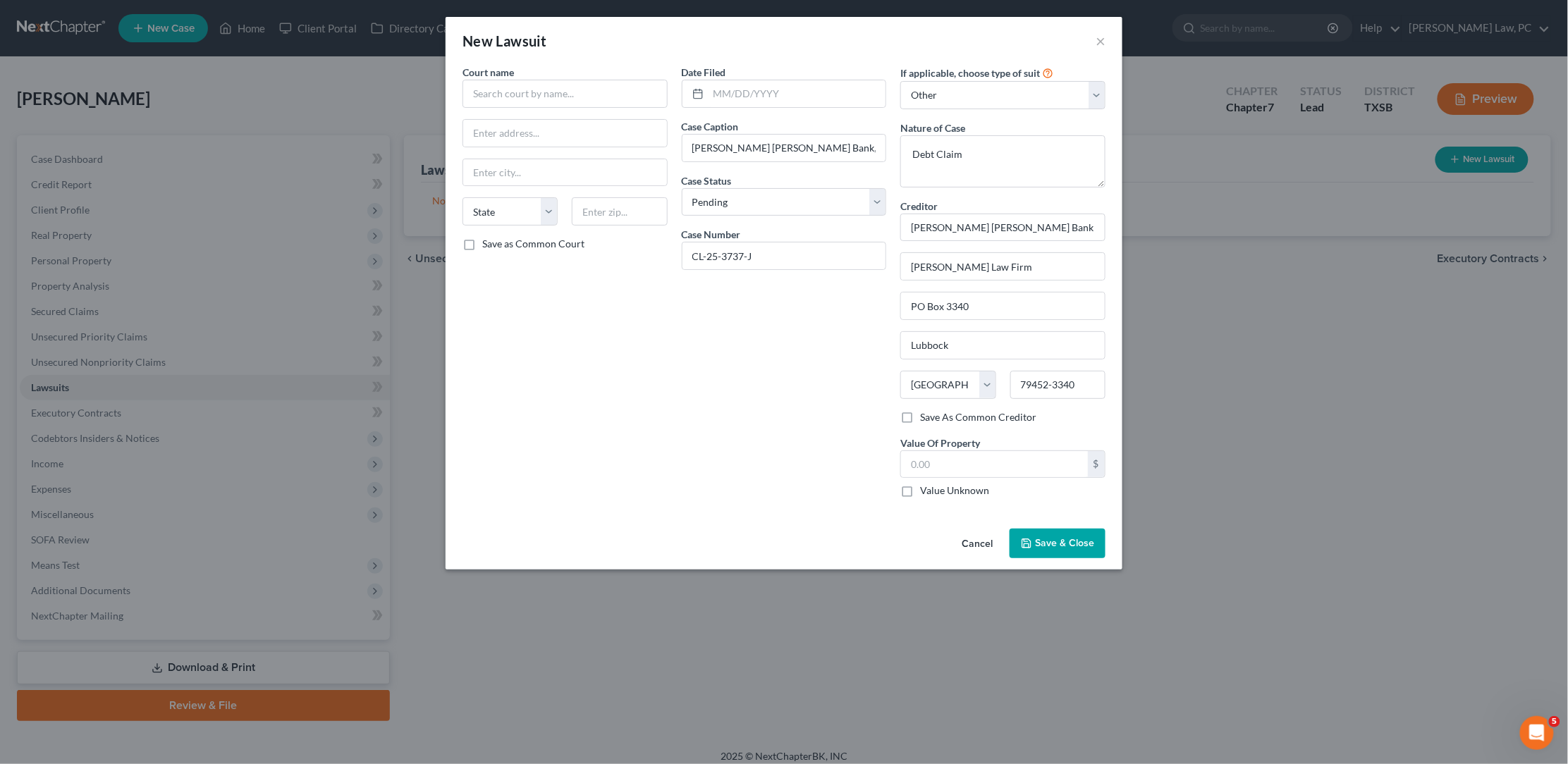
click at [1067, 540] on span "Save & Close" at bounding box center [1064, 542] width 59 height 12
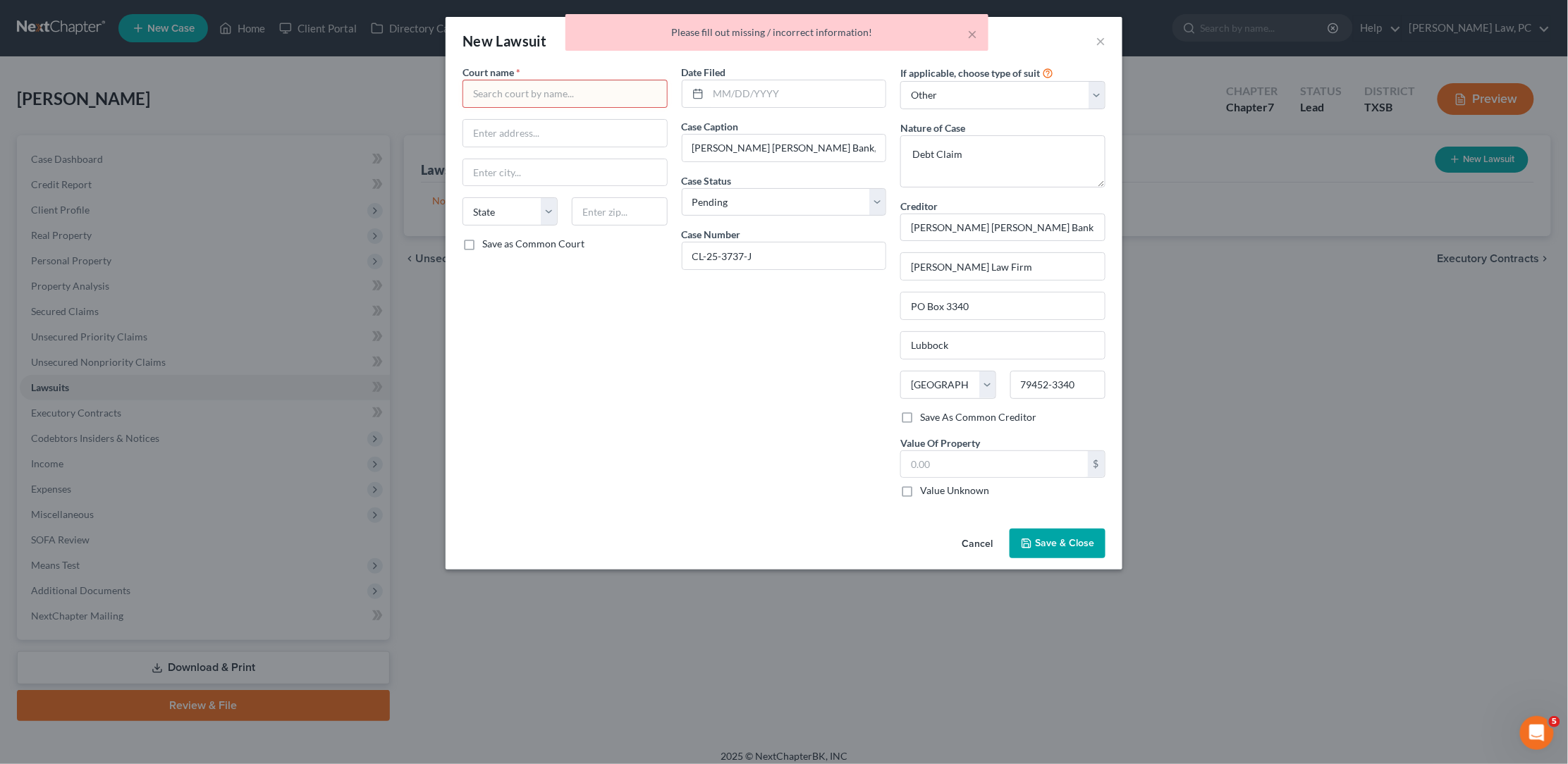
click at [589, 94] on input "text" at bounding box center [564, 93] width 205 height 28
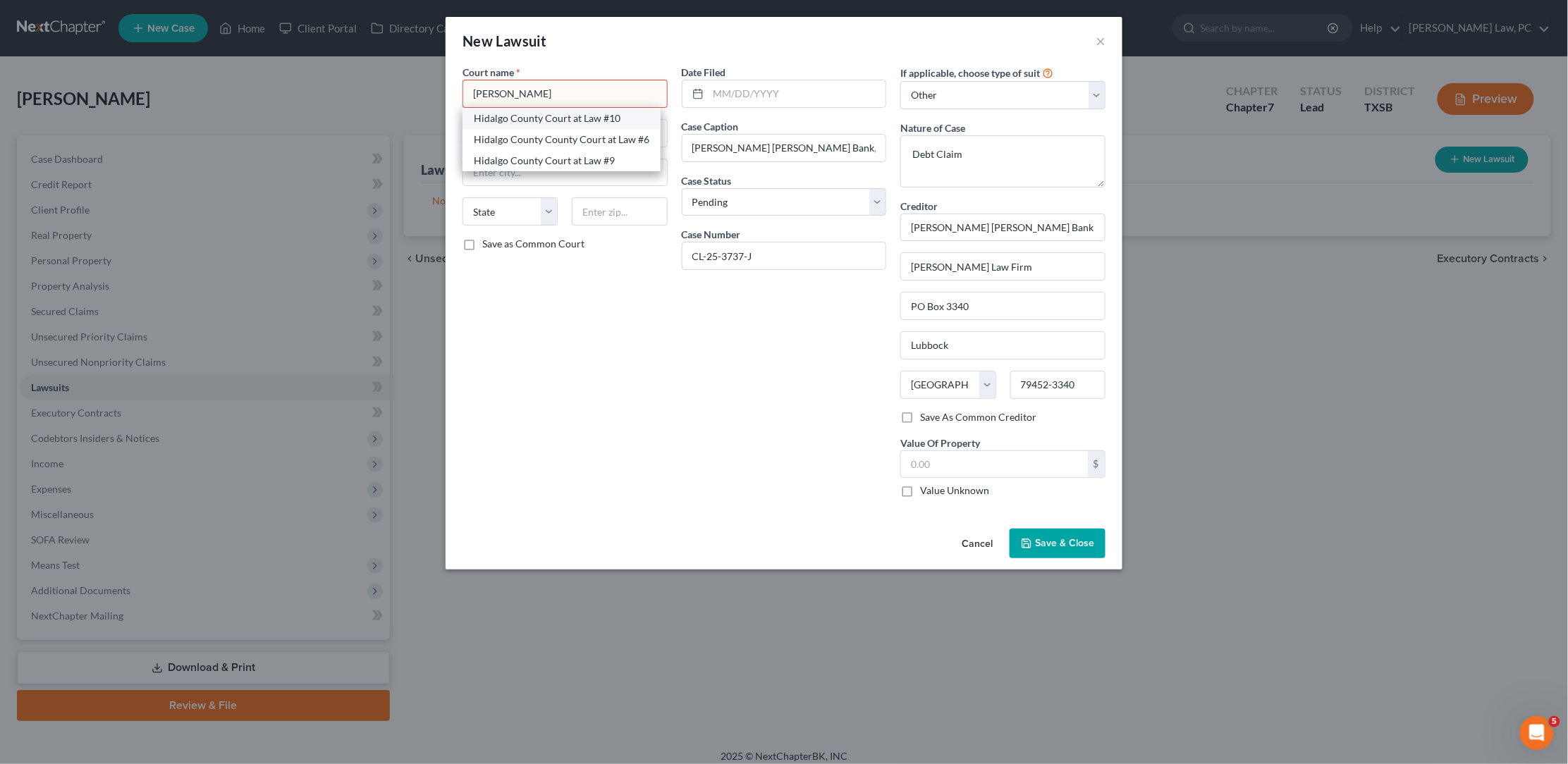
click at [608, 120] on div "Hidalgo County Court at Law #10" at bounding box center [561, 118] width 175 height 14
type input "Hidalgo County Court at Law #10"
type input "100 N [PERSON_NAME]"
type input "[GEOGRAPHIC_DATA]"
select select "45"
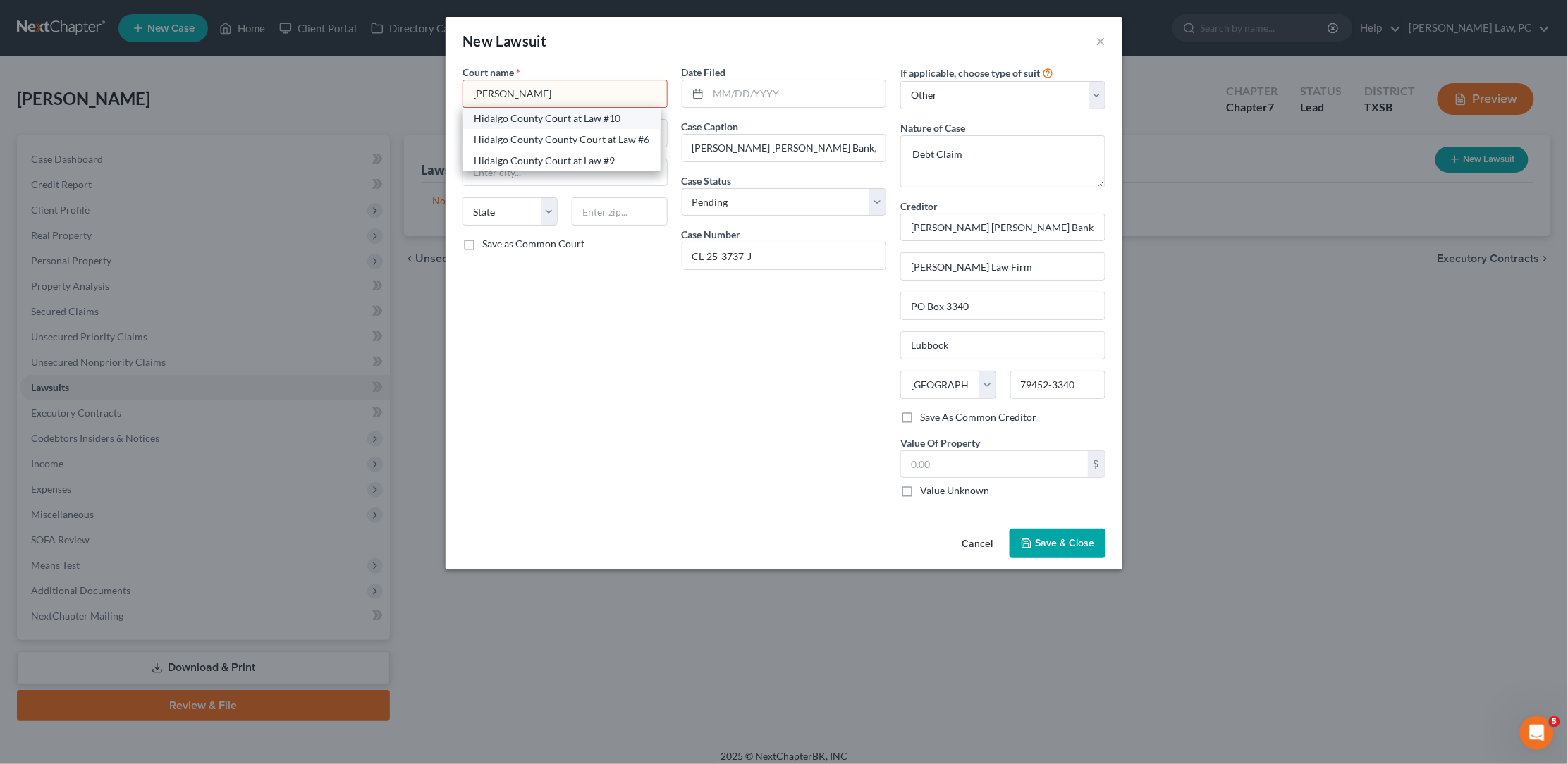
type input "78539"
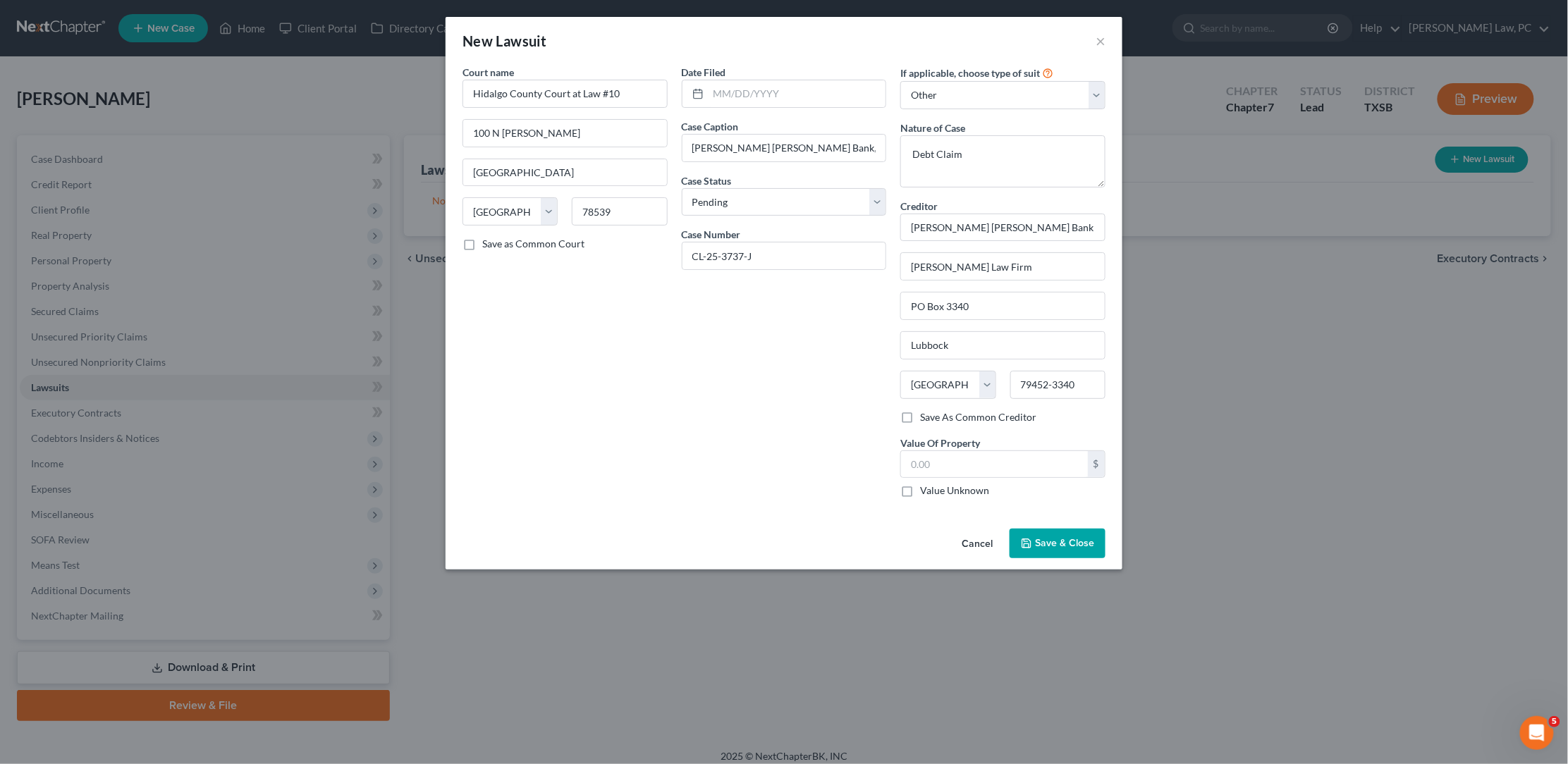
click at [1057, 538] on span "Save & Close" at bounding box center [1064, 542] width 59 height 12
